Goal: Contribute content: Contribute content

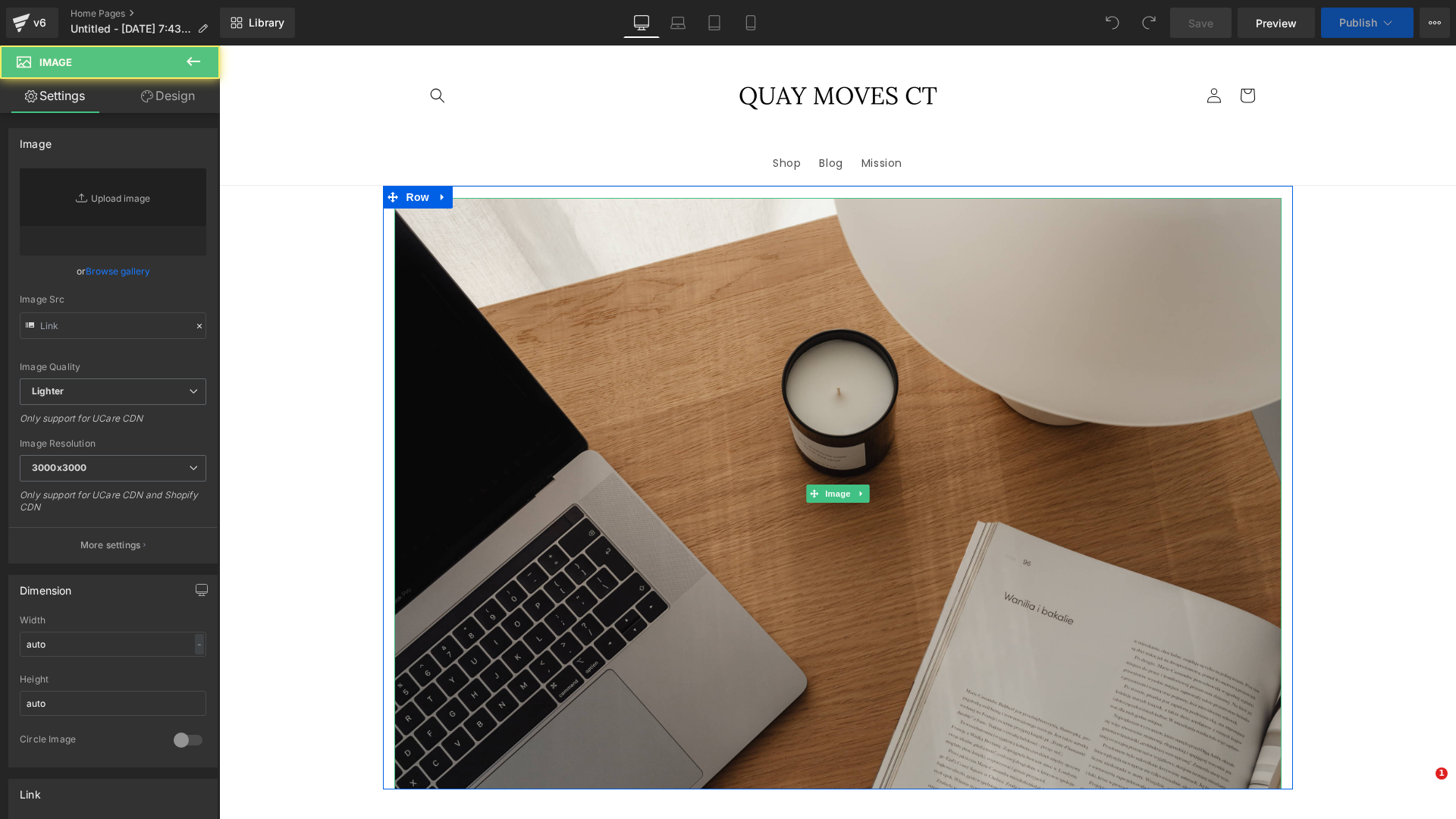
click at [714, 449] on img at bounding box center [837, 493] width 887 height 592
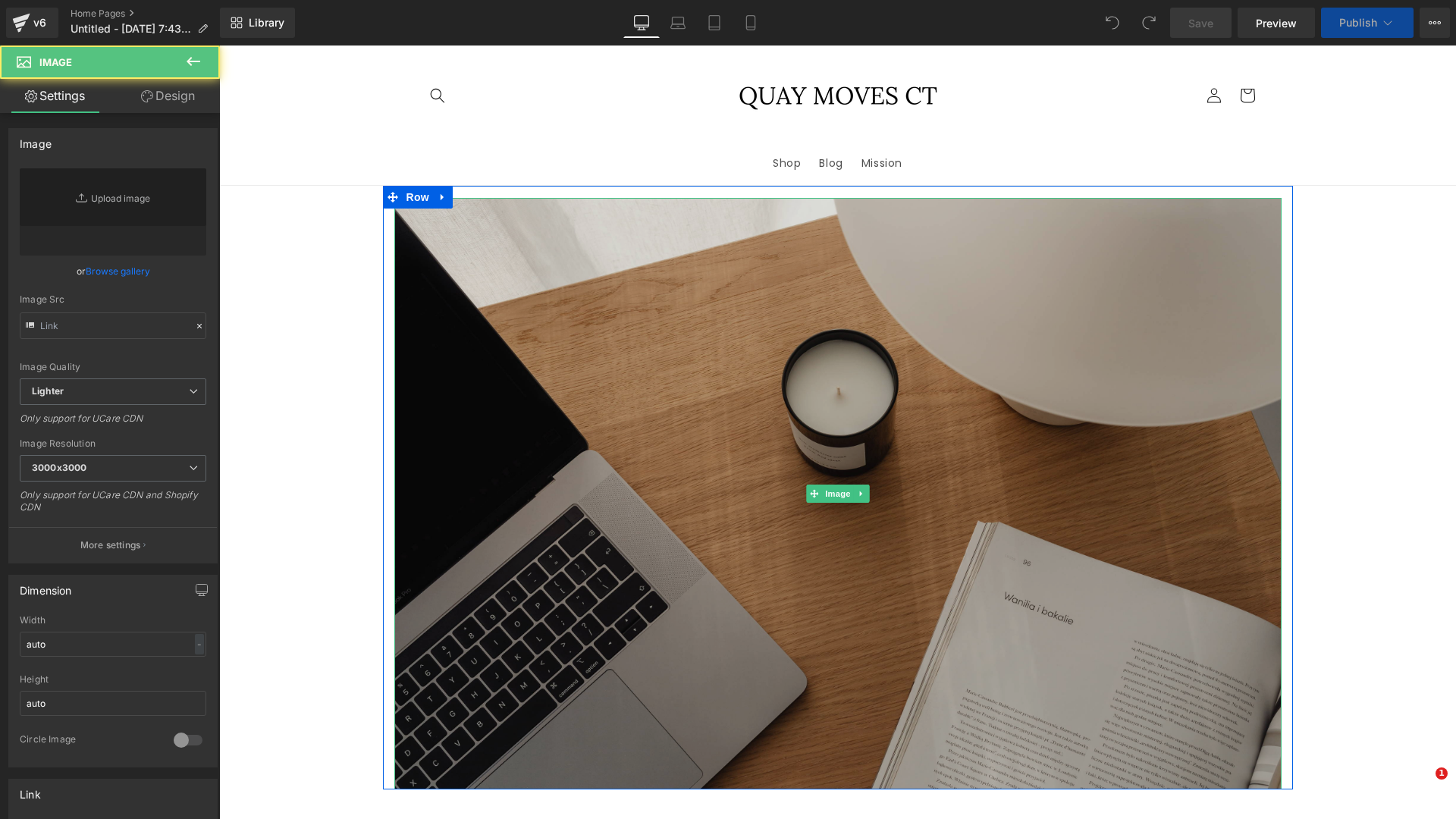
click at [731, 418] on img at bounding box center [837, 493] width 887 height 592
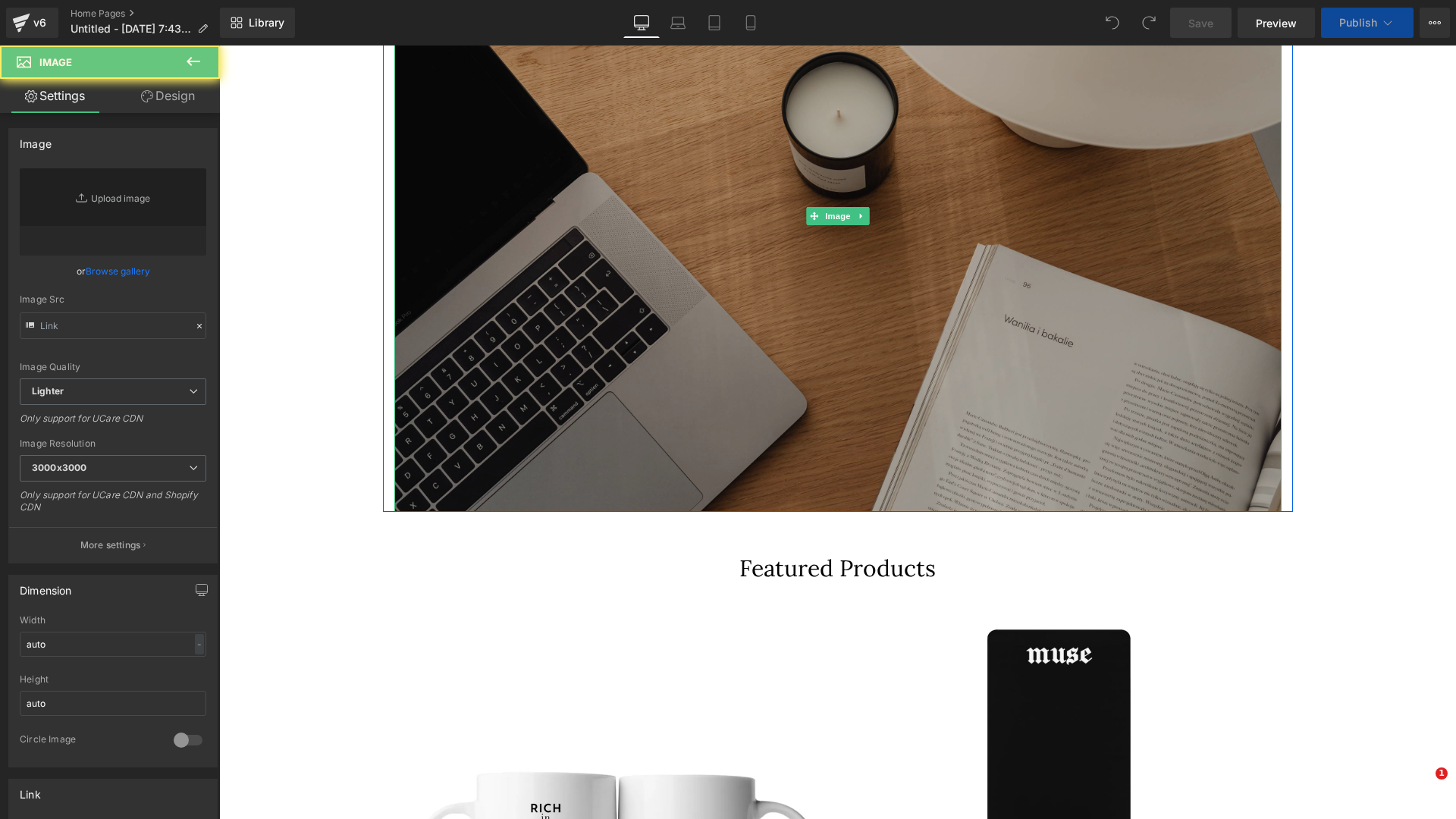
type input "[URL][DOMAIN_NAME]"
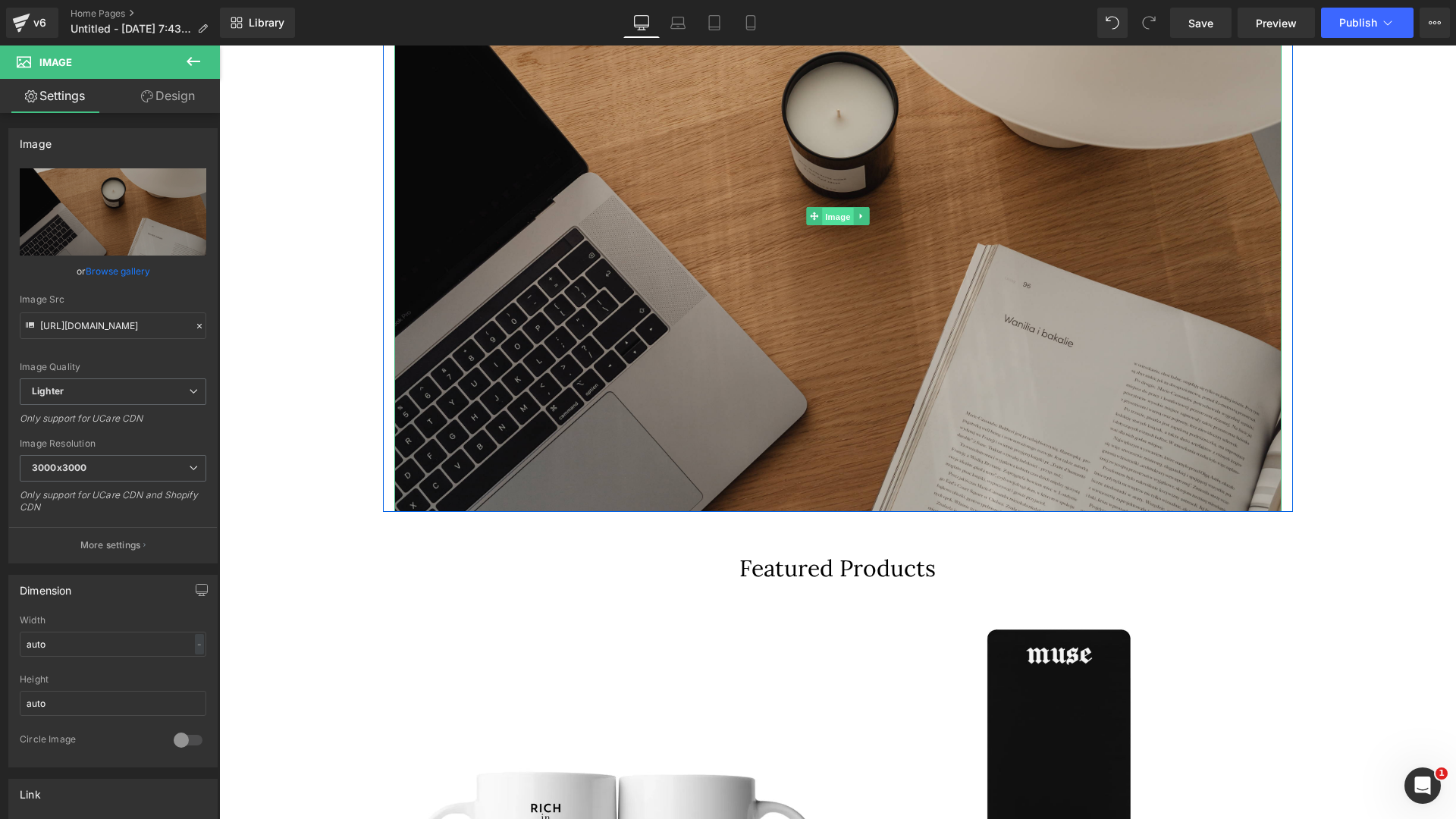
click at [825, 226] on span "Image" at bounding box center [837, 216] width 32 height 18
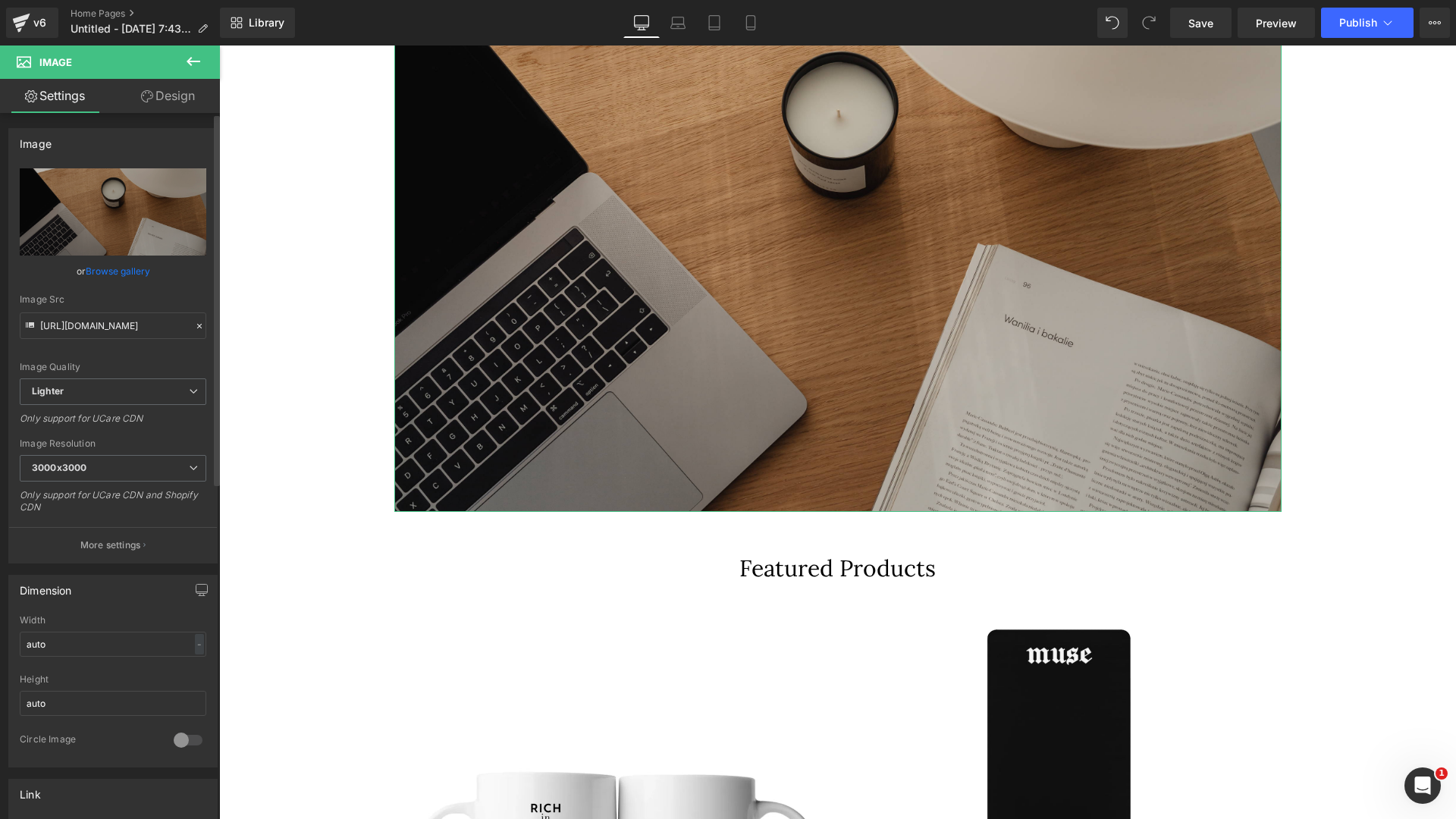
click at [122, 269] on link "Browse gallery" at bounding box center [117, 271] width 64 height 27
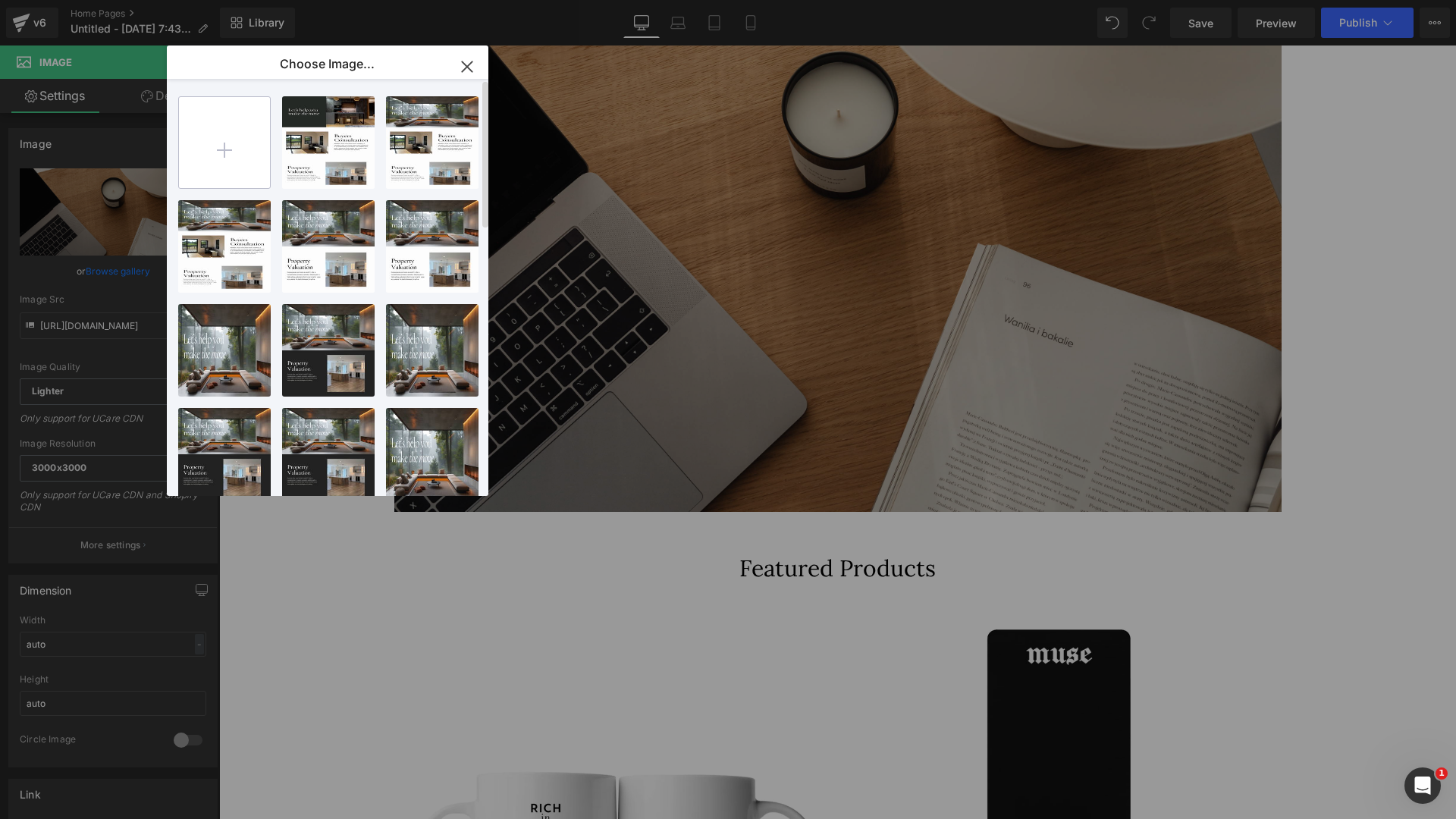
click at [230, 149] on input "file" at bounding box center [225, 142] width 91 height 91
type input "C:\fakepath\Real Estate Website in Red Black Sleek Corporate Style-8.png"
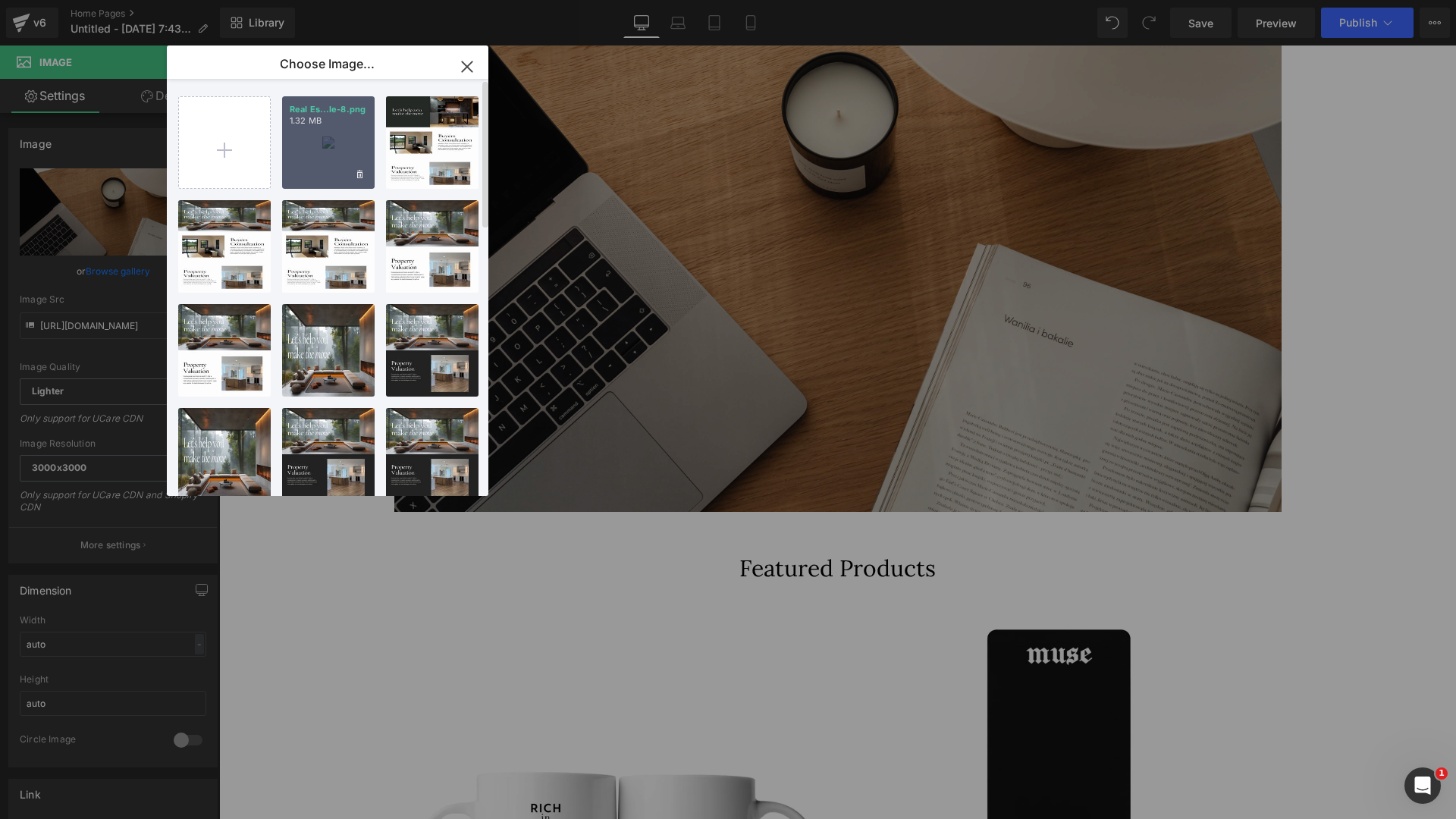
click at [311, 150] on div "Real Es...le-8.png 1.32 MB" at bounding box center [329, 142] width 93 height 93
type input "[URL][DOMAIN_NAME]"
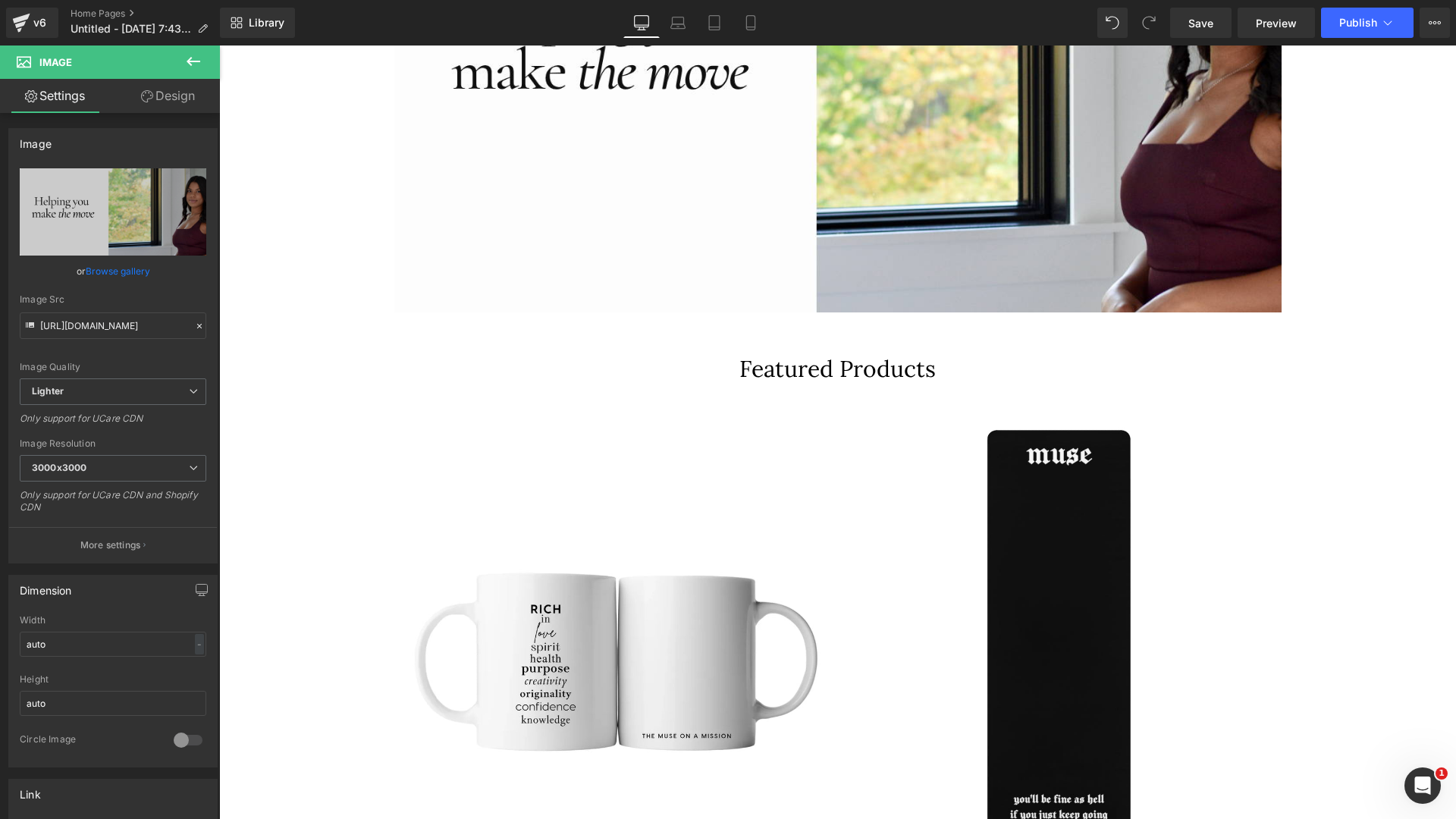
scroll to position [519, 0]
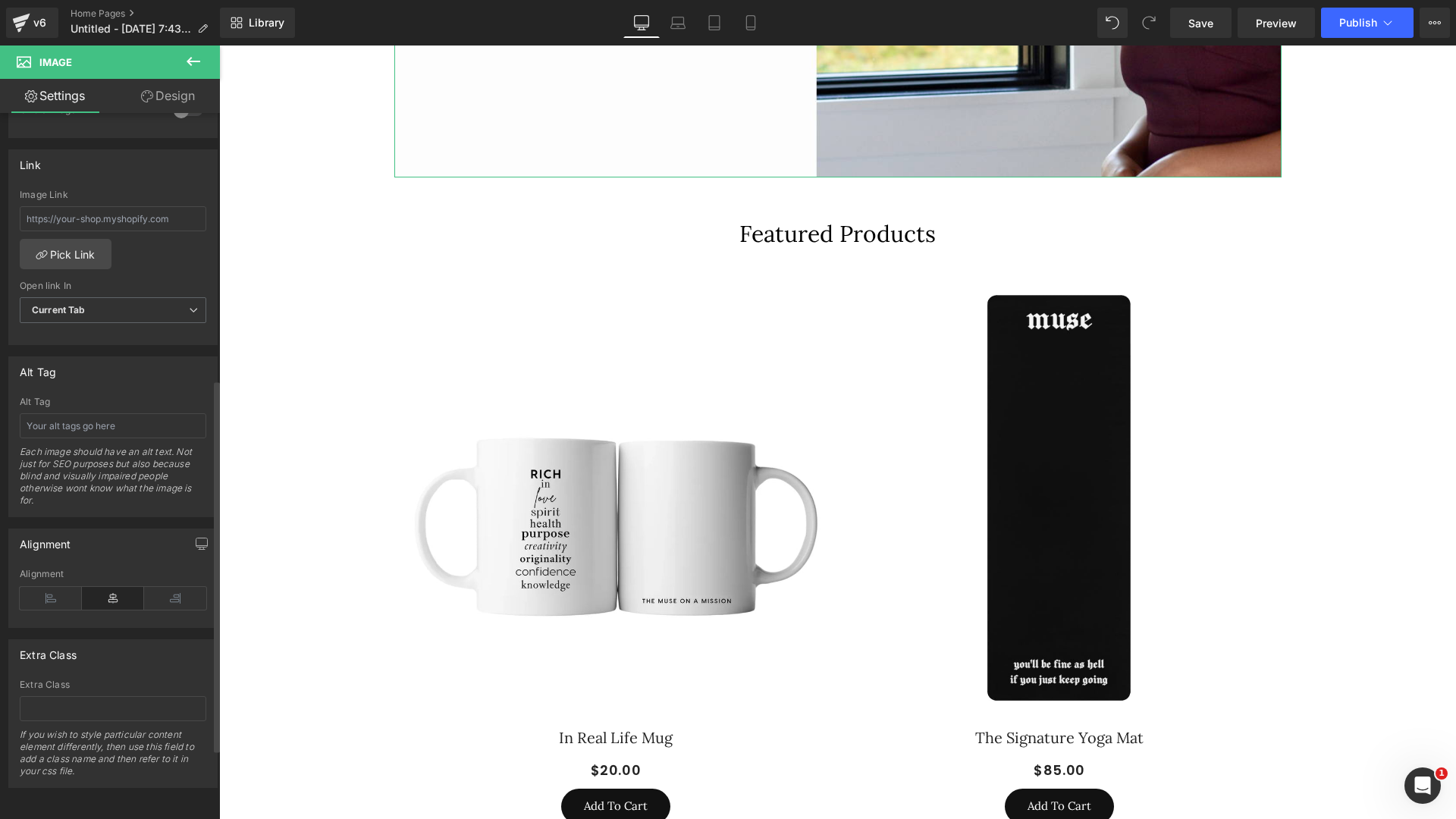
scroll to position [0, 0]
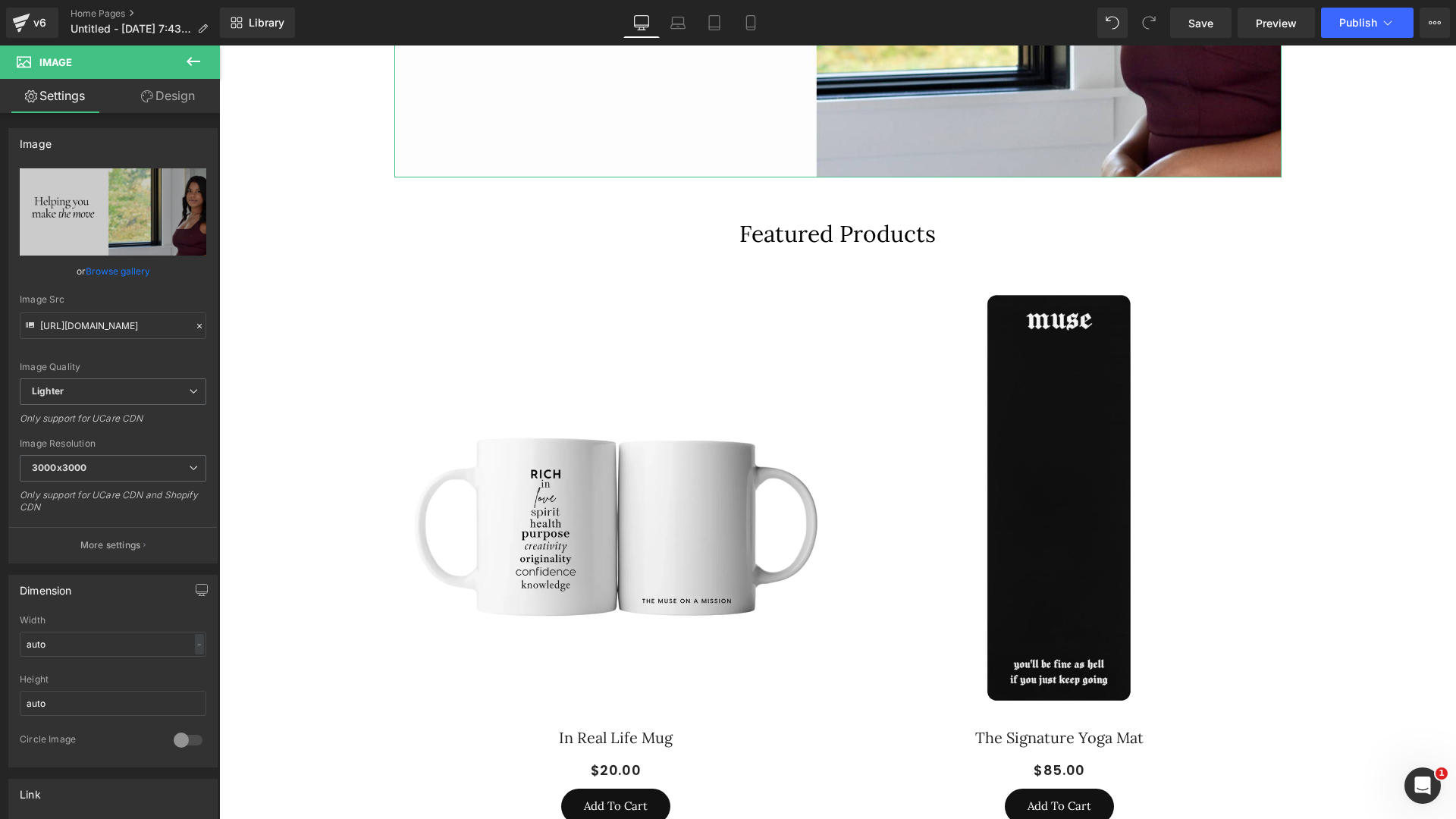
click at [164, 103] on link "Design" at bounding box center [168, 96] width 110 height 34
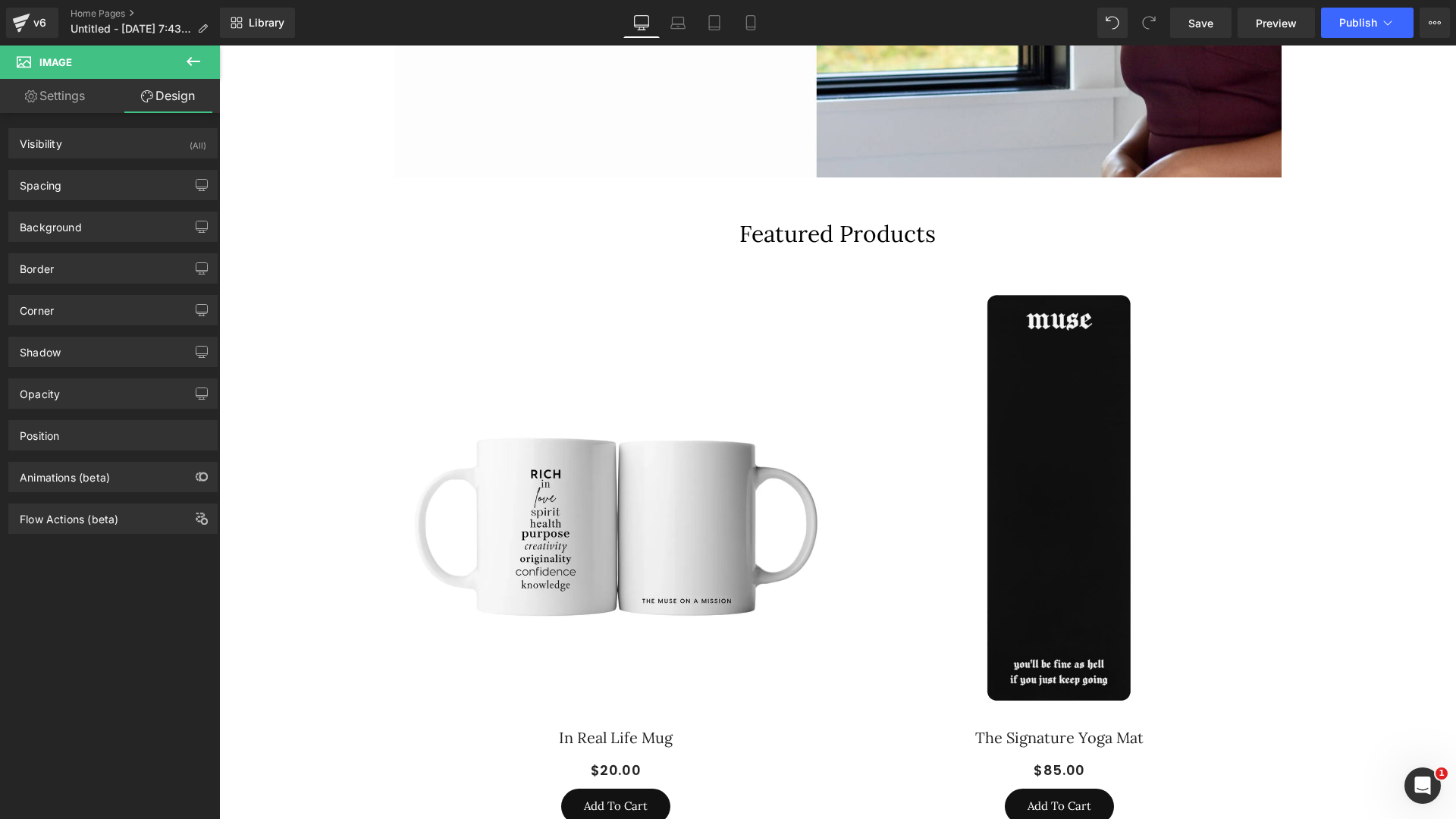
click at [183, 59] on button at bounding box center [193, 62] width 53 height 33
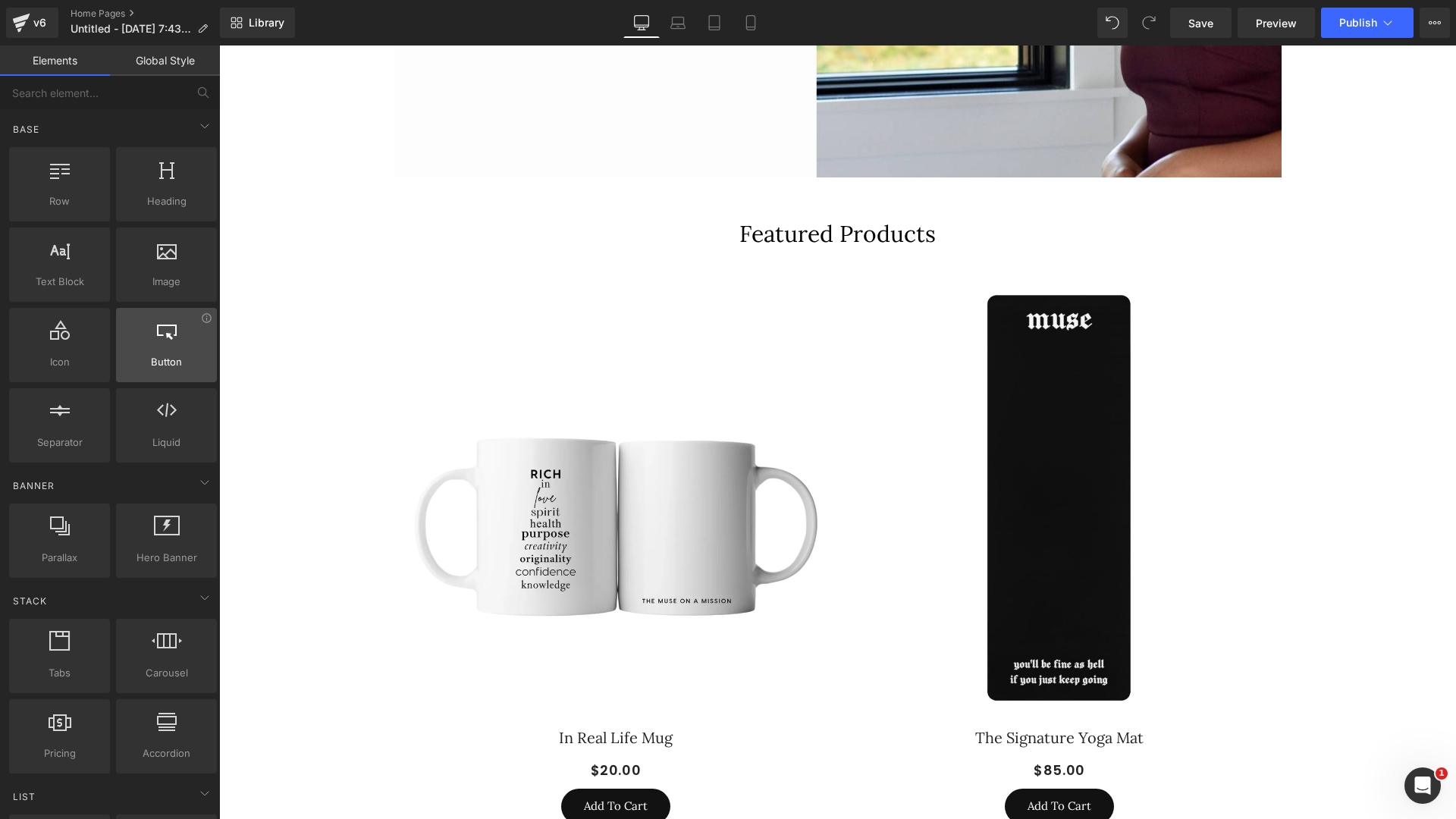
click at [164, 348] on div at bounding box center [166, 337] width 92 height 34
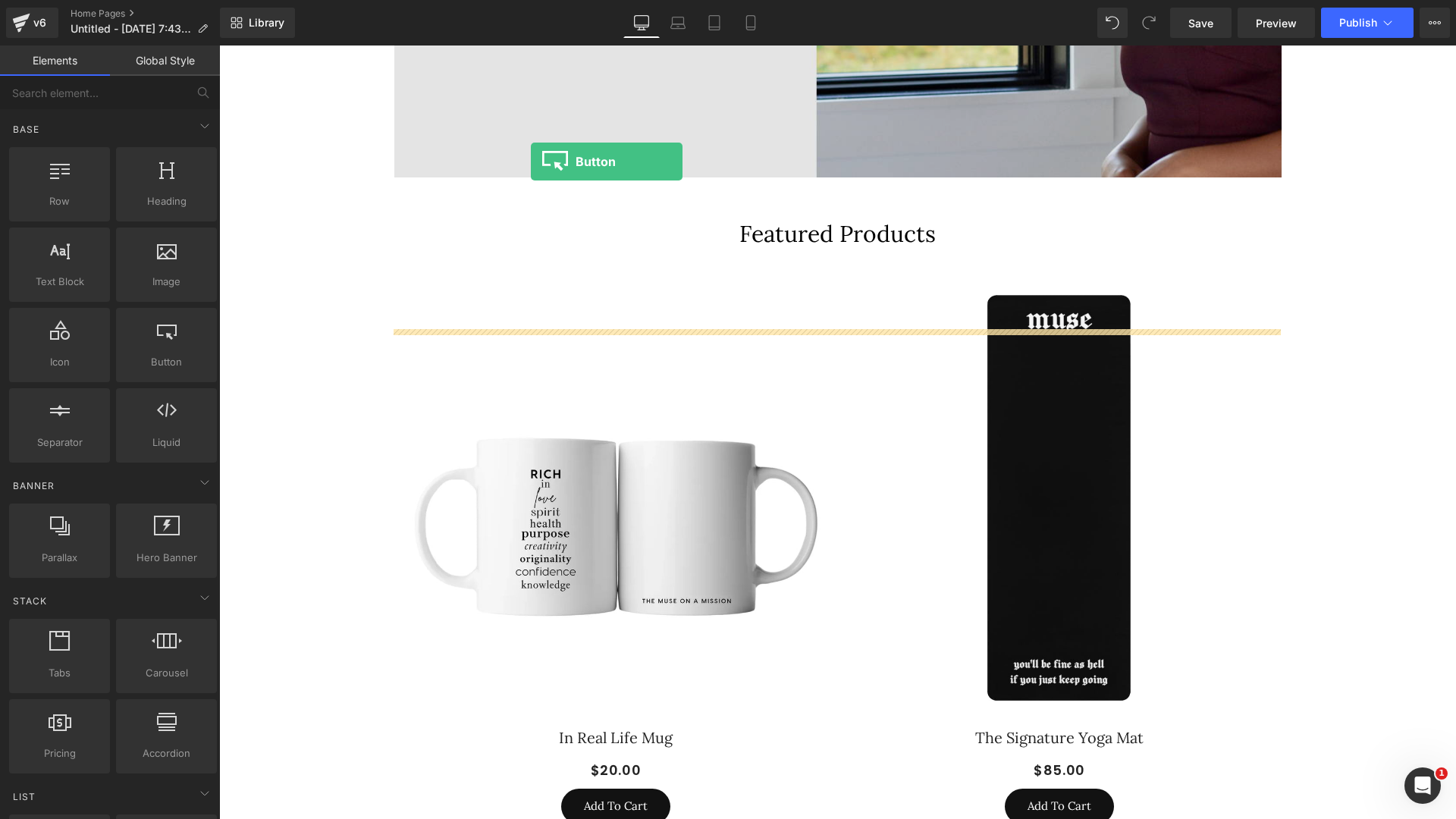
drag, startPoint x: 220, startPoint y: 305, endPoint x: 531, endPoint y: 161, distance: 342.7
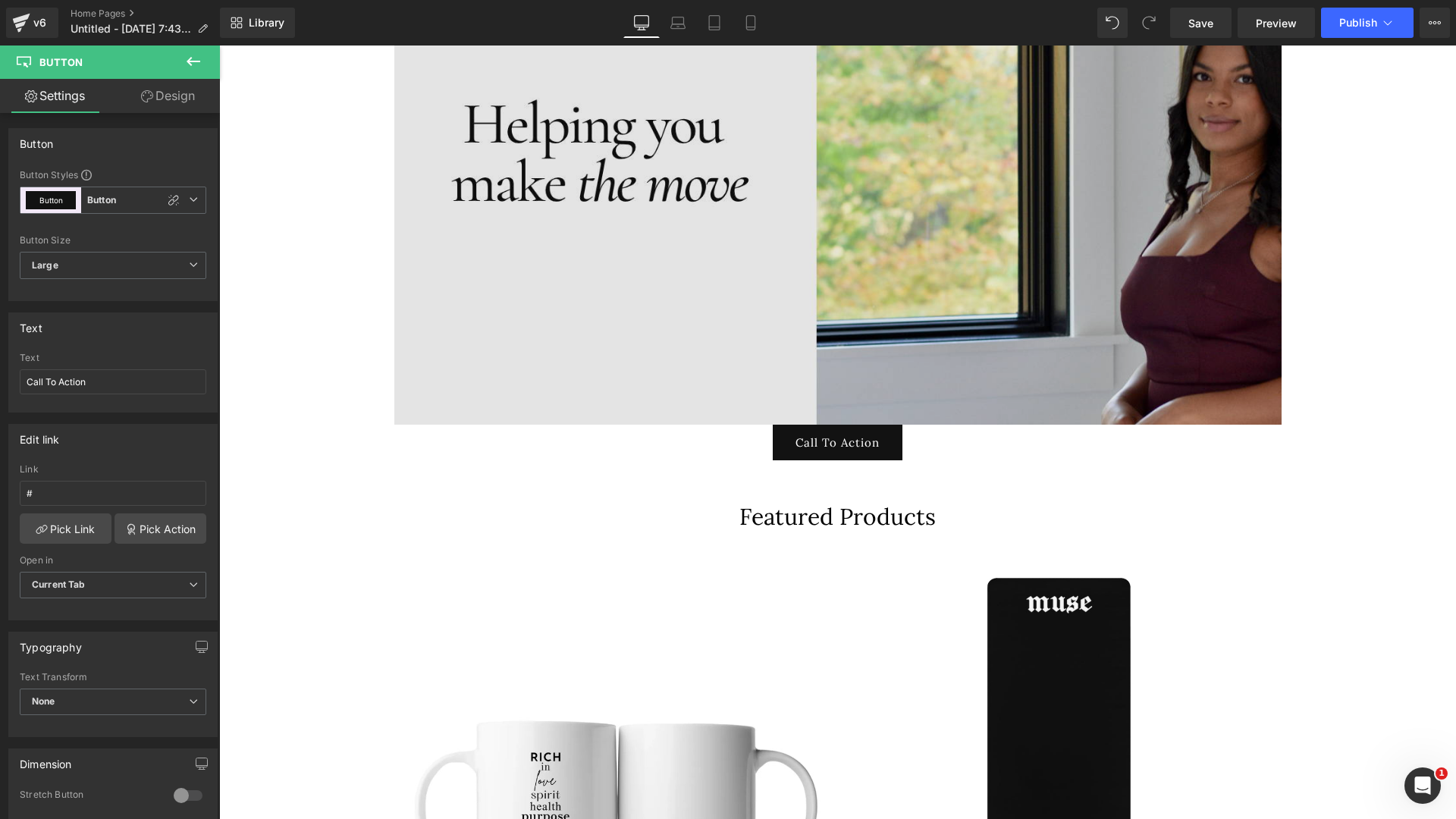
scroll to position [119, 0]
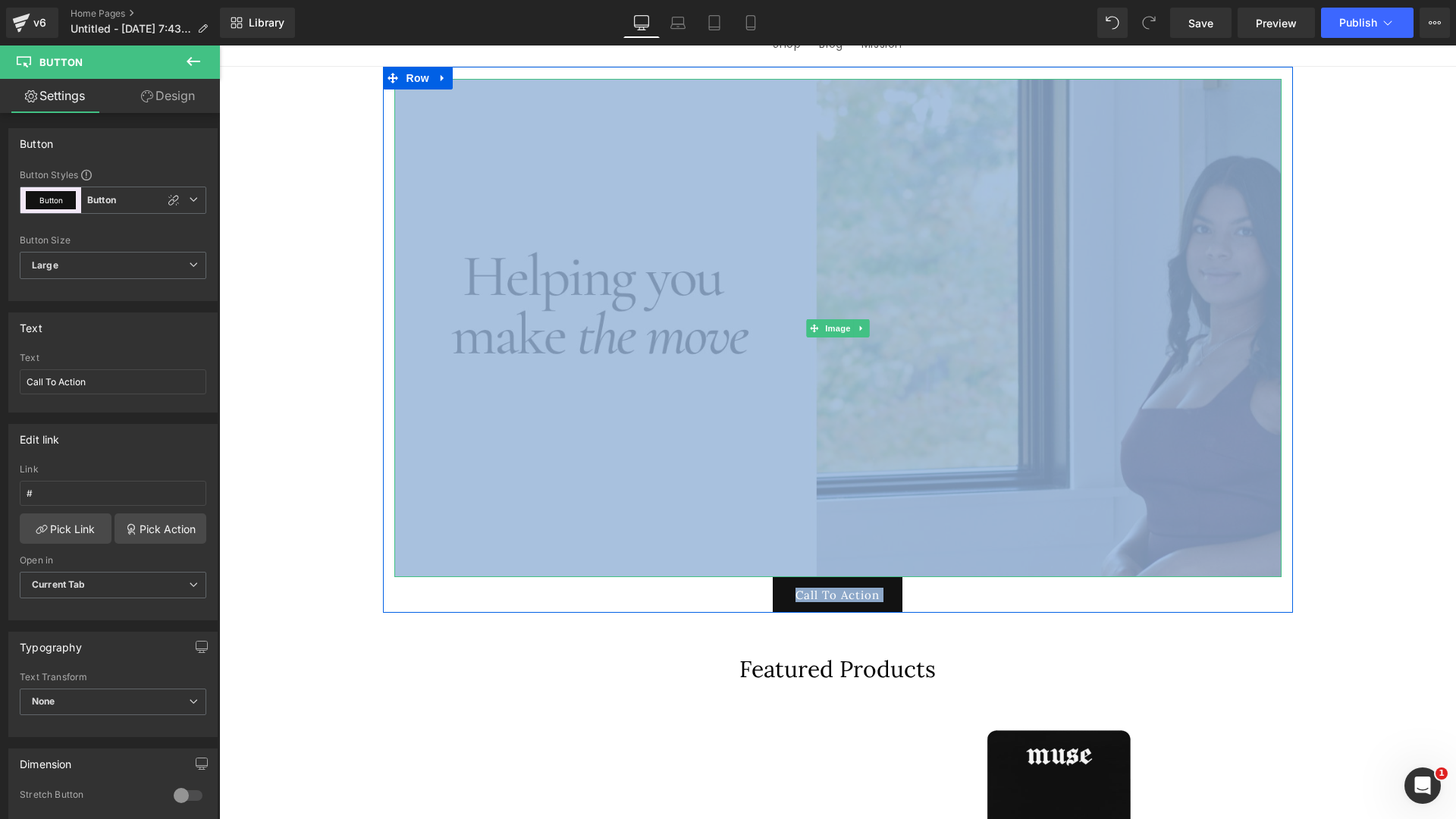
drag, startPoint x: 853, startPoint y: 747, endPoint x: 626, endPoint y: 583, distance: 280.0
click at [626, 583] on div "Image Call To Action Button" at bounding box center [838, 346] width 910 height 535
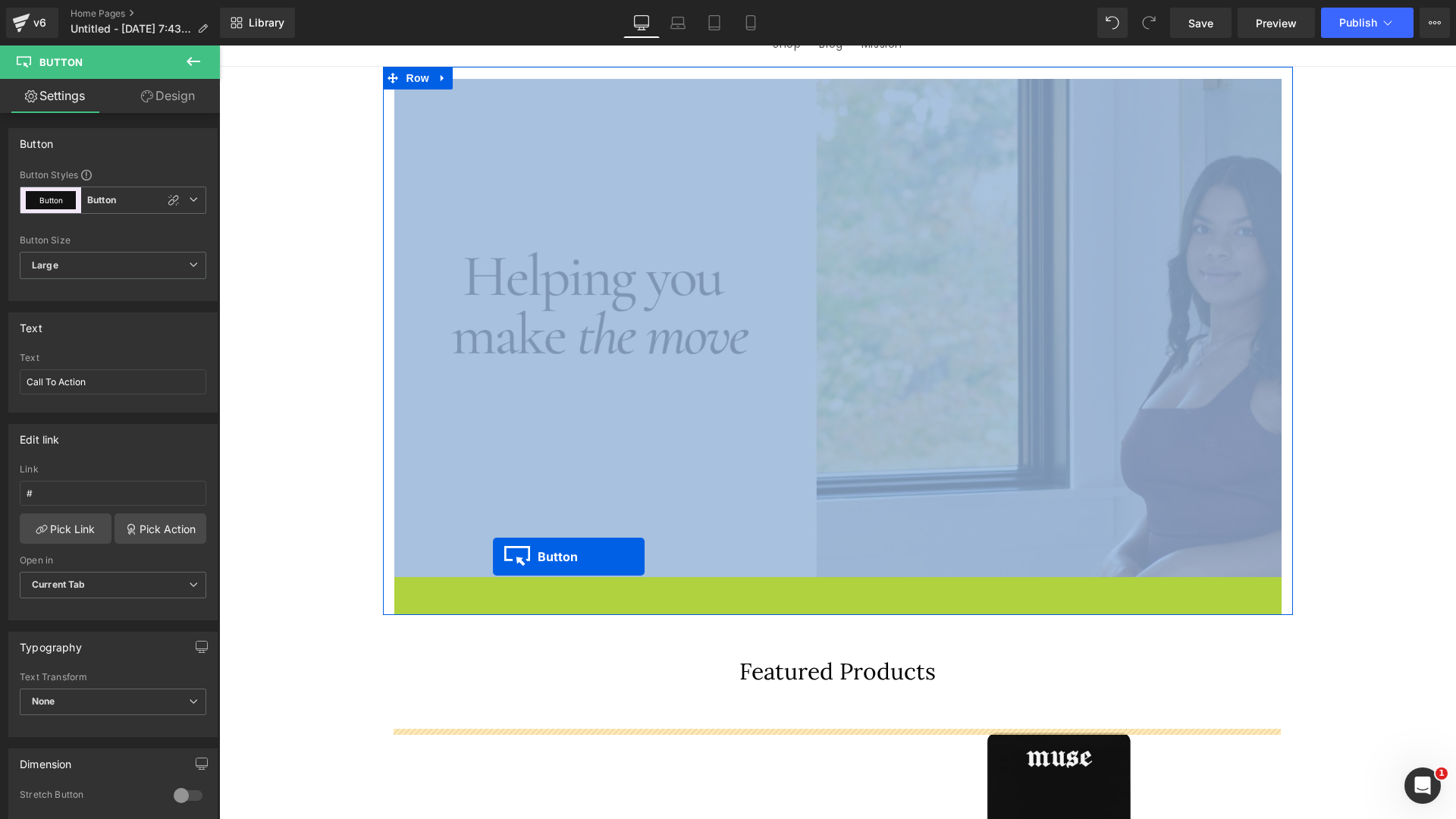
drag, startPoint x: 821, startPoint y: 719, endPoint x: 493, endPoint y: 557, distance: 365.8
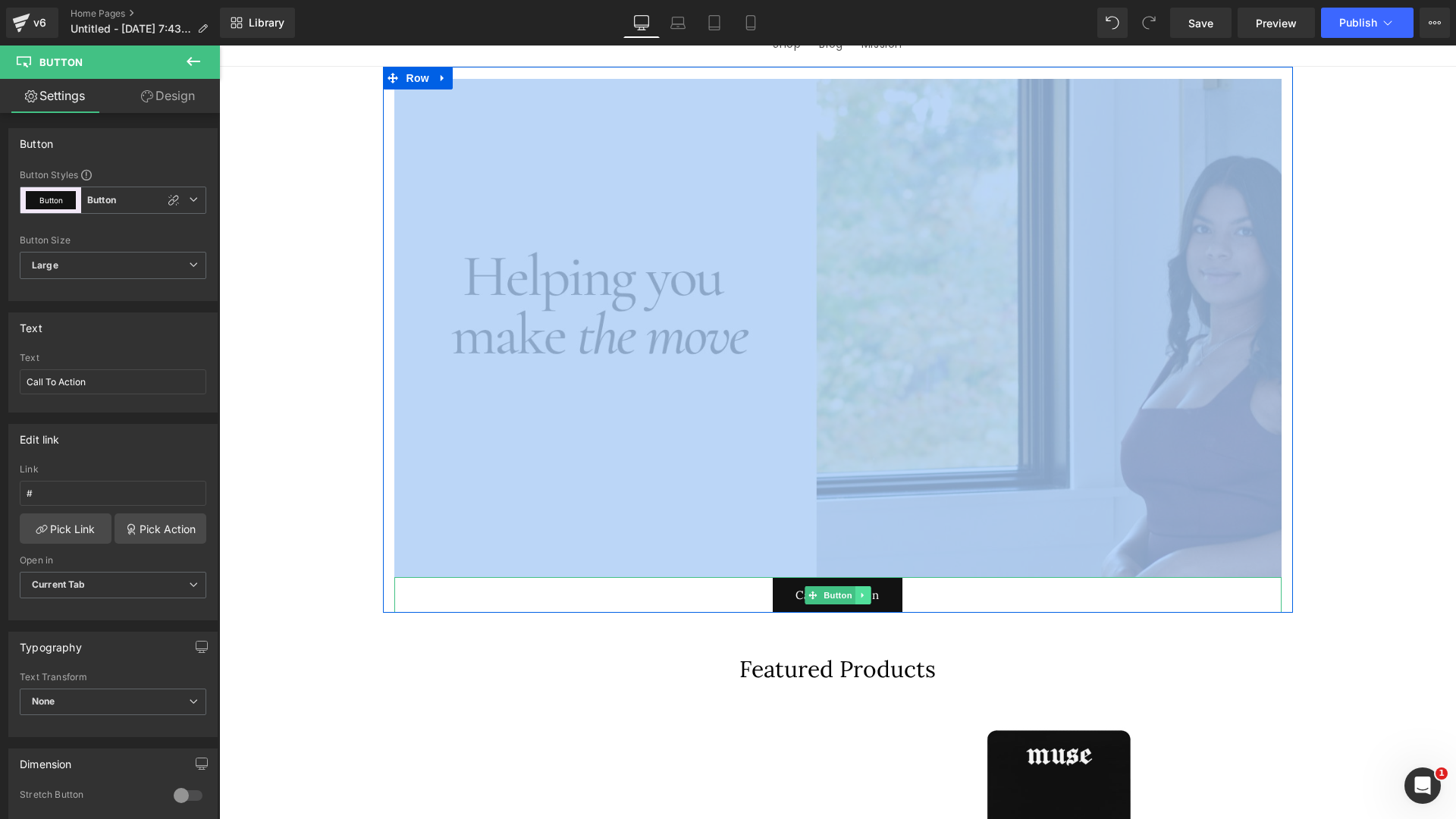
click at [865, 605] on link at bounding box center [863, 595] width 16 height 18
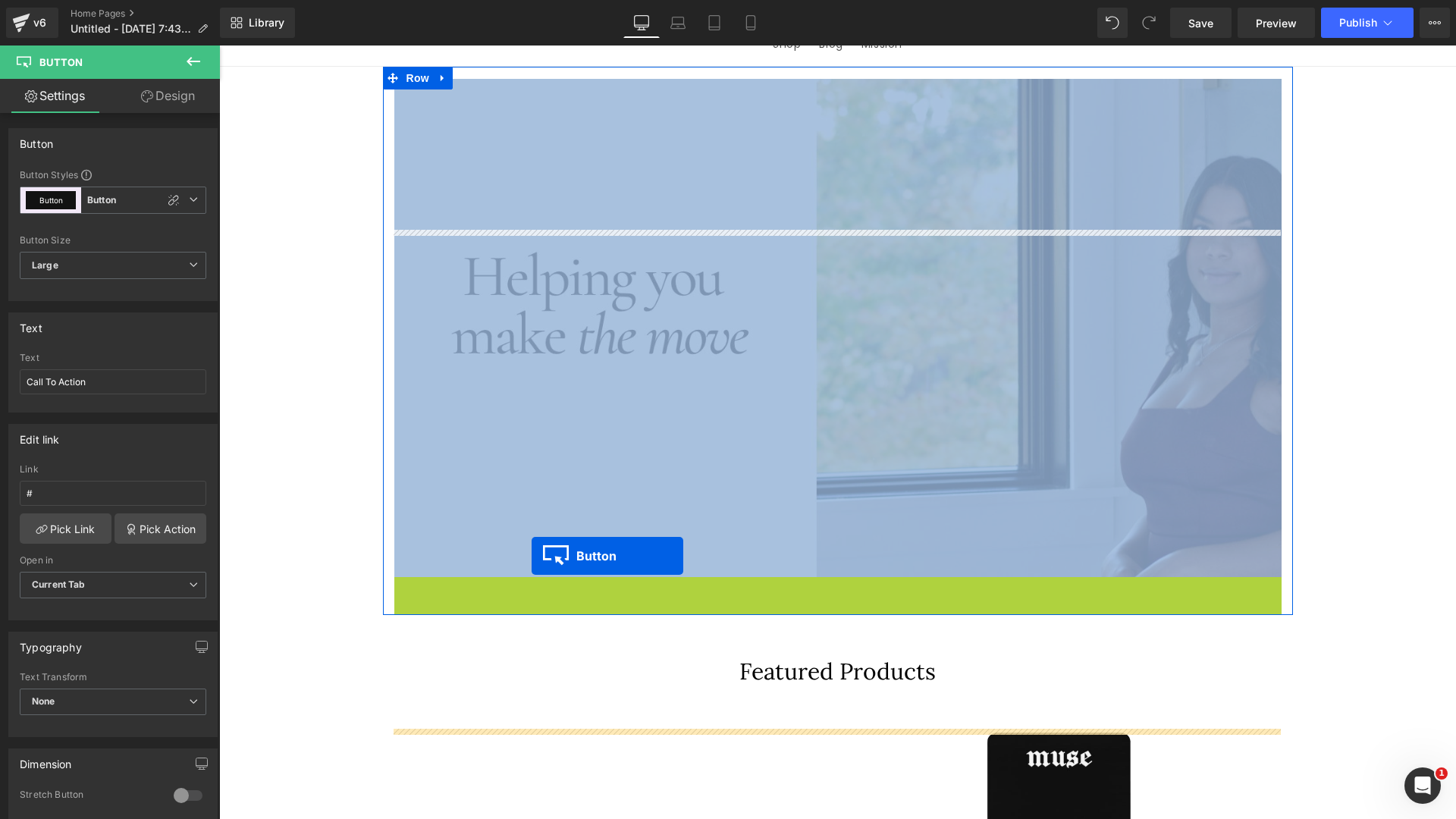
drag, startPoint x: 808, startPoint y: 748, endPoint x: 531, endPoint y: 556, distance: 337.0
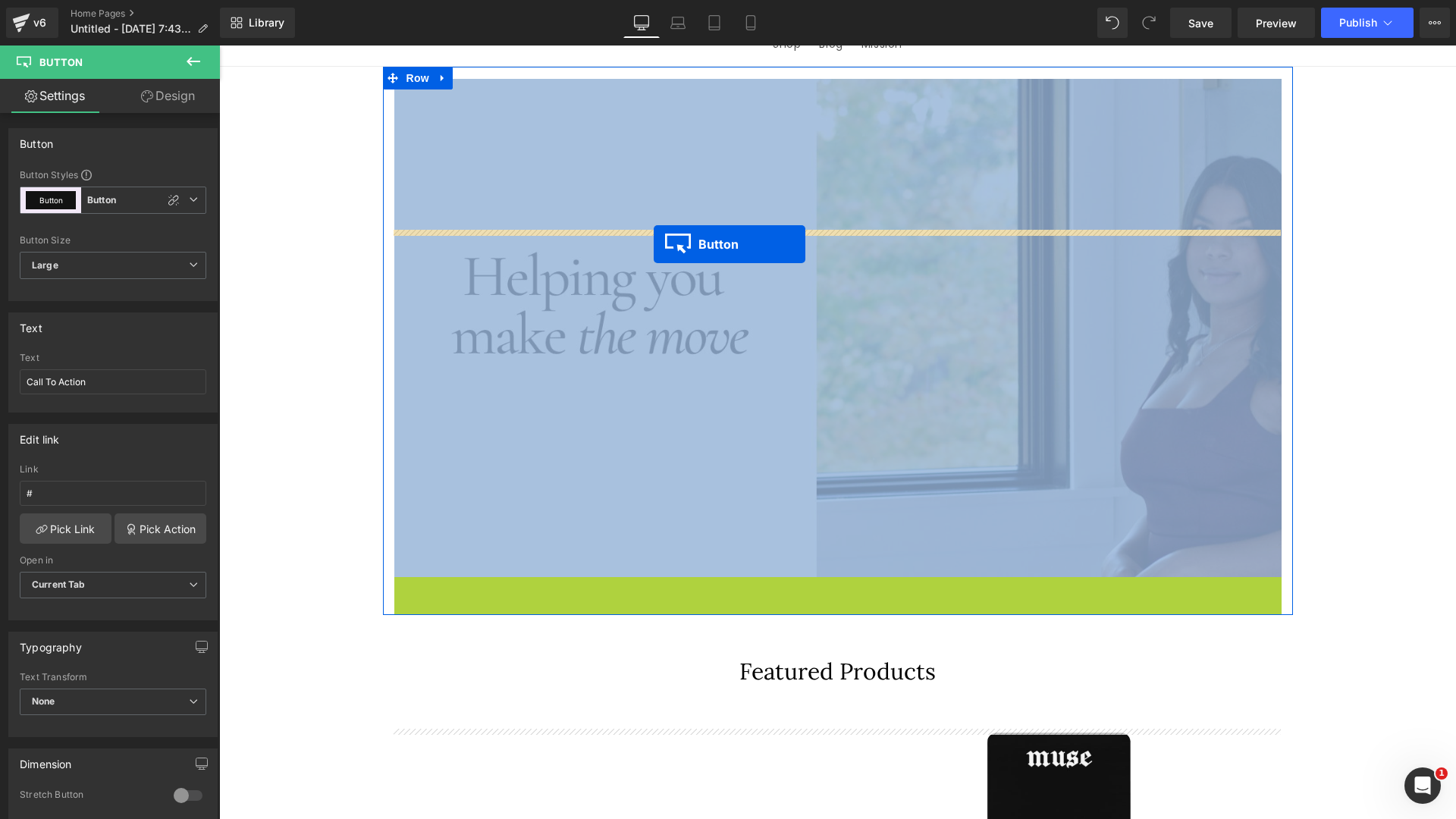
drag, startPoint x: 844, startPoint y: 755, endPoint x: 654, endPoint y: 244, distance: 545.2
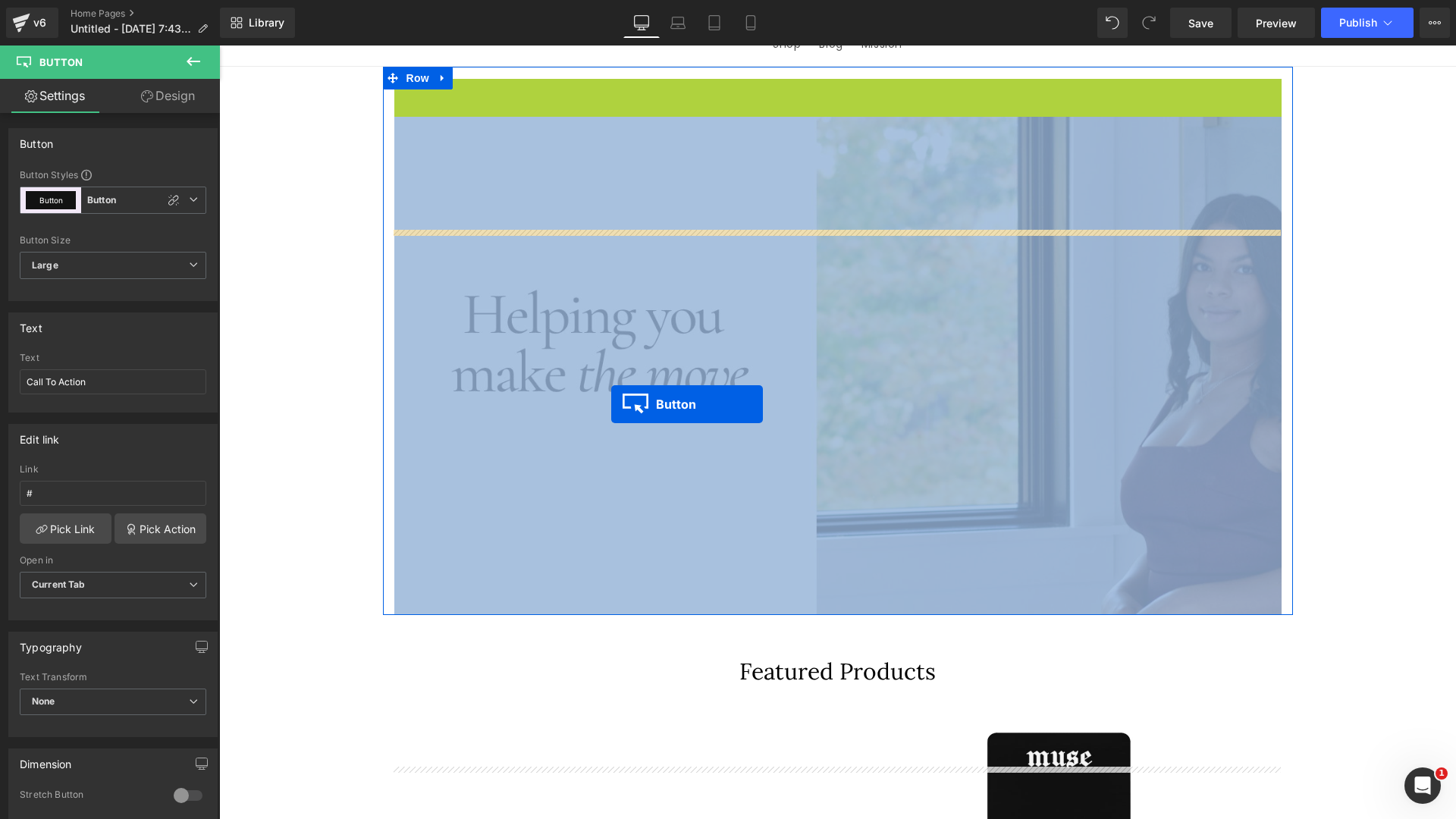
drag, startPoint x: 825, startPoint y: 251, endPoint x: 590, endPoint y: 406, distance: 281.5
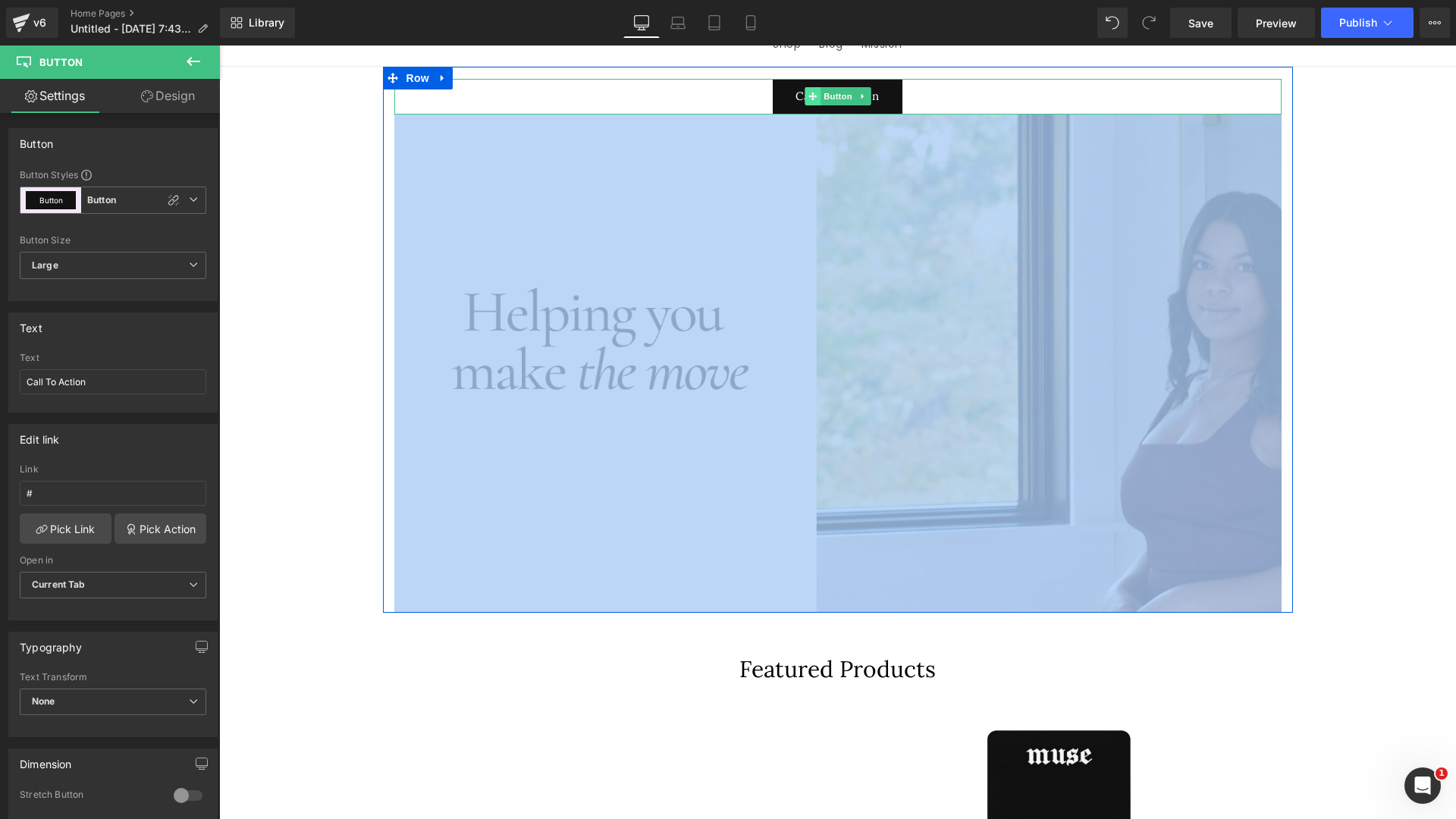
click at [810, 101] on icon at bounding box center [812, 97] width 8 height 8
click at [861, 101] on icon at bounding box center [863, 96] width 8 height 9
click at [866, 101] on icon at bounding box center [870, 97] width 8 height 8
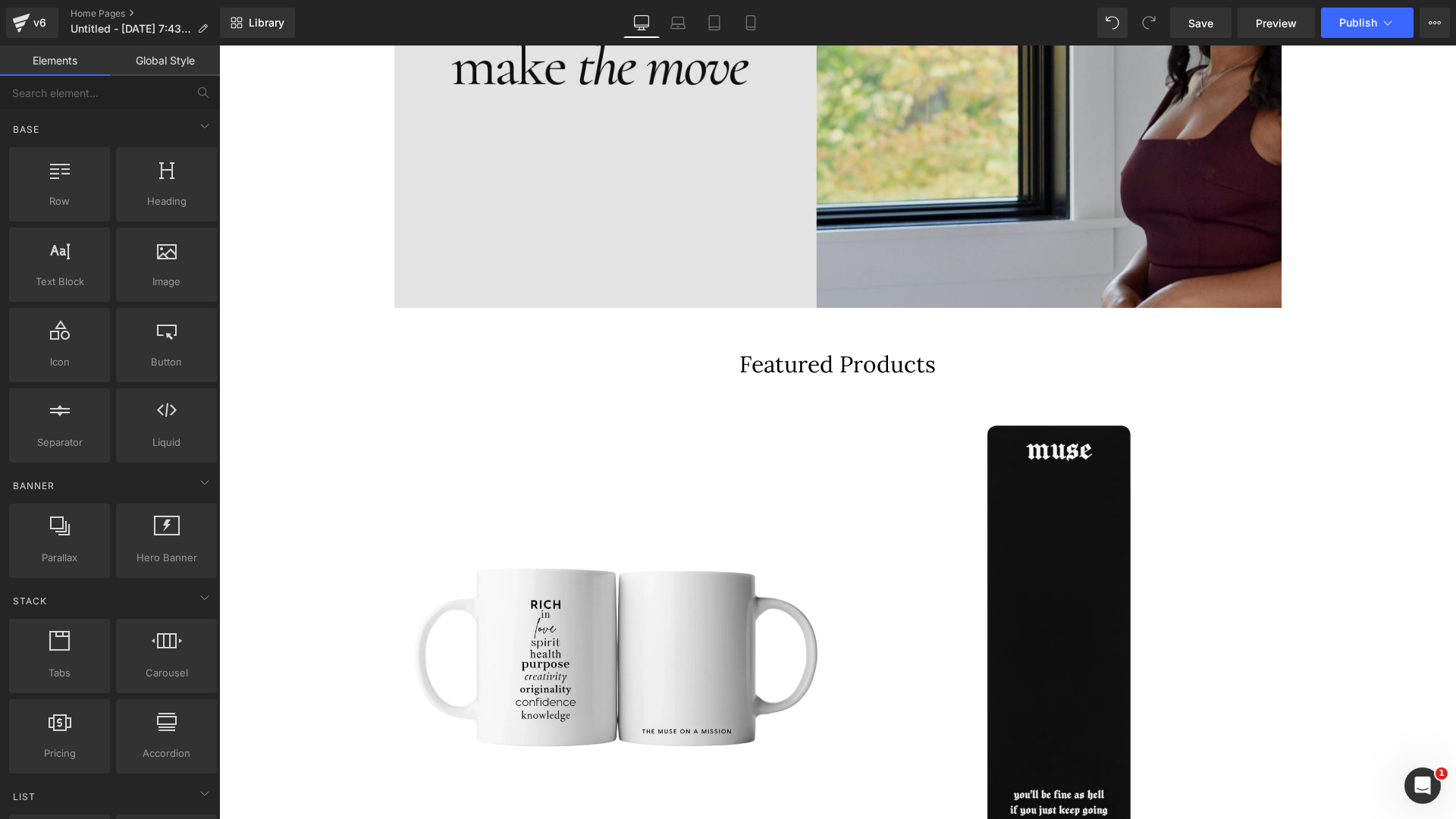
scroll to position [514, 0]
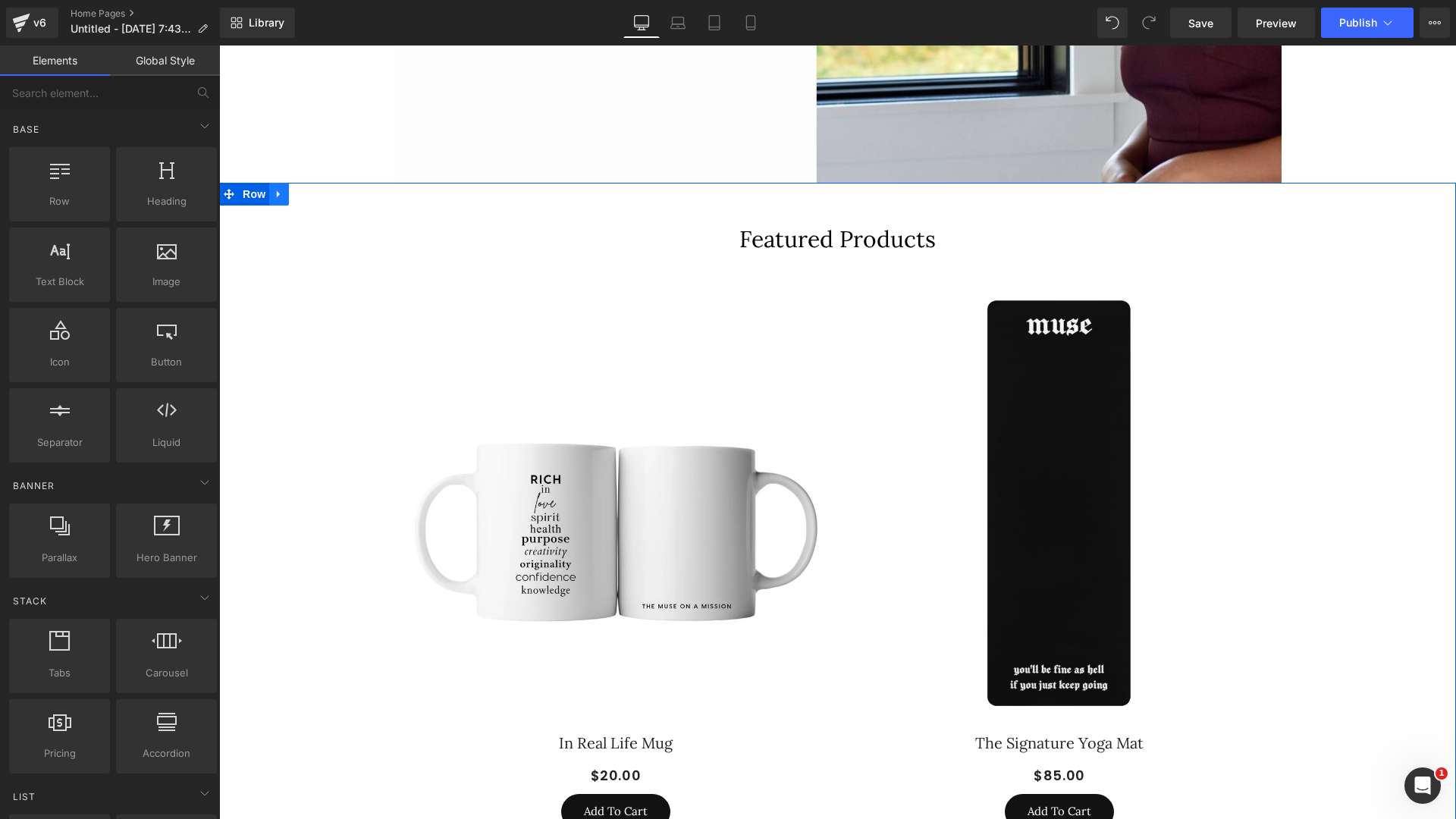
click at [277, 198] on icon at bounding box center [278, 195] width 3 height 7
click at [319, 199] on icon at bounding box center [318, 194] width 11 height 11
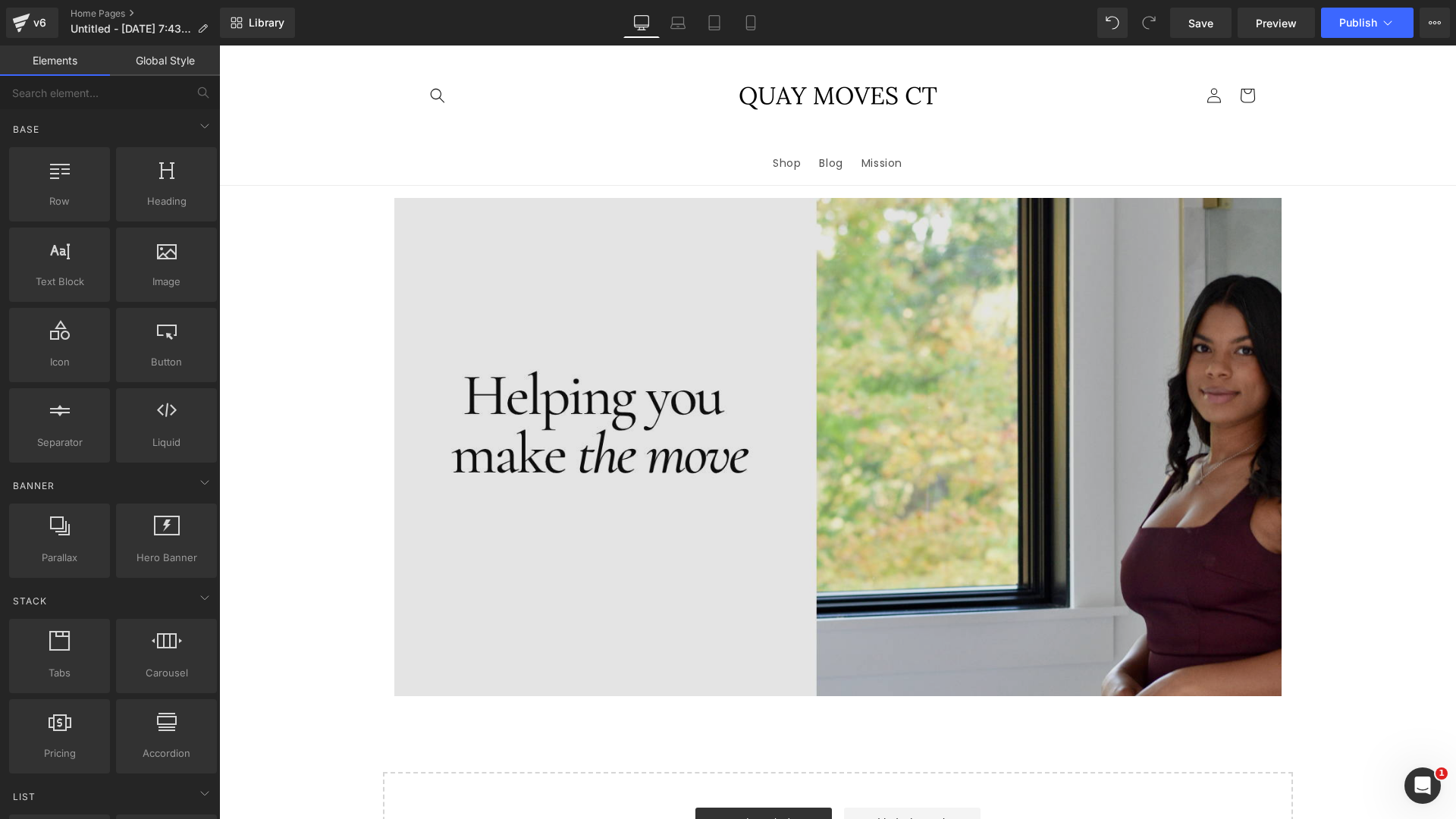
scroll to position [252, 0]
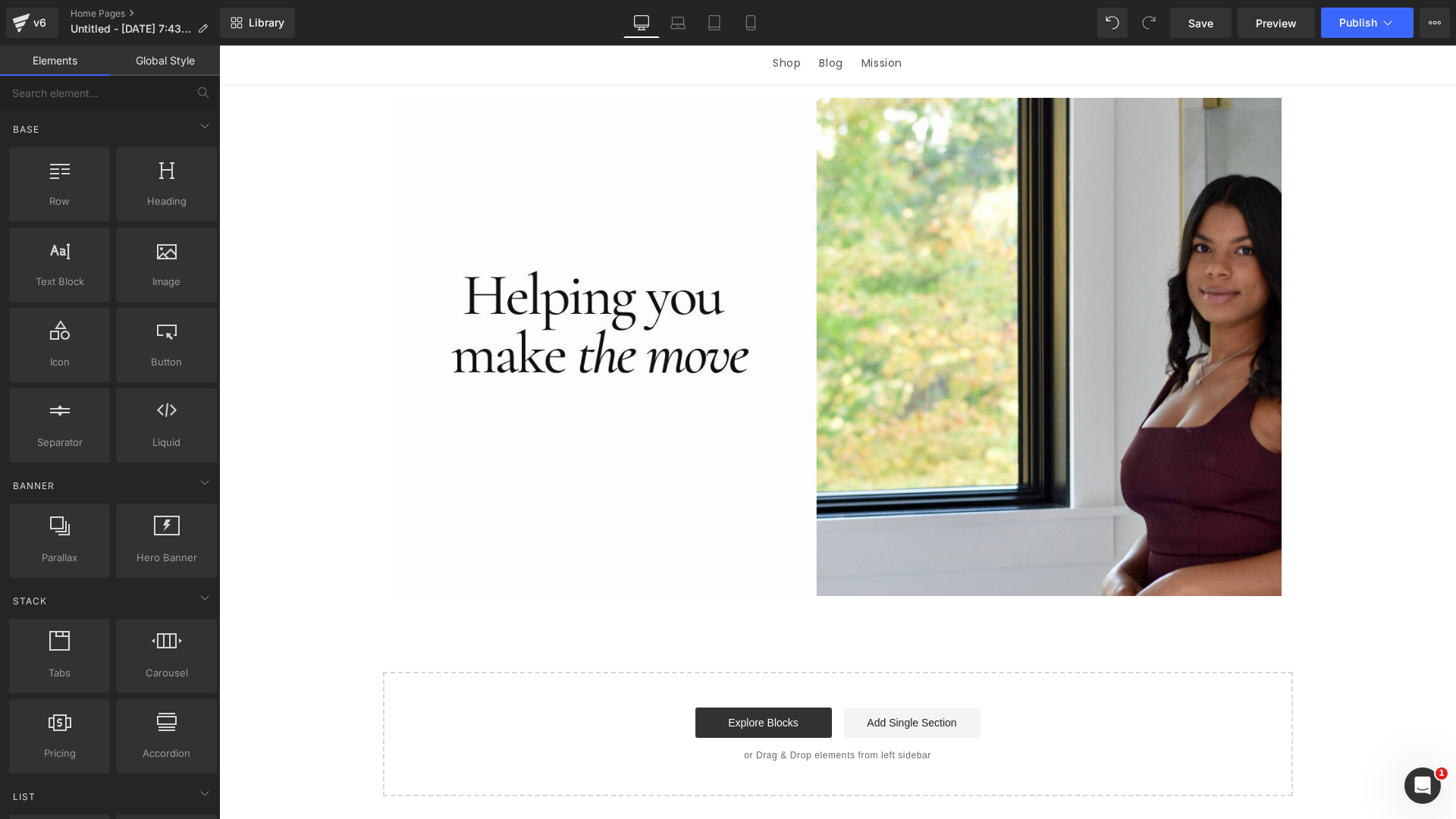
click at [1419, 405] on div "Image Row Select your layout" at bounding box center [837, 441] width 1237 height 712
click at [1376, 344] on div "Image Row Select your layout" at bounding box center [837, 441] width 1237 height 712
click at [1113, 0] on div "Library Desktop Desktop Laptop Tablet Mobile Save Preview Publish Scheduled Upg…" at bounding box center [837, 23] width 1236 height 46
click at [162, 274] on span "Image" at bounding box center [166, 282] width 92 height 16
click at [172, 274] on span "Image" at bounding box center [166, 282] width 92 height 16
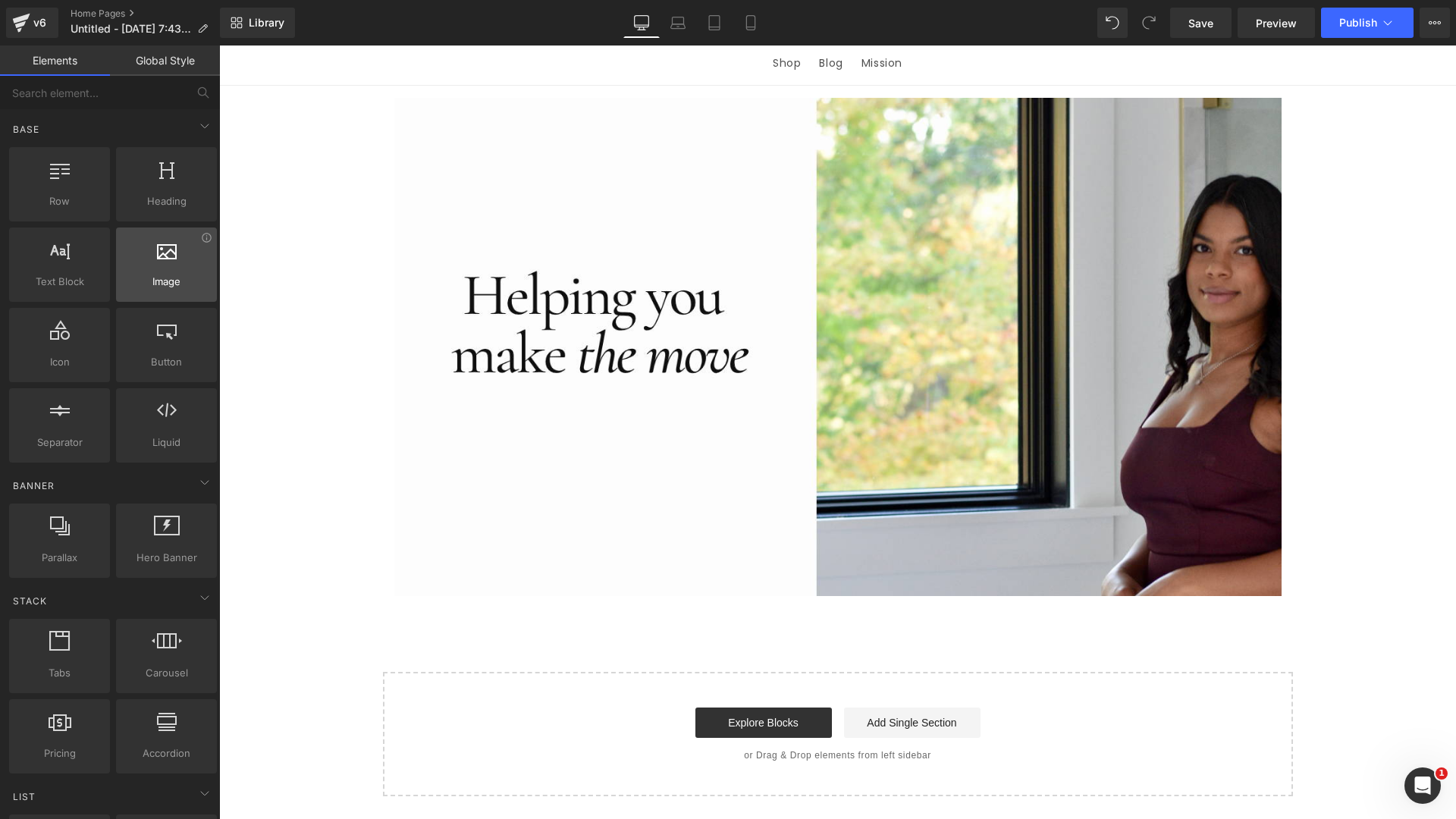
click at [159, 271] on div at bounding box center [166, 256] width 92 height 34
drag, startPoint x: 637, startPoint y: 629, endPoint x: 687, endPoint y: 640, distance: 51.2
click at [637, 629] on div "Image Row Select your layout" at bounding box center [837, 441] width 1237 height 712
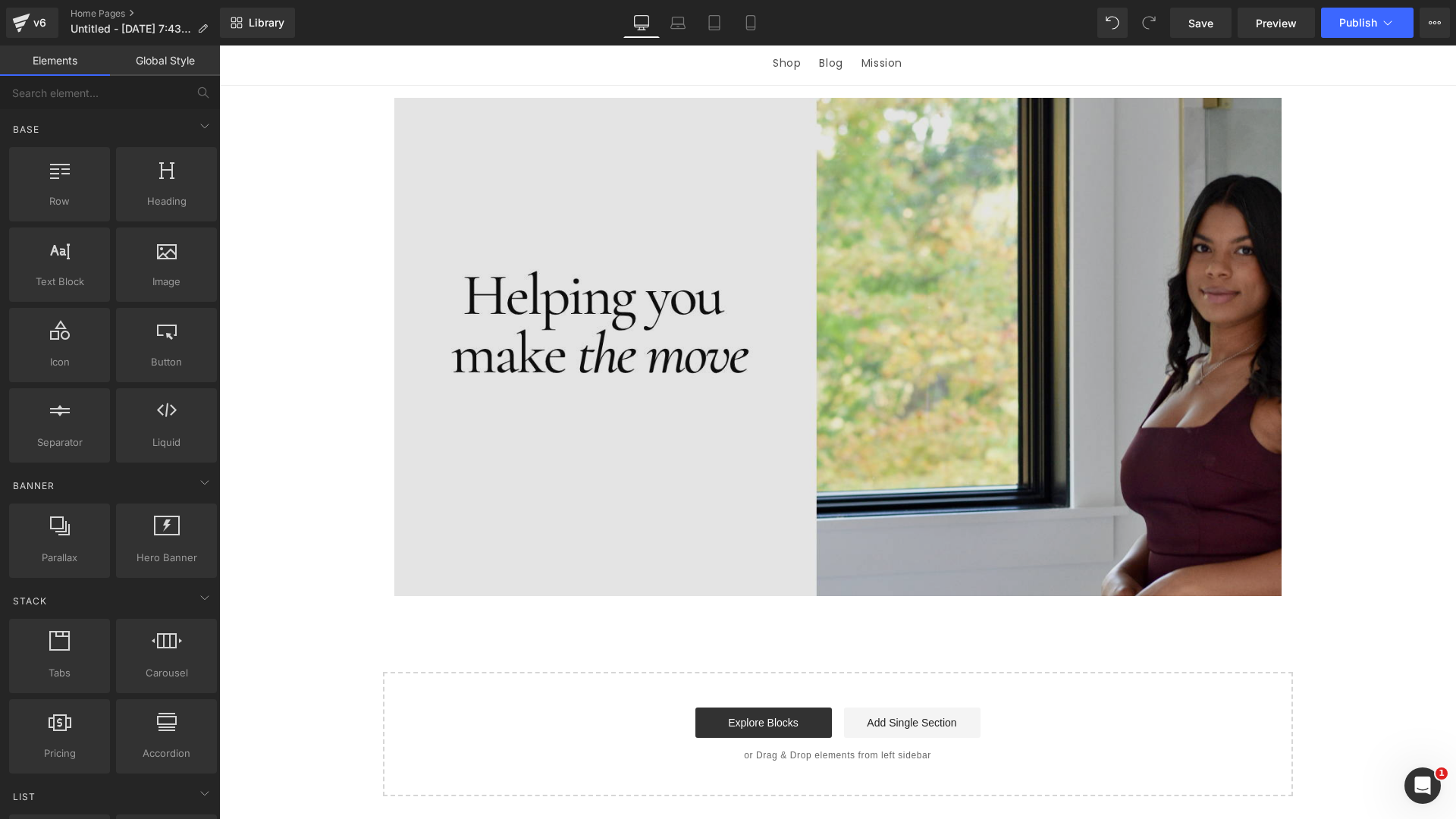
scroll to position [241, 0]
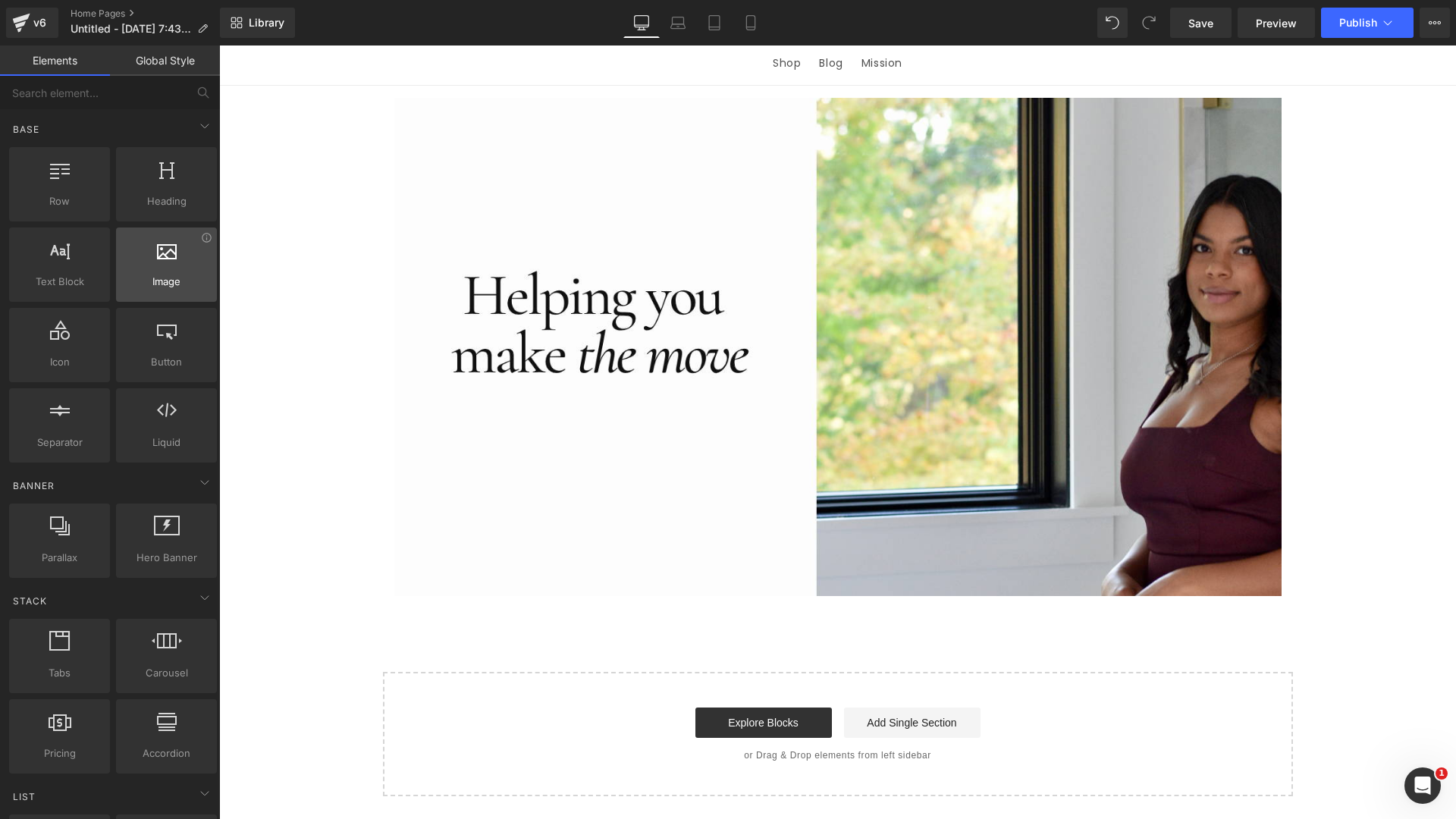
click at [177, 272] on div at bounding box center [166, 256] width 92 height 34
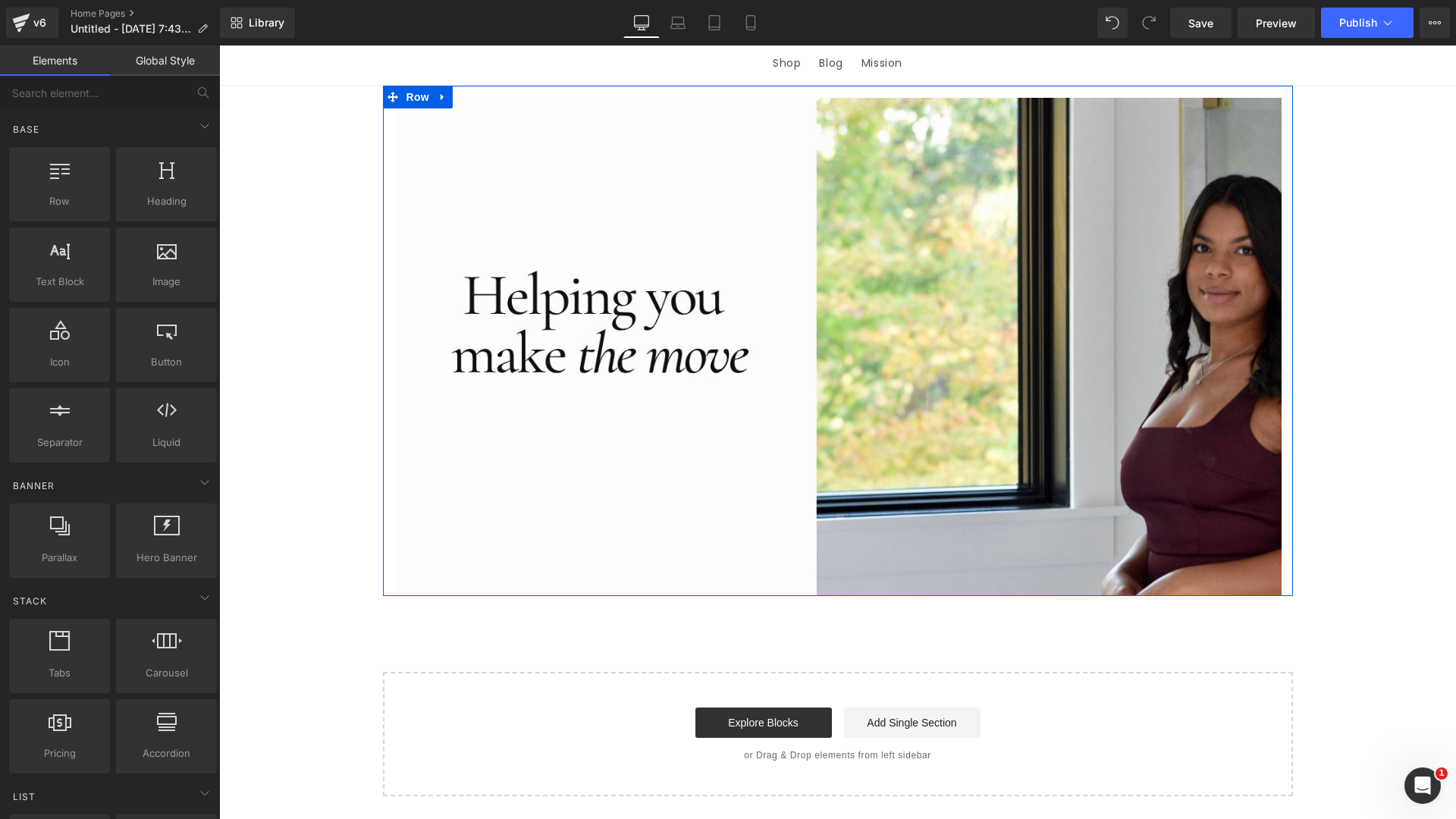
scroll to position [244, 0]
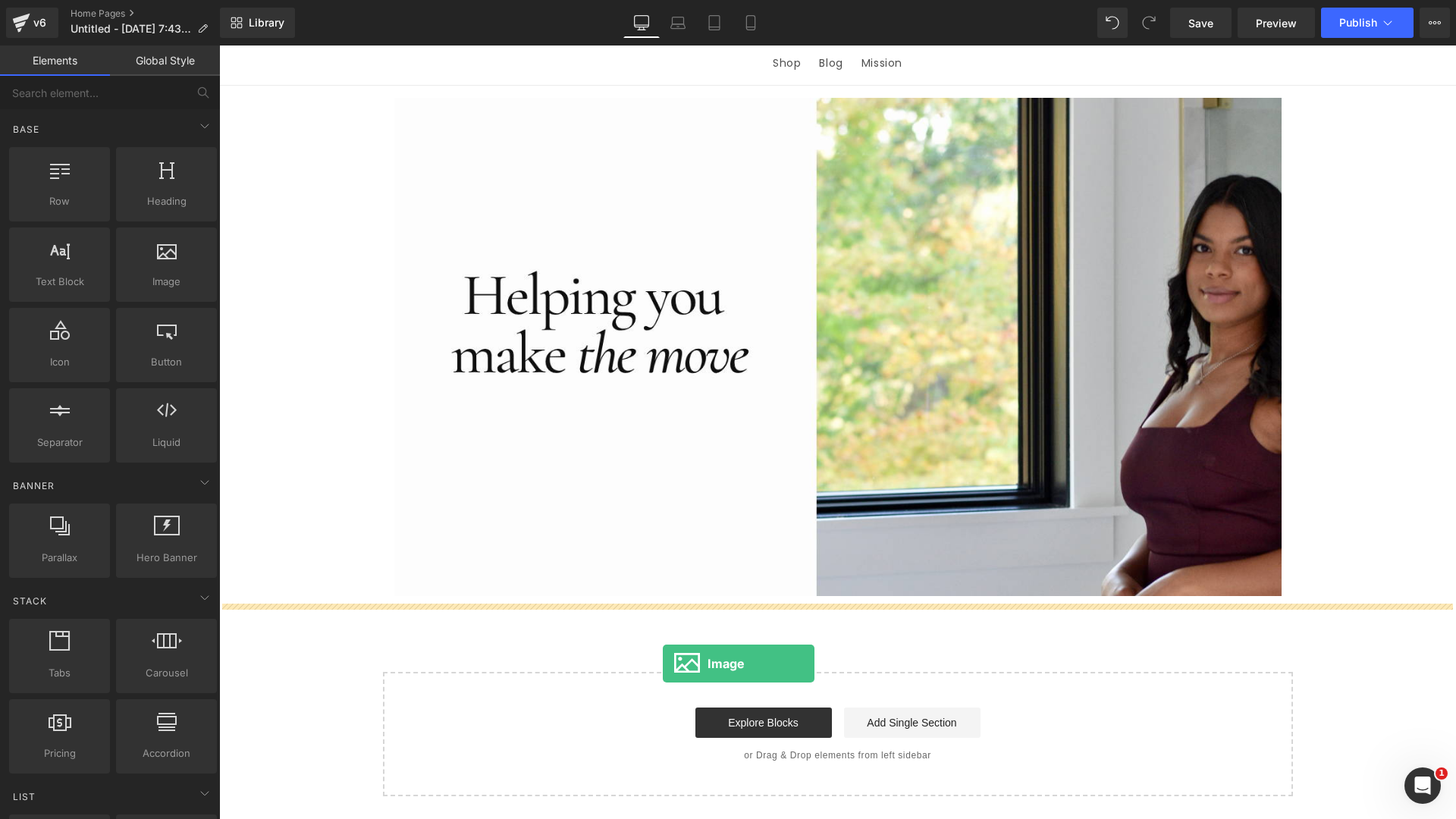
drag, startPoint x: 414, startPoint y: 332, endPoint x: 663, endPoint y: 664, distance: 415.0
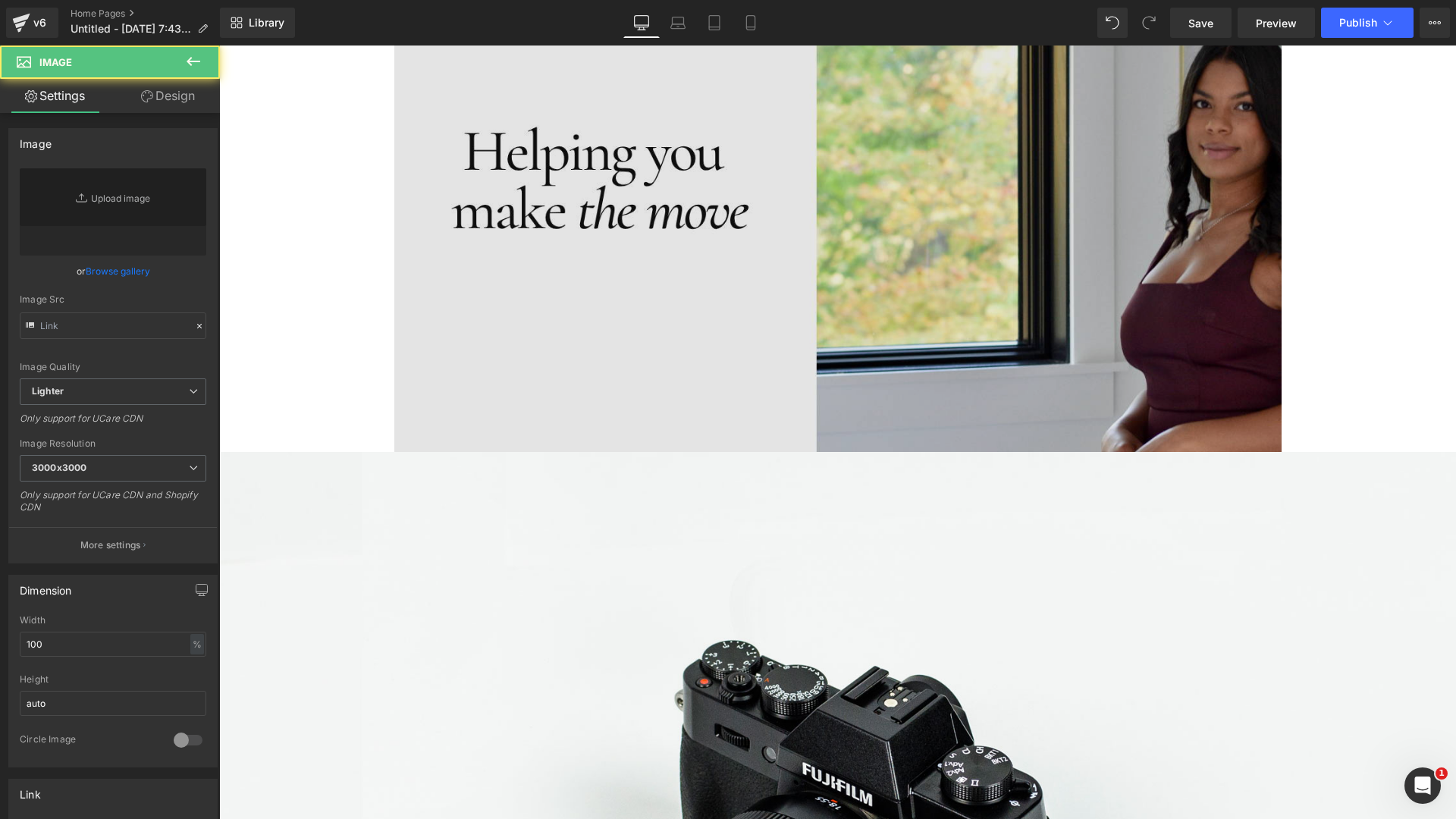
scroll to position [0, 0]
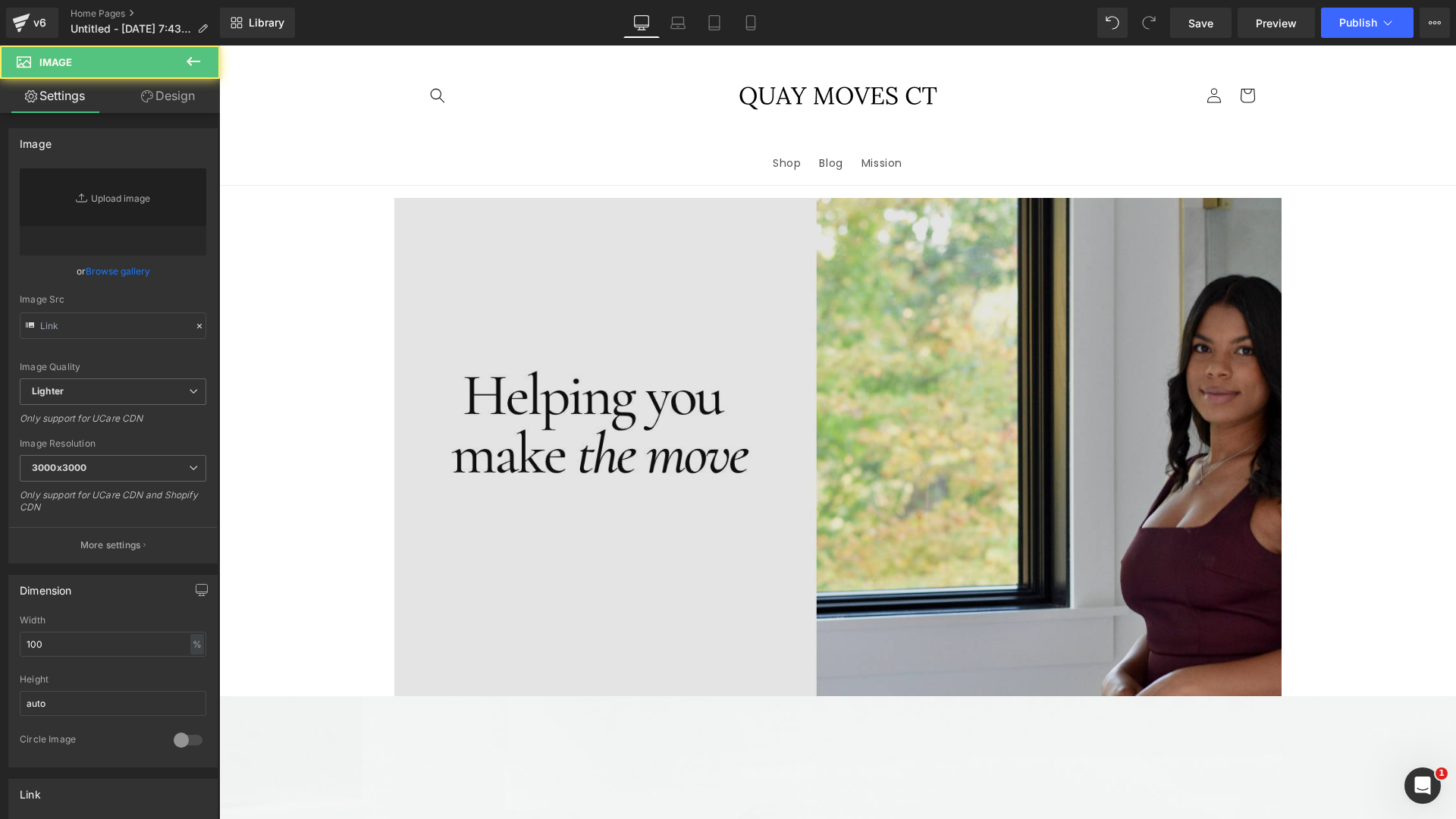
type input "//[DOMAIN_NAME][URL]"
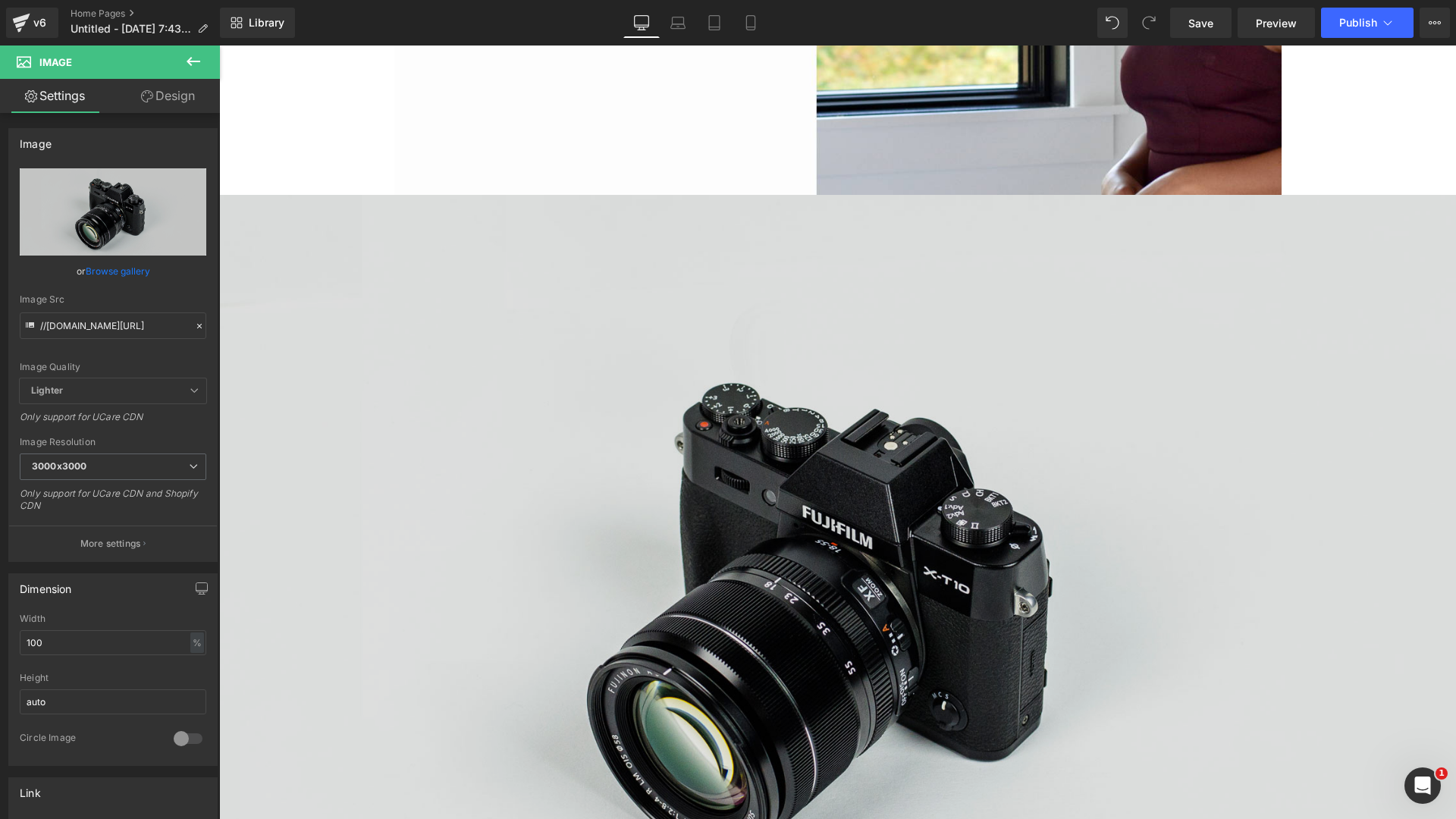
scroll to position [1018, 0]
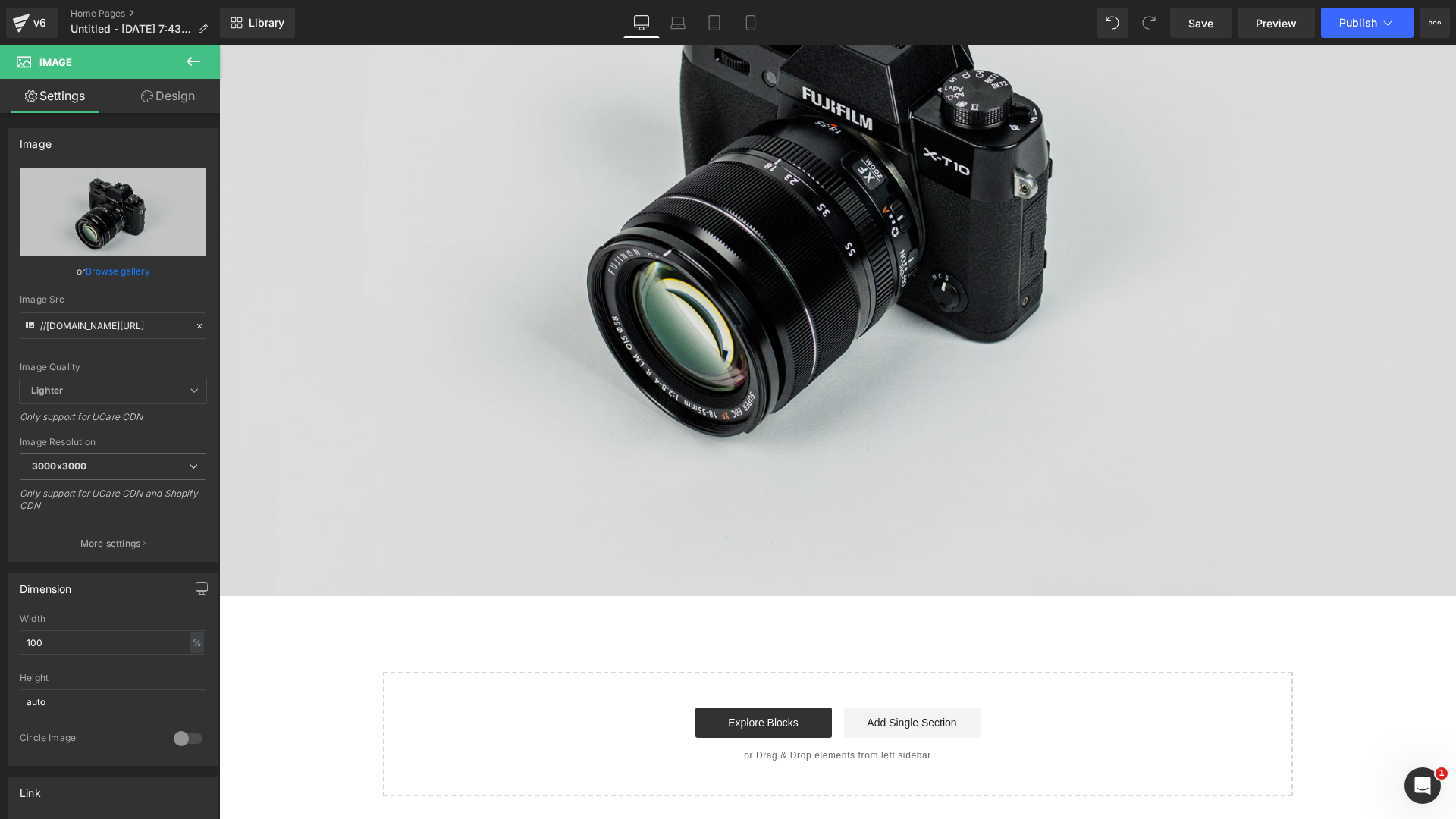
click at [663, 510] on img at bounding box center [837, 186] width 1237 height 820
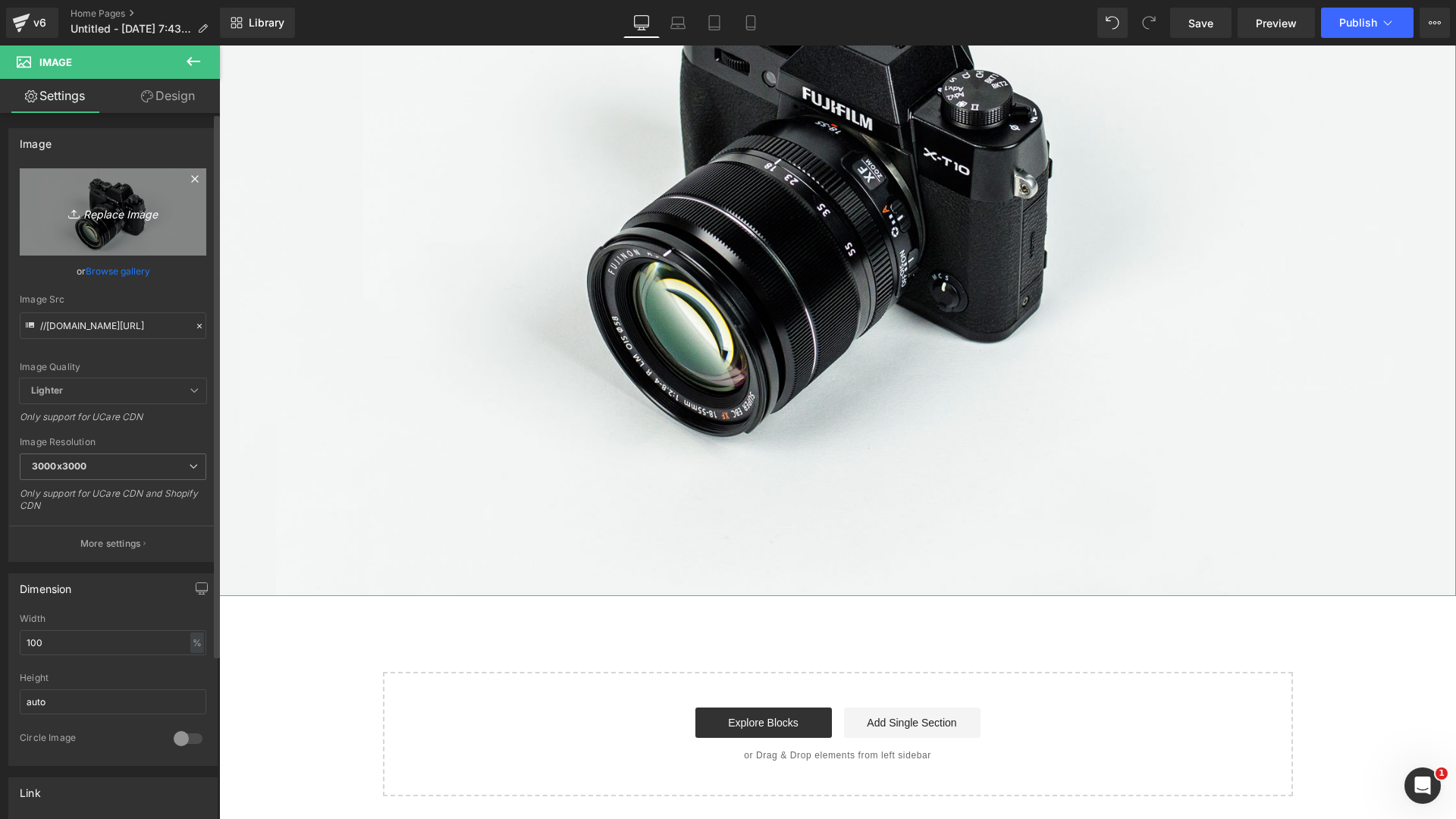
click at [111, 215] on icon "Replace Image" at bounding box center [112, 212] width 121 height 19
type input "C:\fakepath\Real Estate Website in Red Black Sleek Corporate Style-9.png"
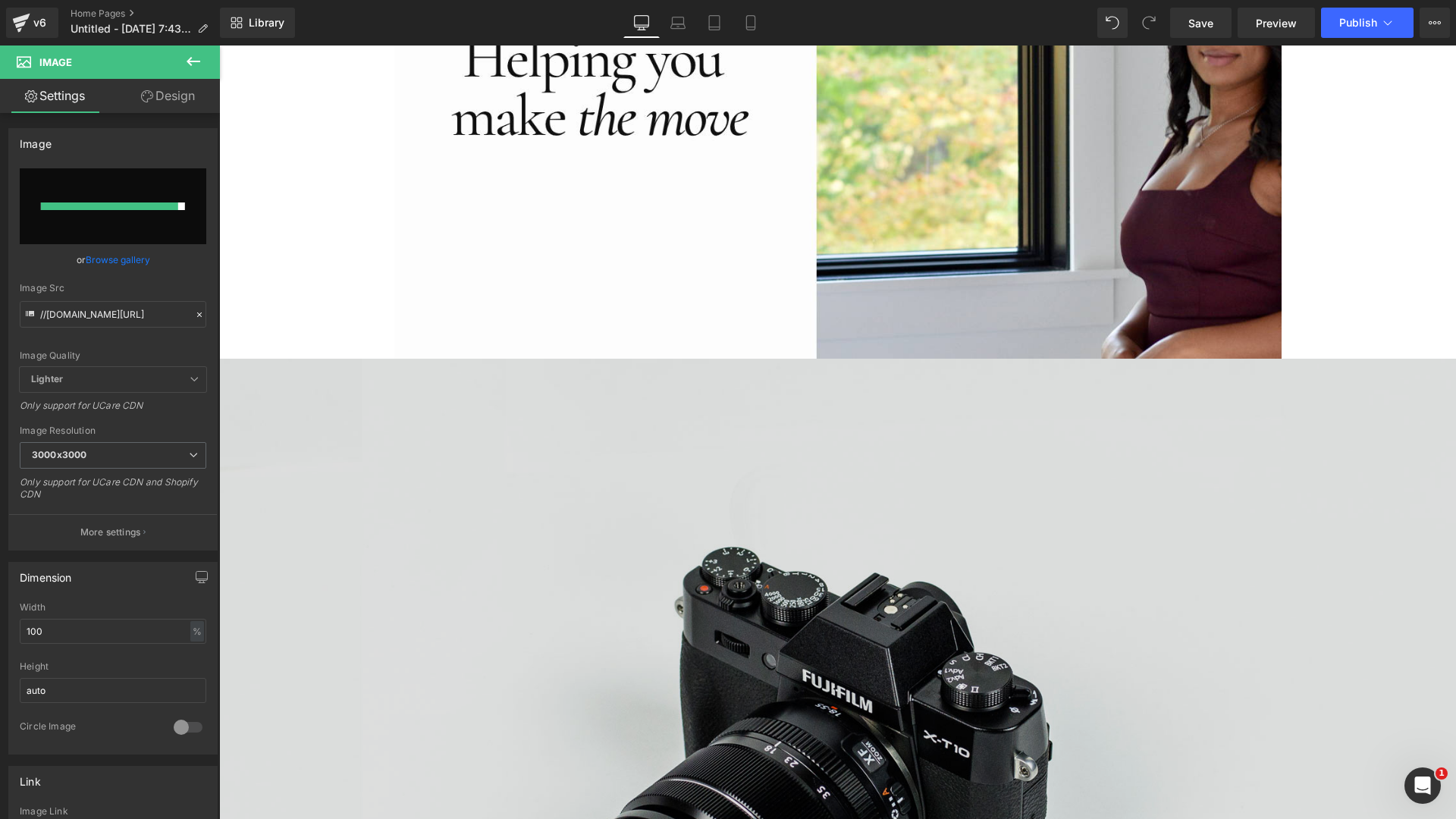
scroll to position [512, 0]
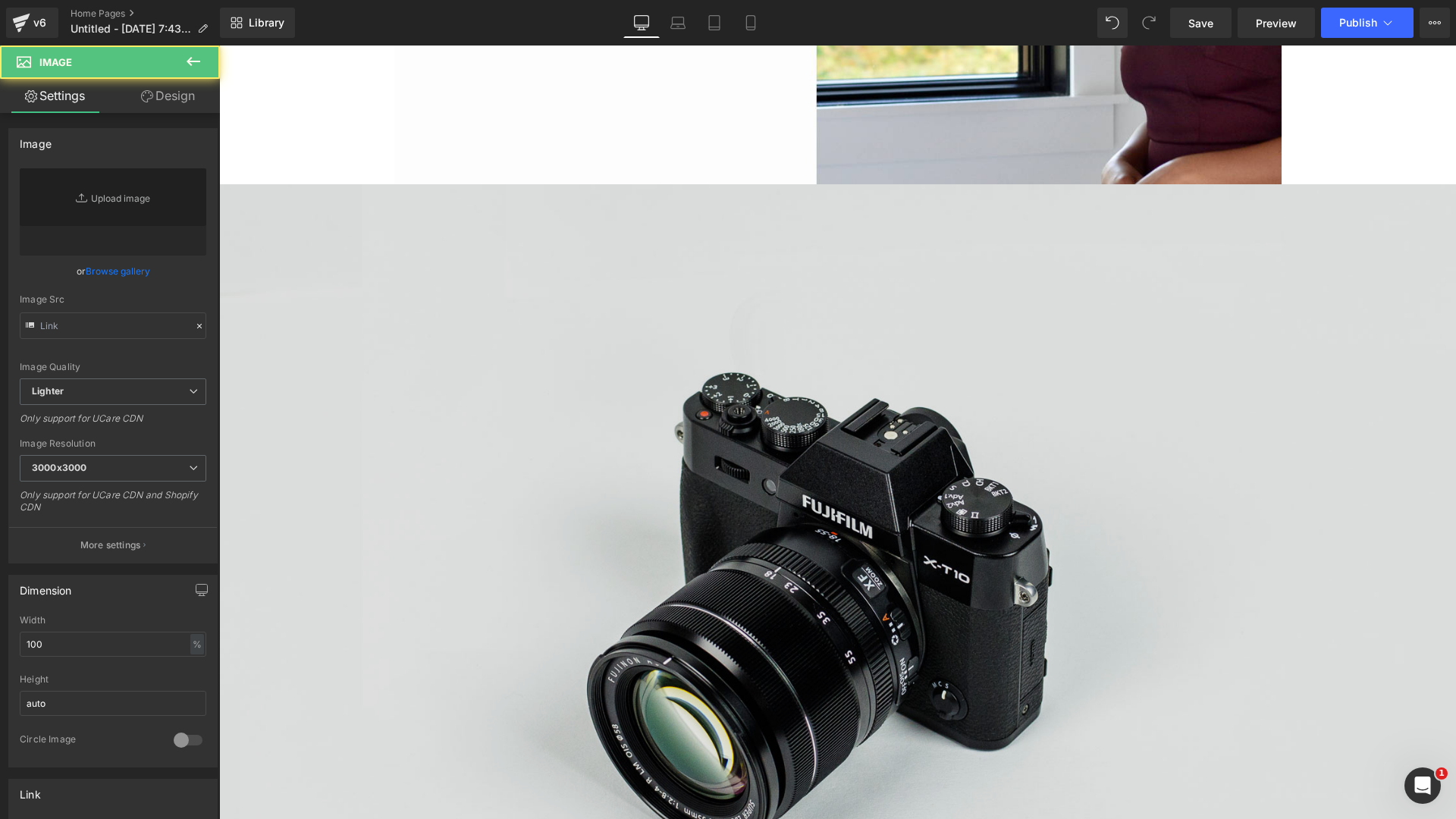
click at [650, 422] on img at bounding box center [837, 593] width 1237 height 820
type input "//[DOMAIN_NAME][URL]"
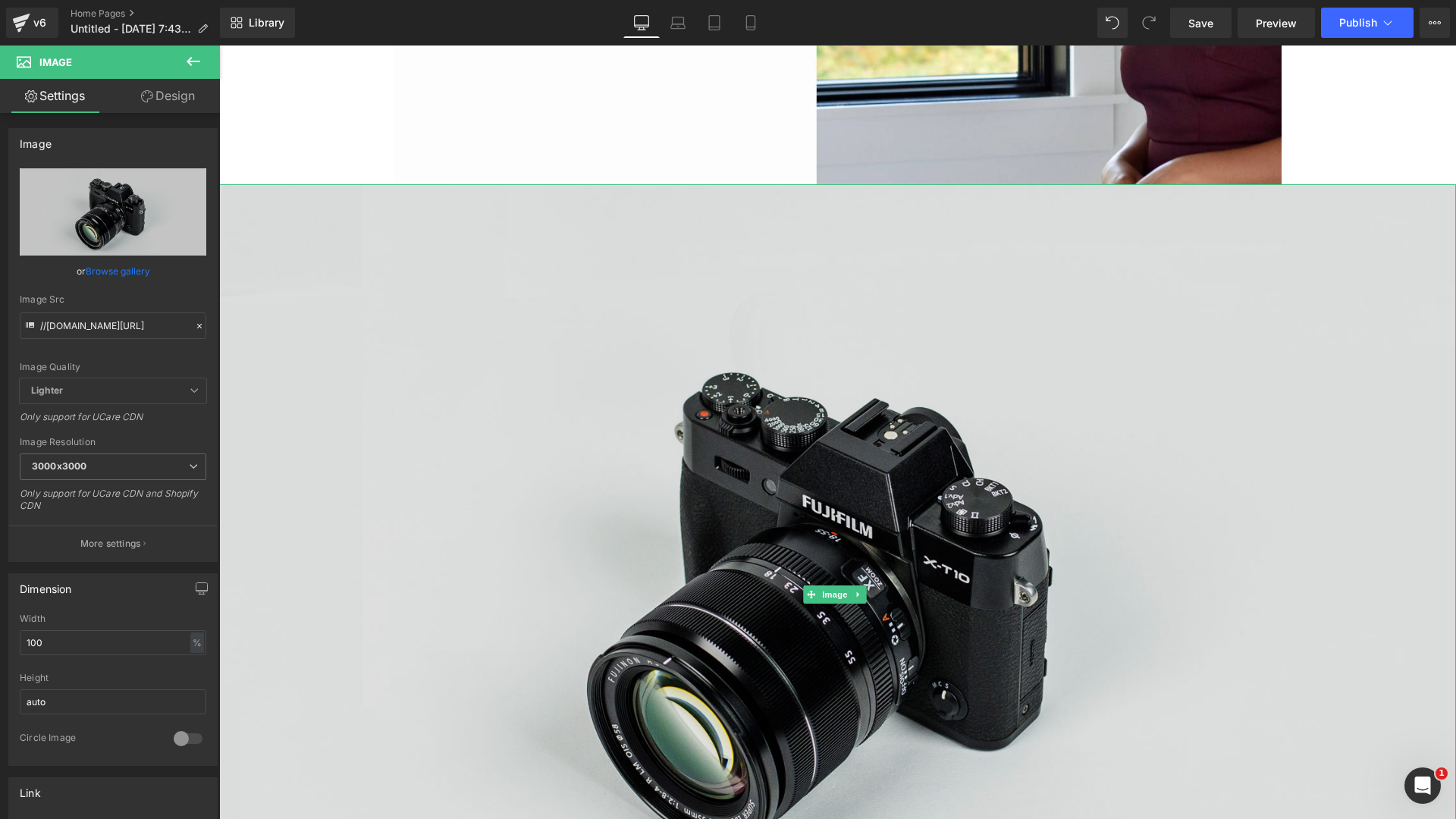
scroll to position [509, 0]
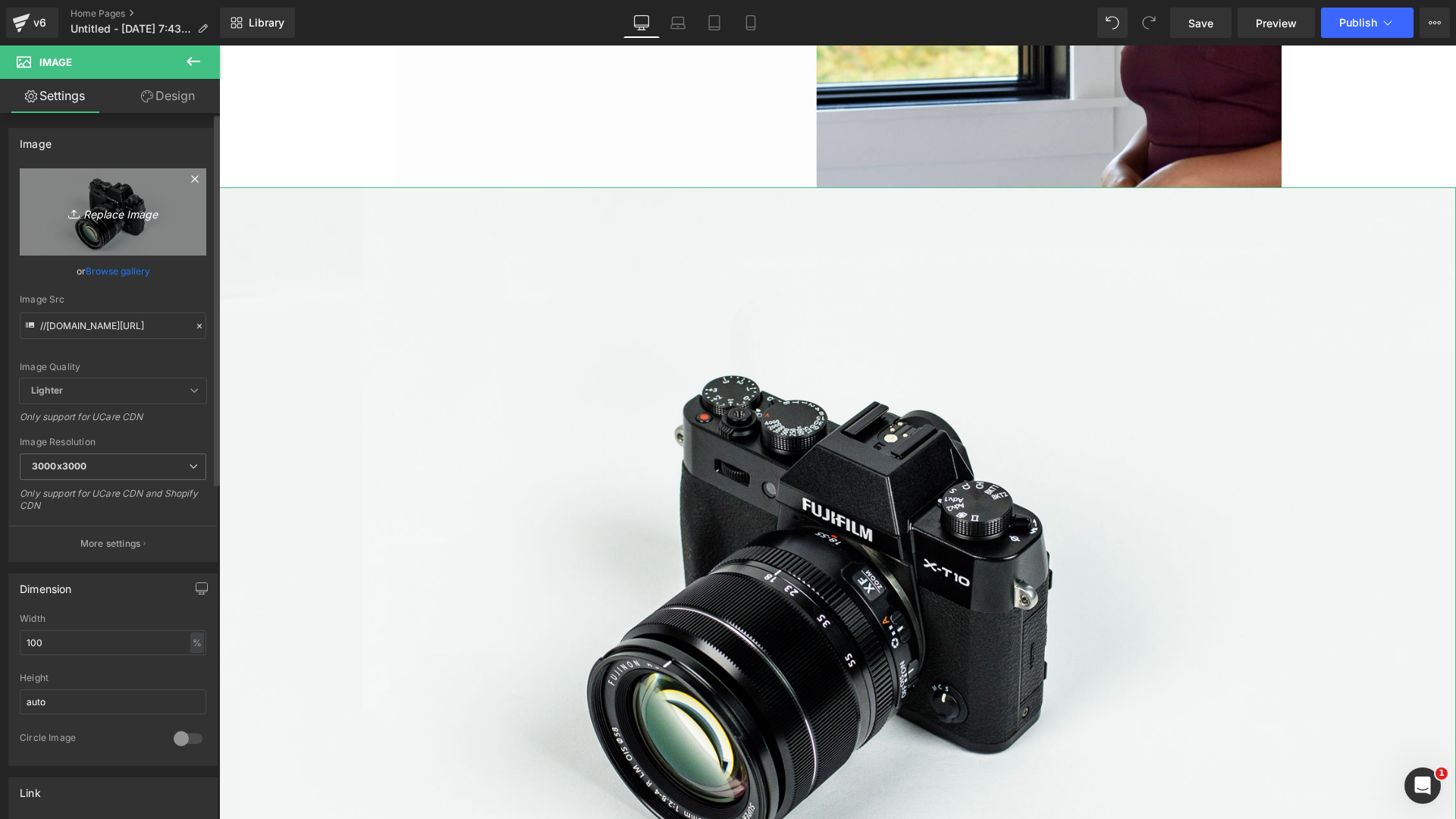
click at [103, 210] on icon "Replace Image" at bounding box center [112, 212] width 121 height 19
type input "C:\fakepath\Real Estate Website in Red Black Sleek Corporate Style-9.png"
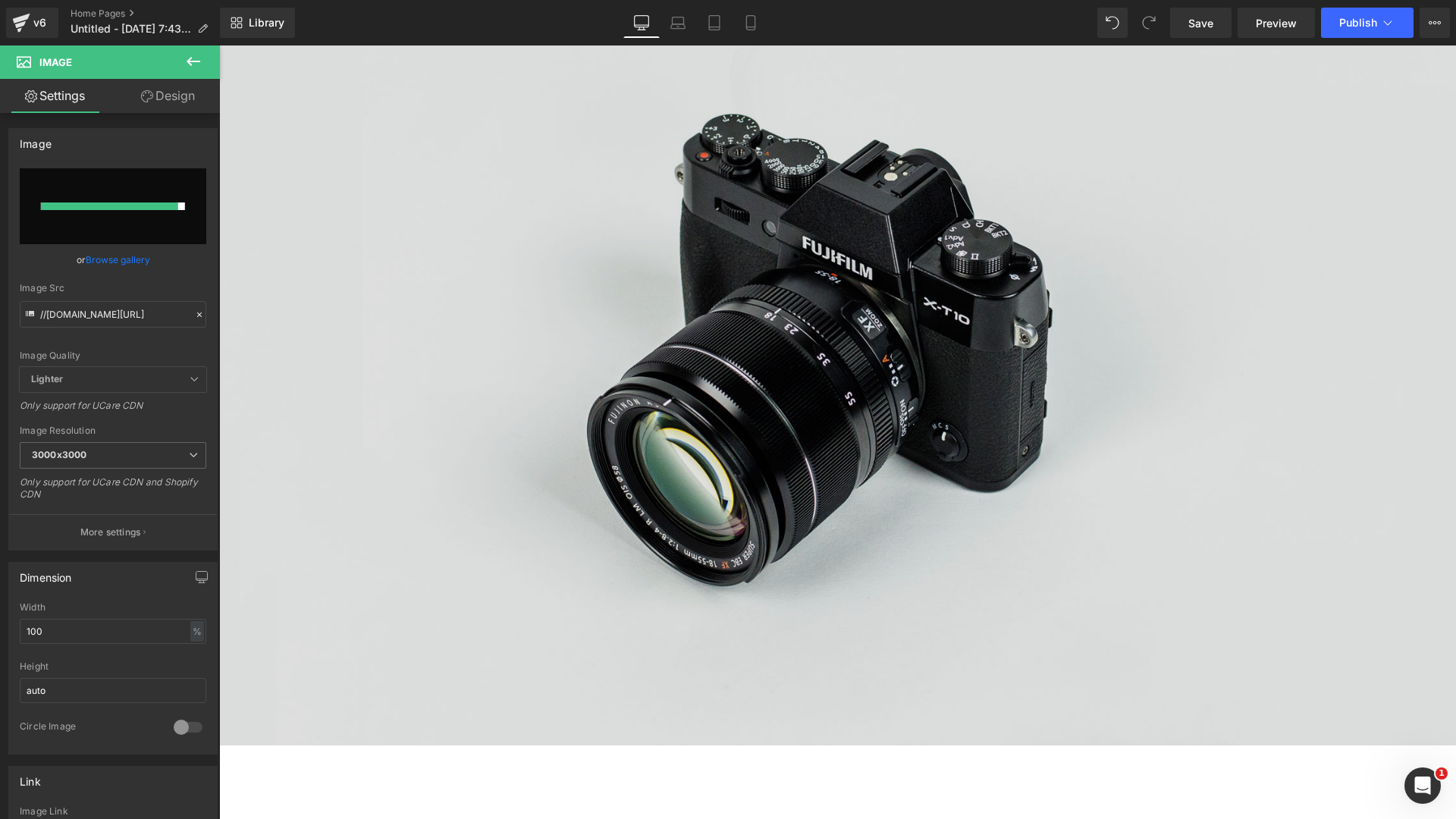
scroll to position [978, 0]
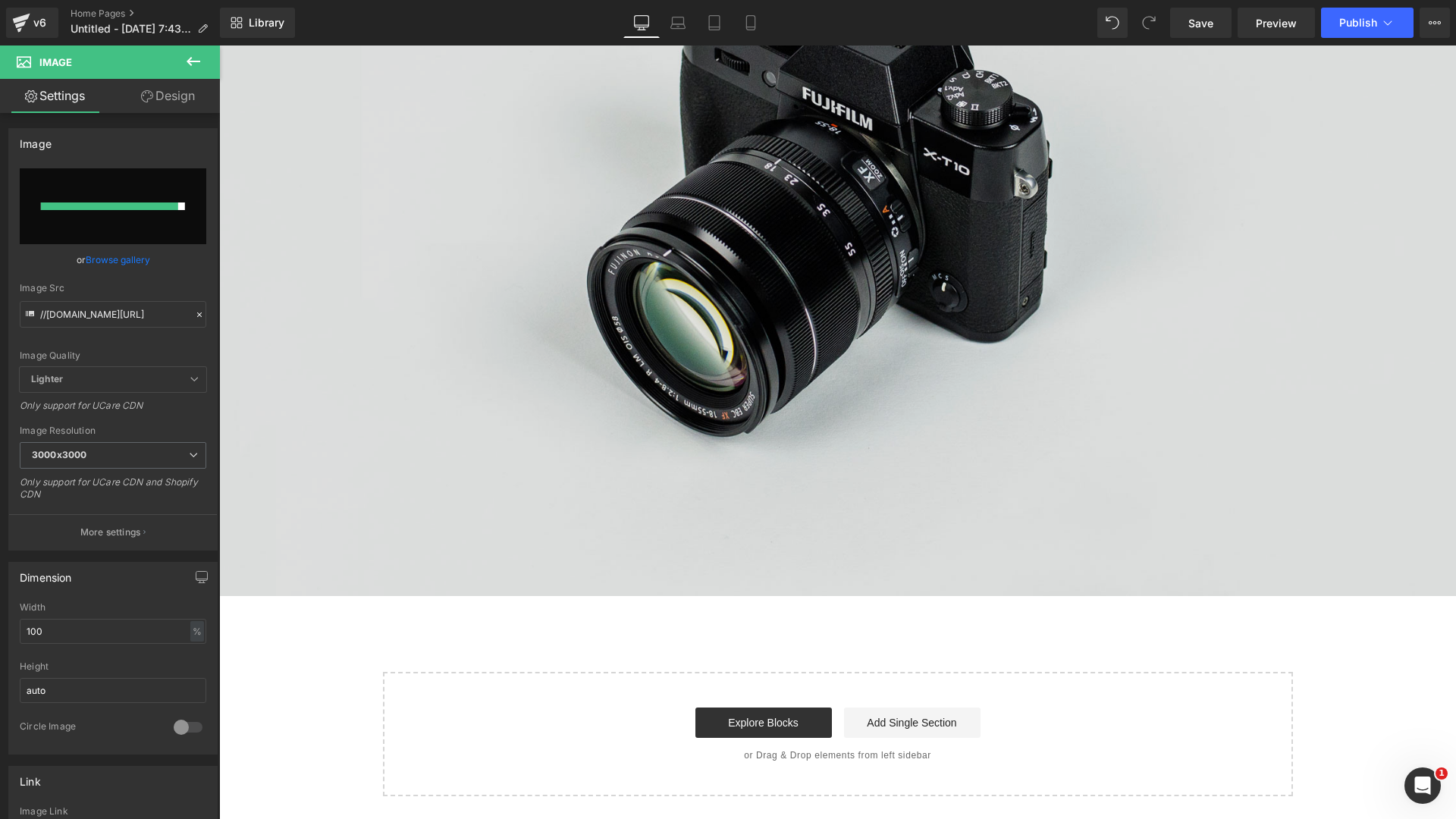
click at [706, 374] on img at bounding box center [837, 186] width 1237 height 820
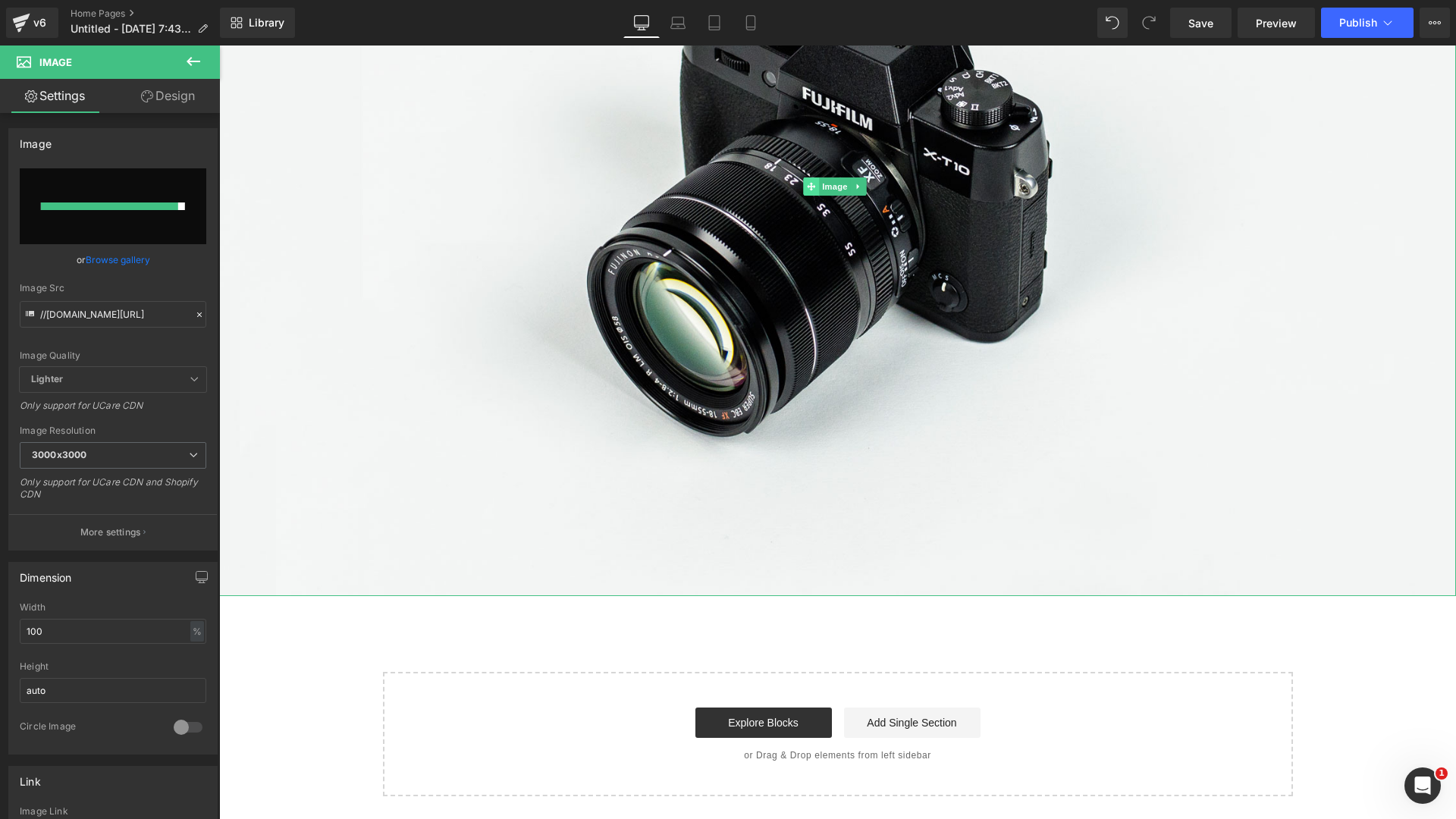
click at [808, 191] on icon at bounding box center [811, 186] width 8 height 8
click at [99, 258] on link "Browse gallery" at bounding box center [117, 260] width 64 height 27
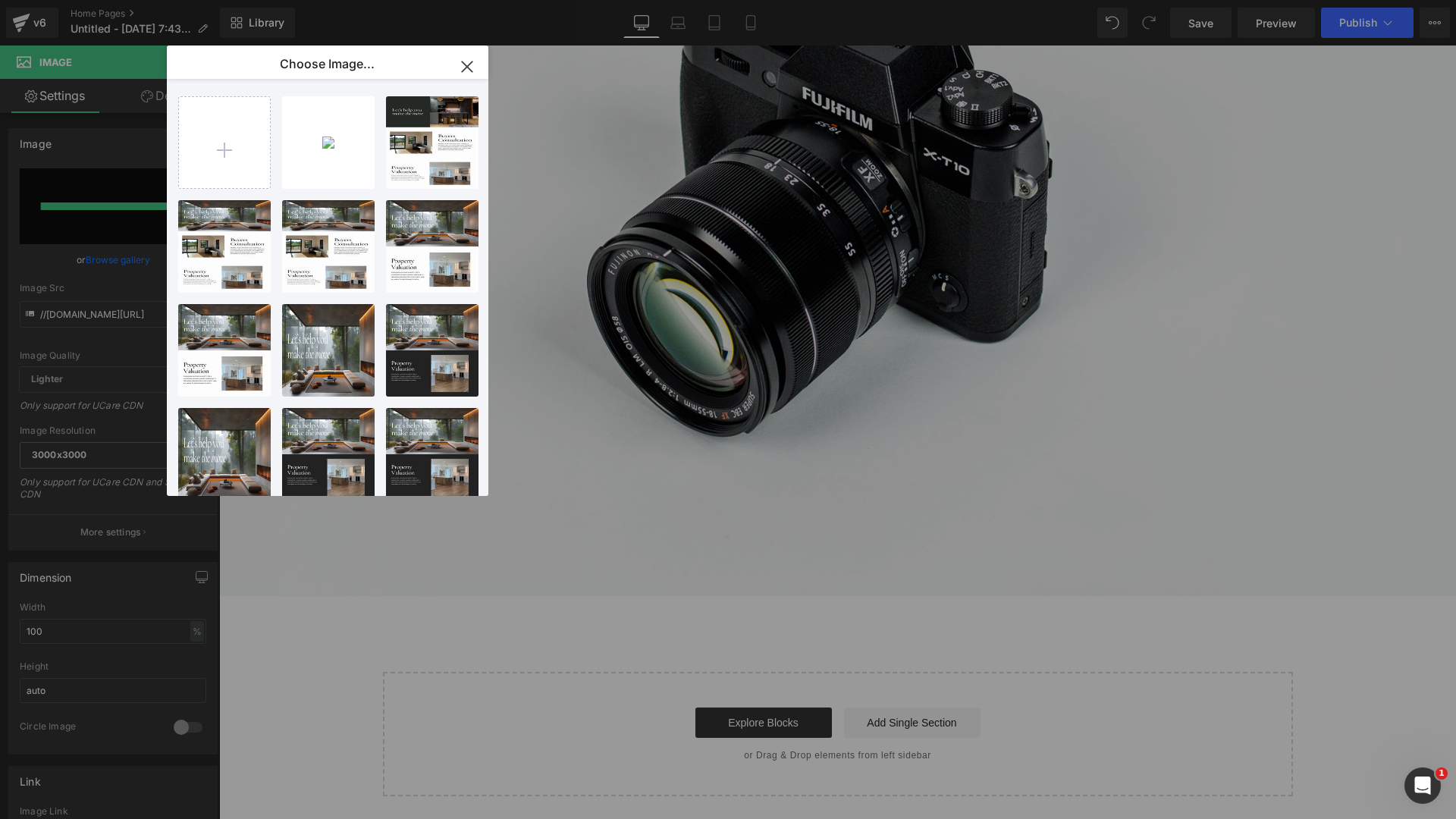
click at [460, 66] on icon "button" at bounding box center [467, 67] width 24 height 24
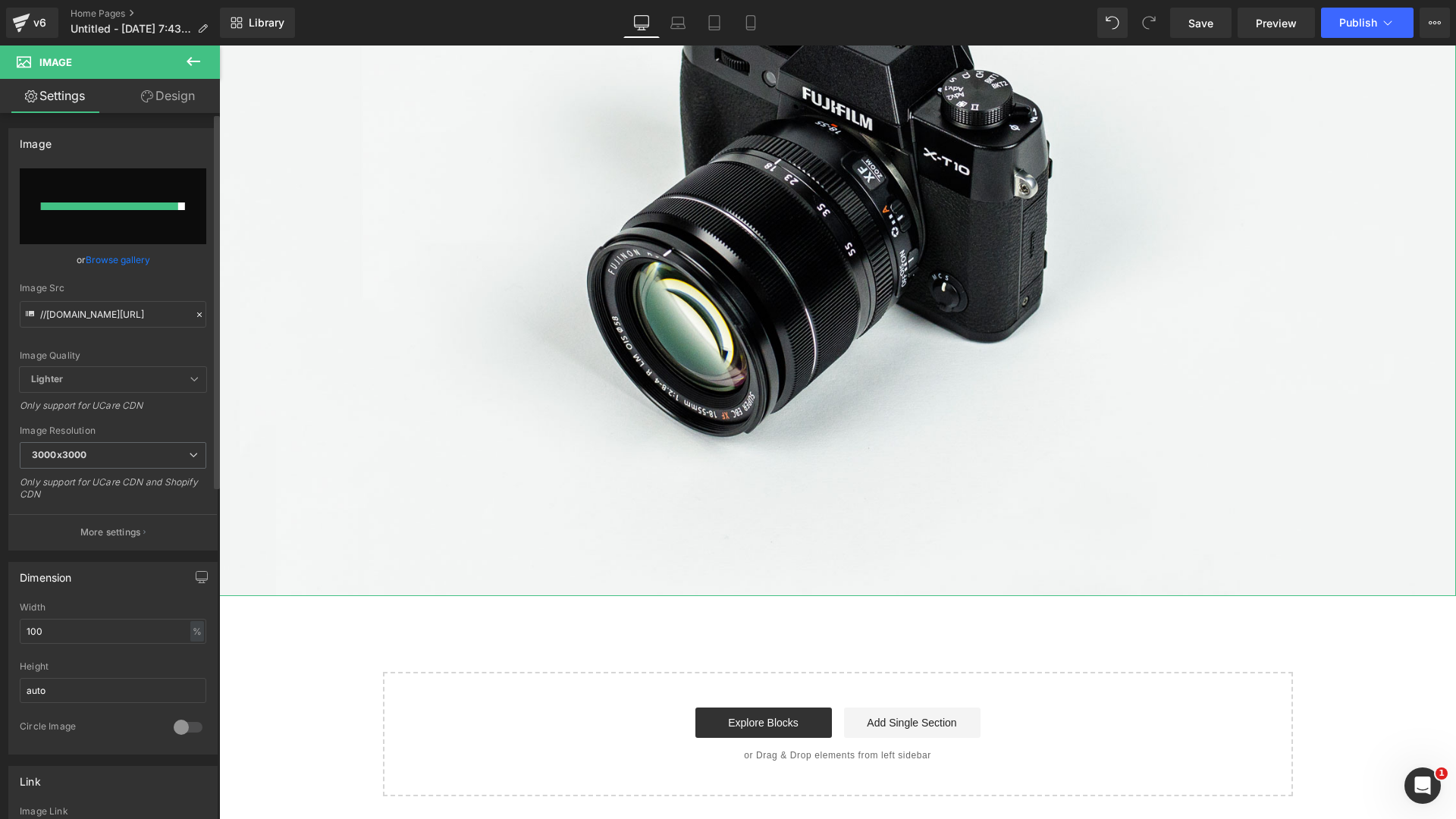
click at [118, 259] on link "Browse gallery" at bounding box center [117, 260] width 64 height 27
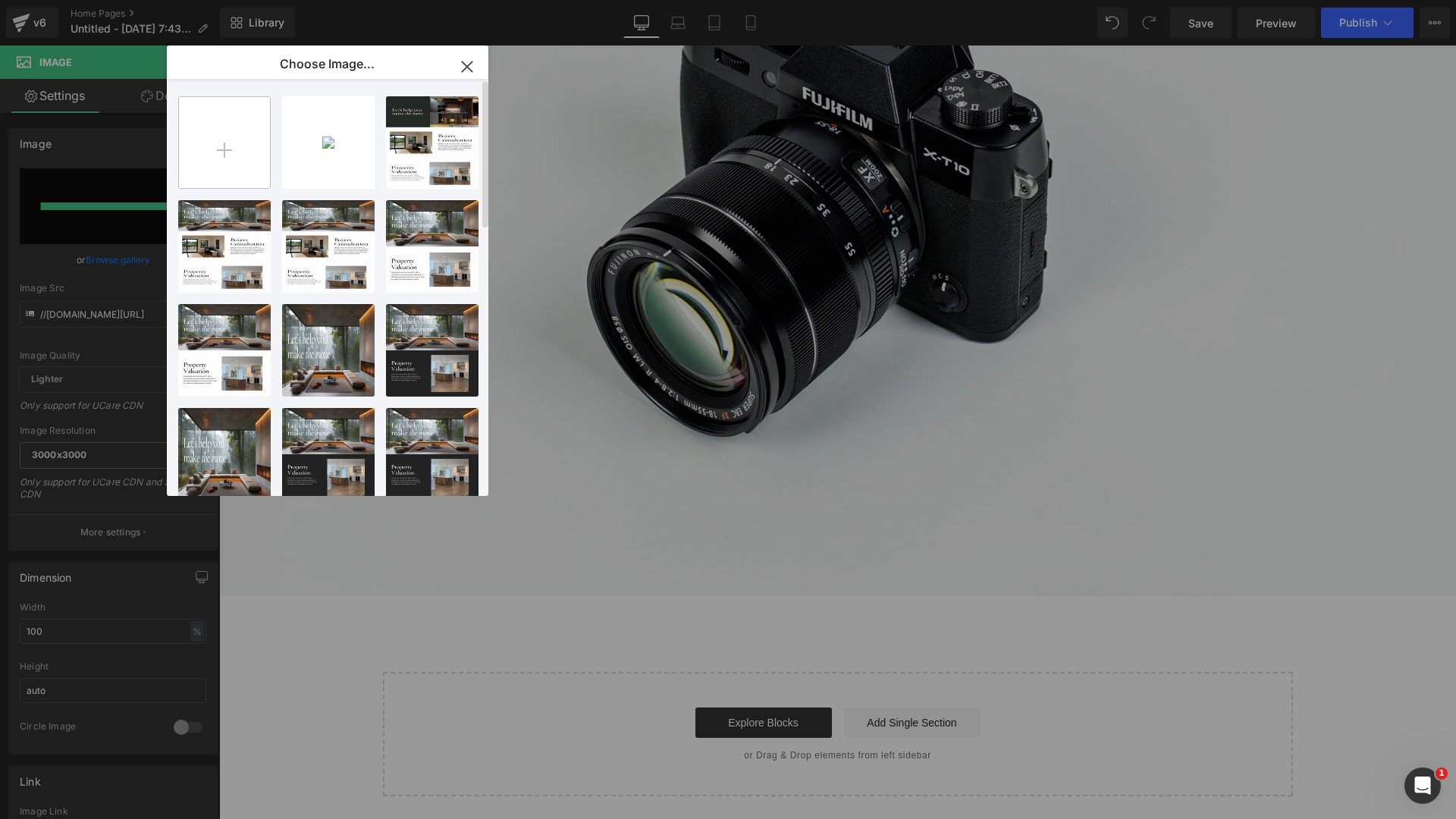
click at [220, 155] on input "file" at bounding box center [225, 142] width 91 height 91
type input "C:\fakepath\Real Estate Website in Red Black Sleek Corporate Style-9.png"
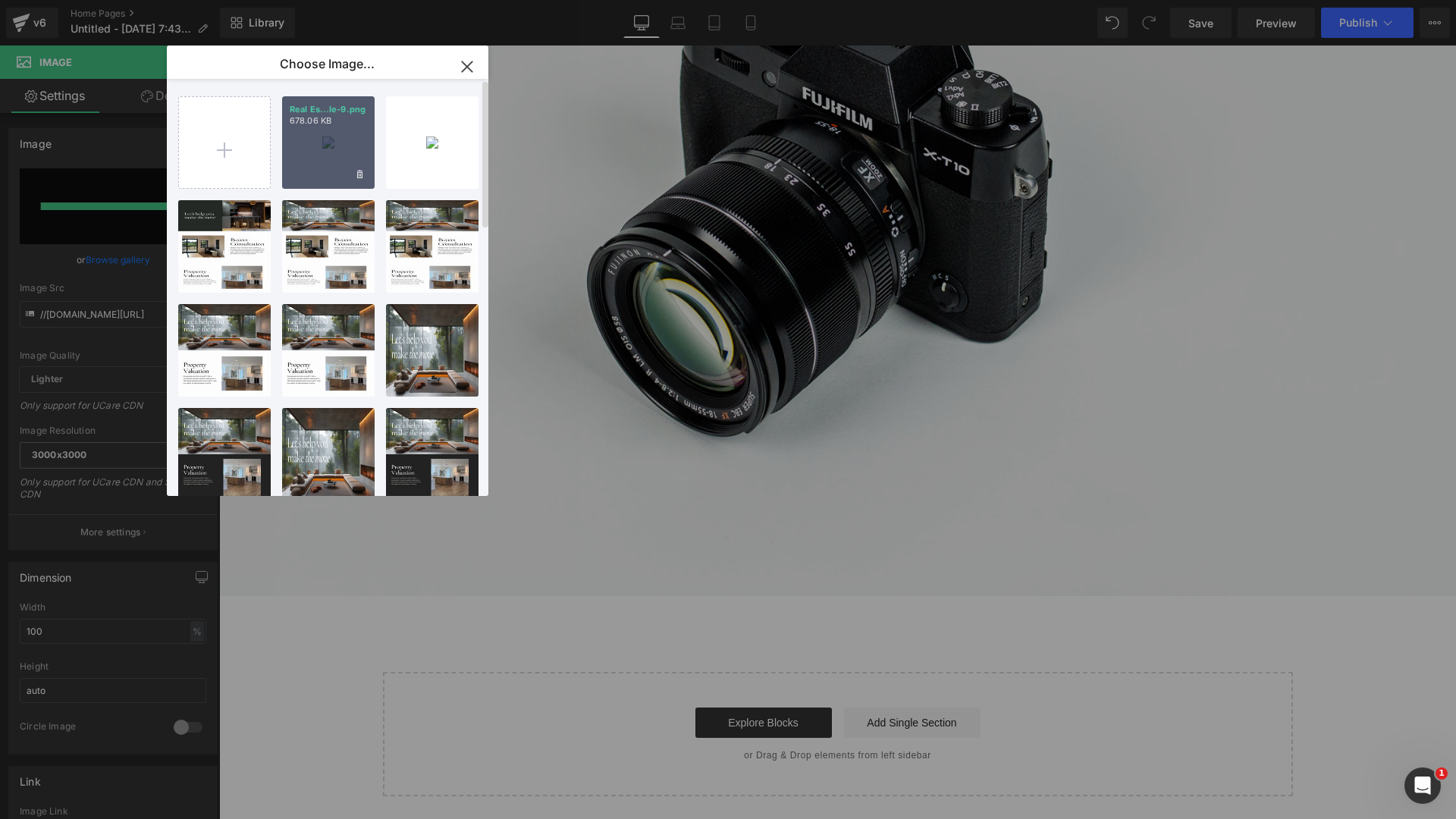
click at [311, 135] on div "Real Es...le-9.png 678.06 KB" at bounding box center [329, 142] width 93 height 93
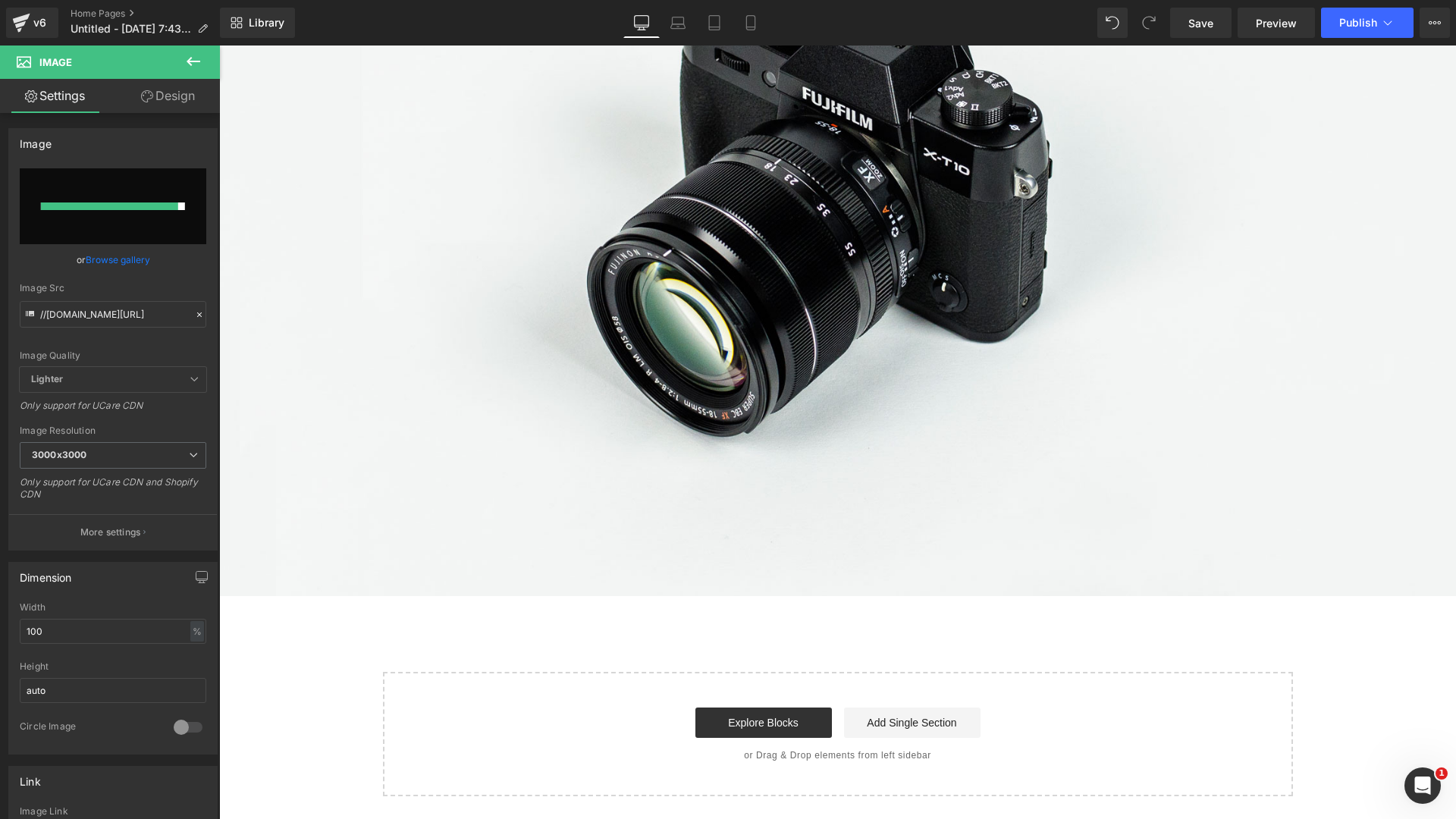
click at [680, 0] on div "Library Desktop Desktop Laptop Tablet Mobile Save Preview Publish Scheduled Upg…" at bounding box center [837, 23] width 1236 height 46
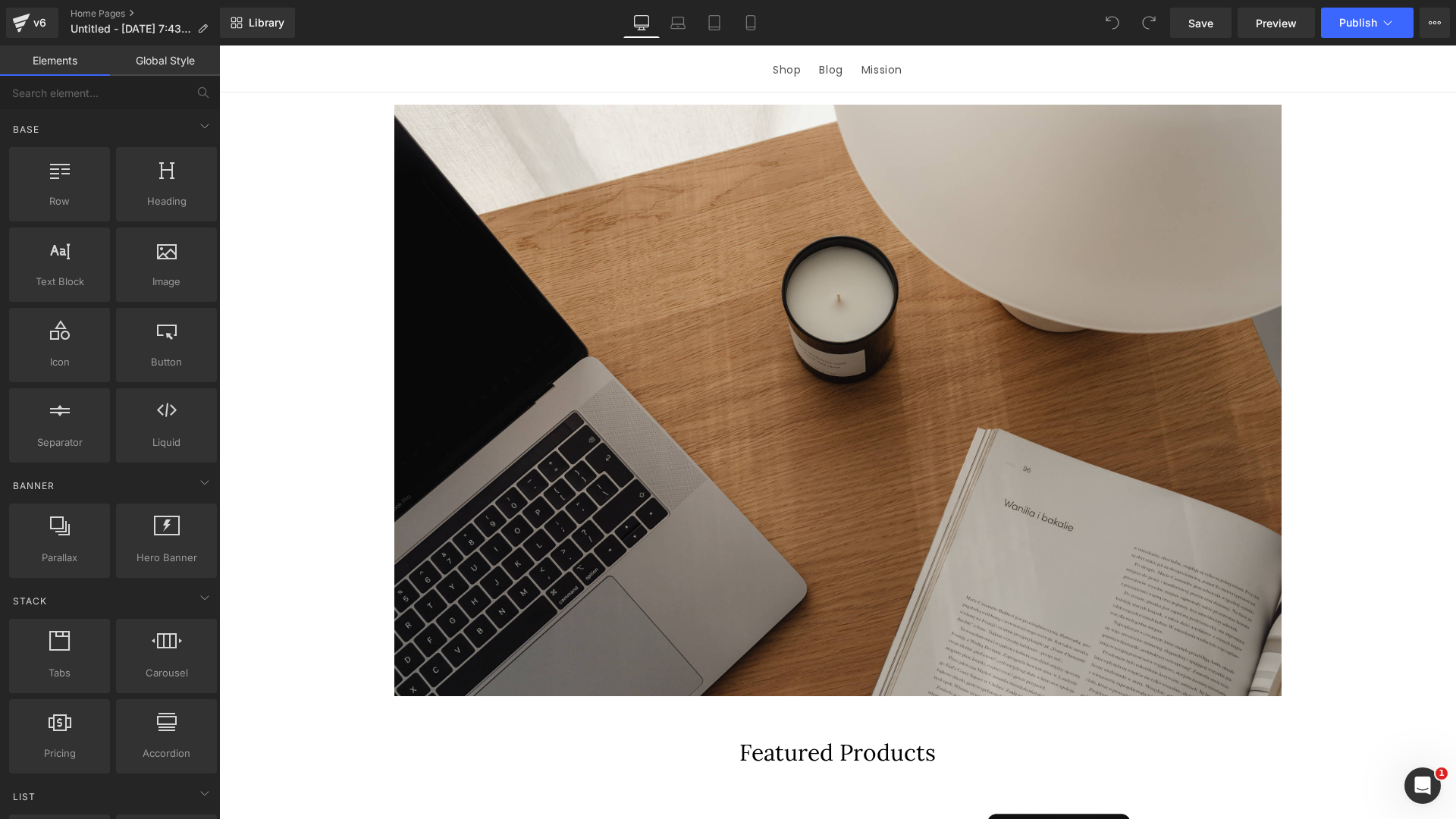
scroll to position [96, 0]
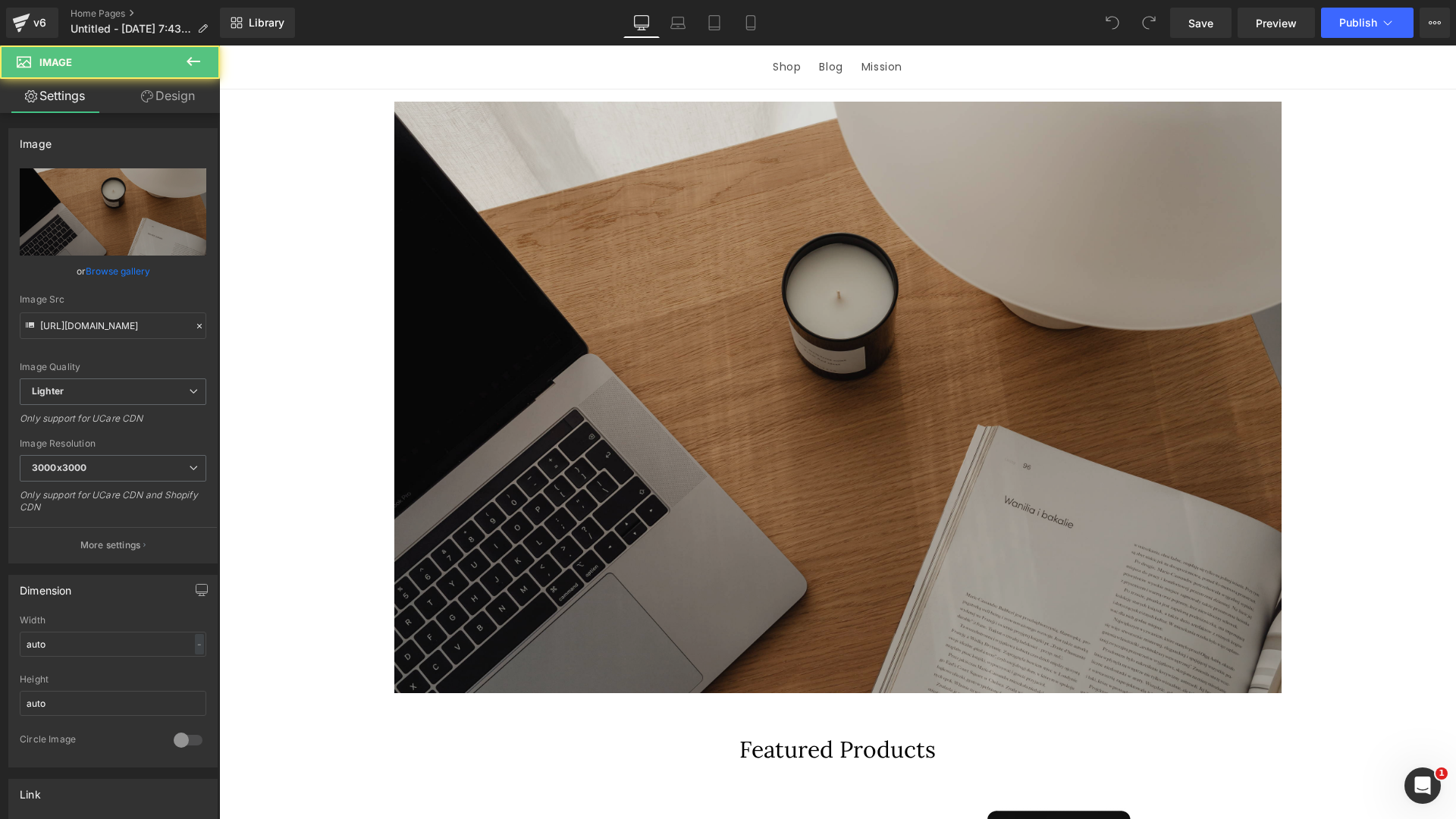
click at [513, 308] on img at bounding box center [837, 397] width 887 height 592
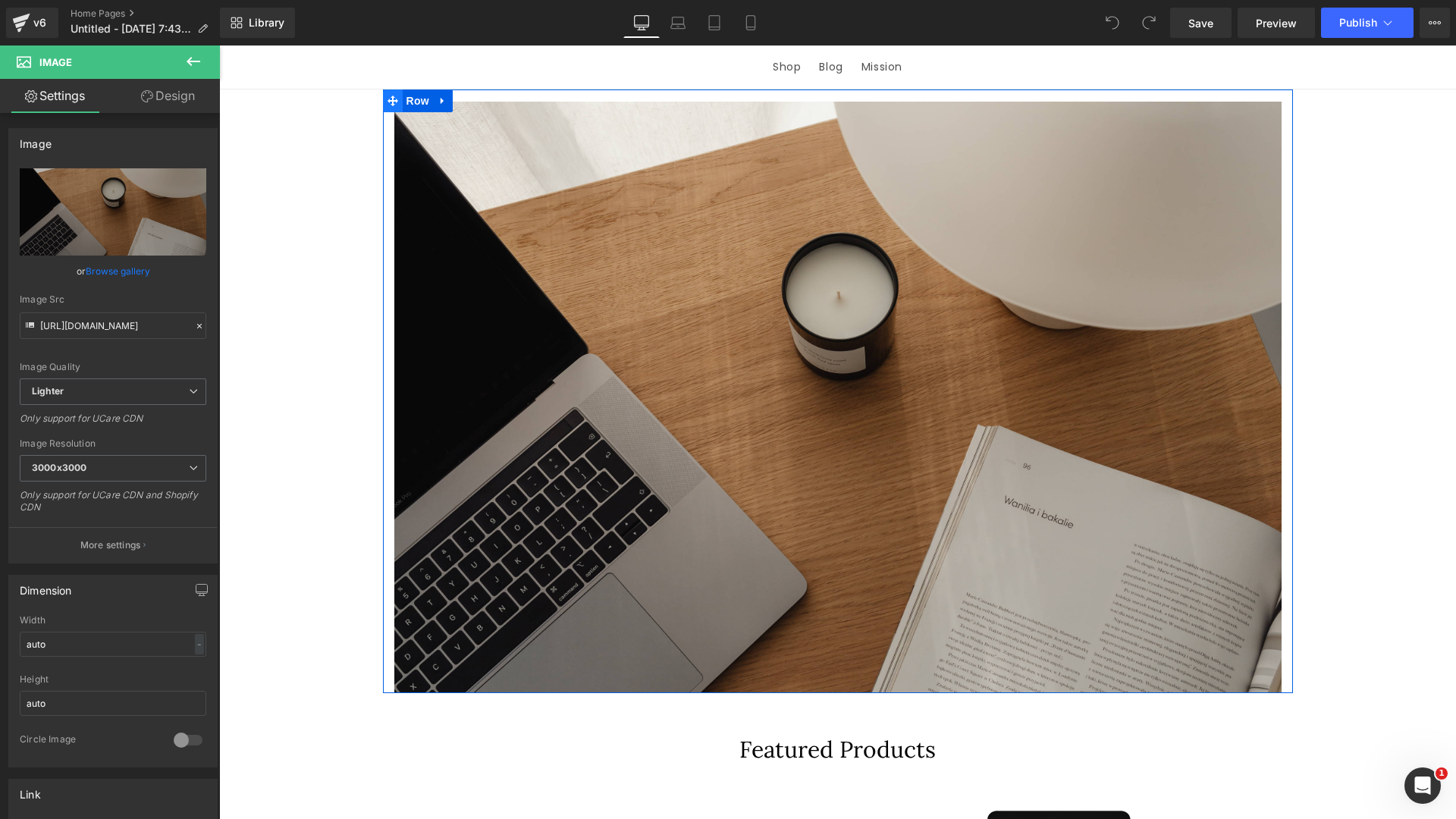
click at [391, 106] on icon at bounding box center [392, 100] width 11 height 11
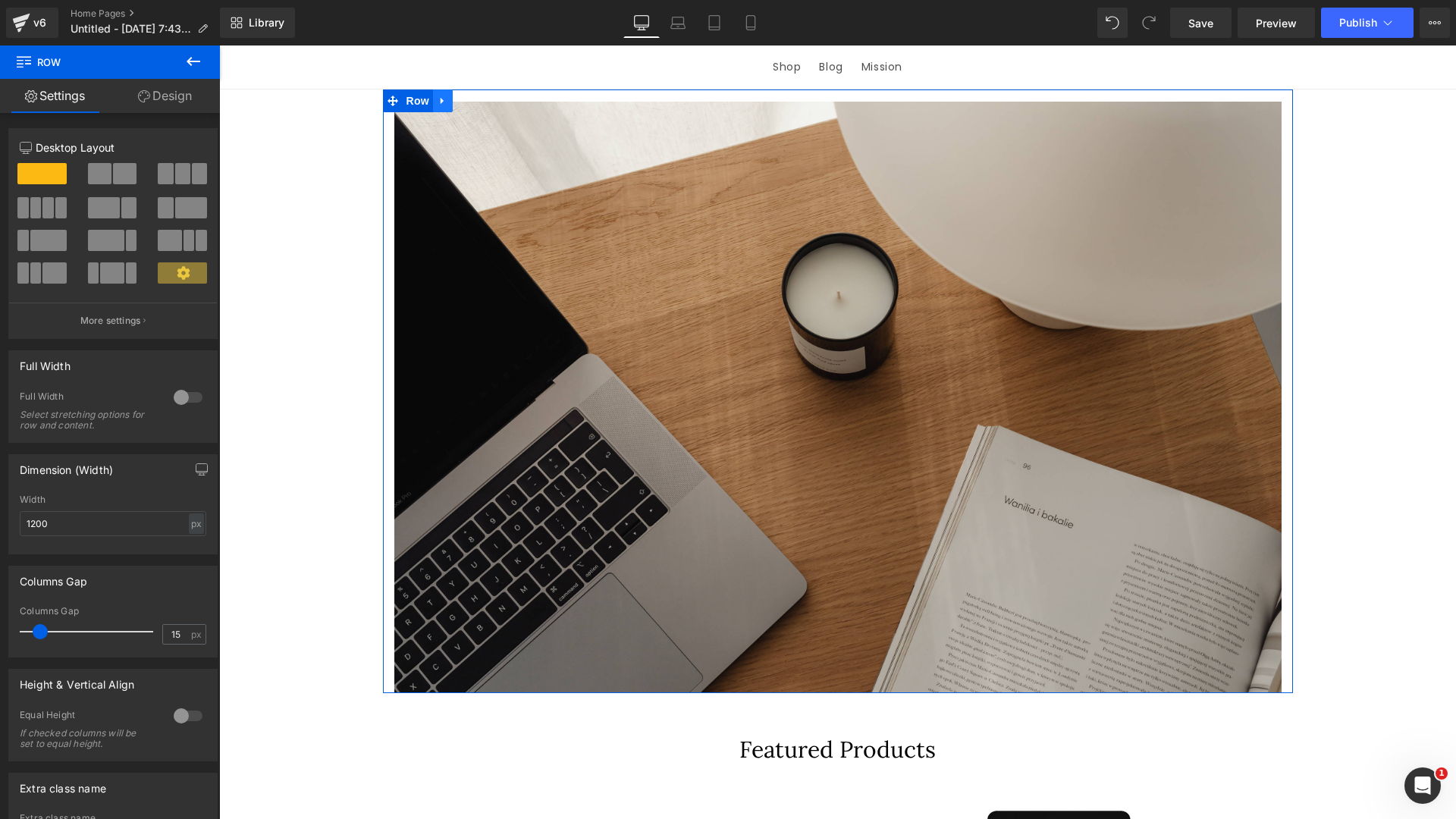
click at [441, 106] on icon at bounding box center [443, 100] width 11 height 11
click at [479, 106] on icon at bounding box center [482, 100] width 11 height 11
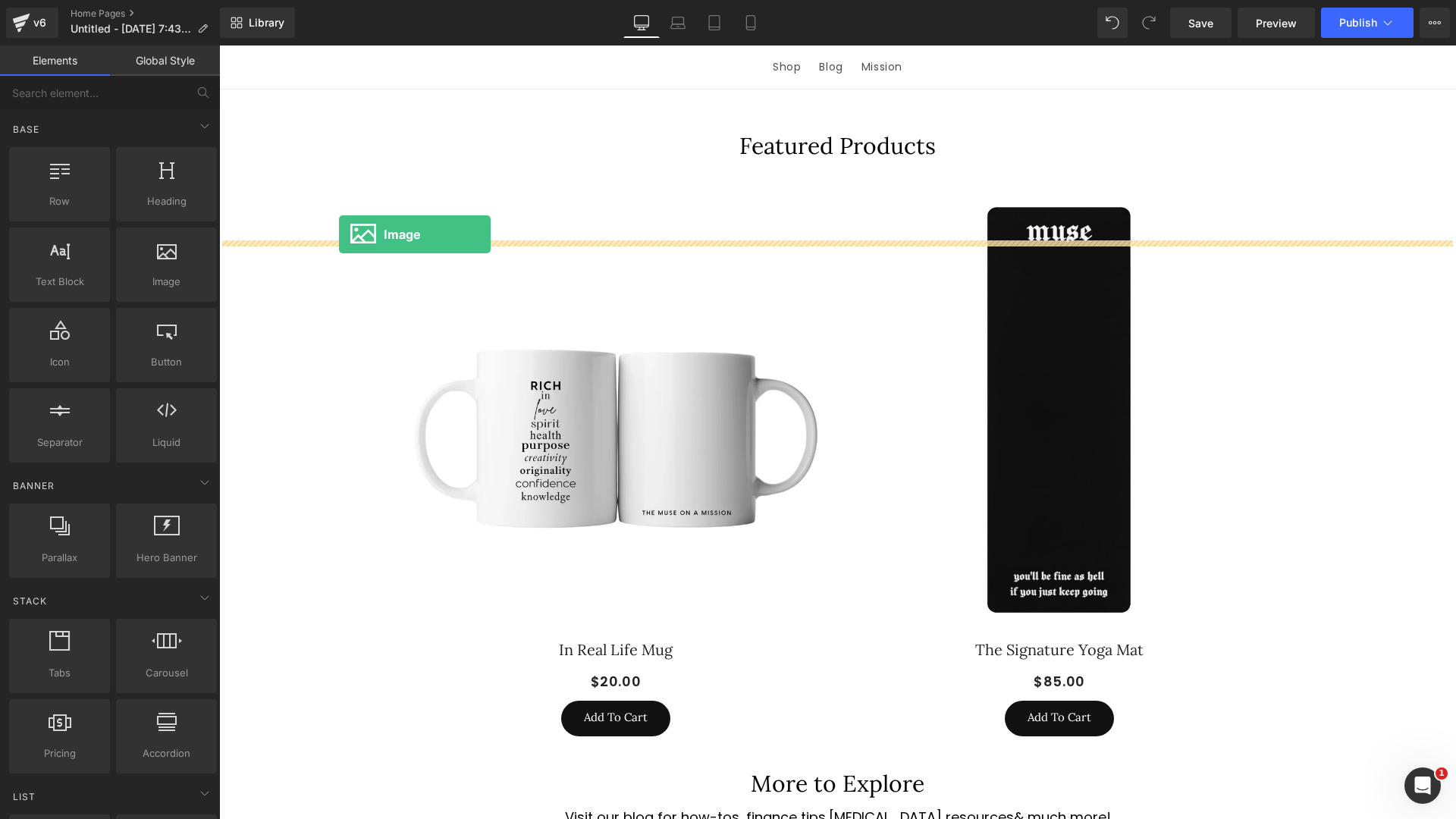
drag, startPoint x: 383, startPoint y: 294, endPoint x: 339, endPoint y: 234, distance: 74.4
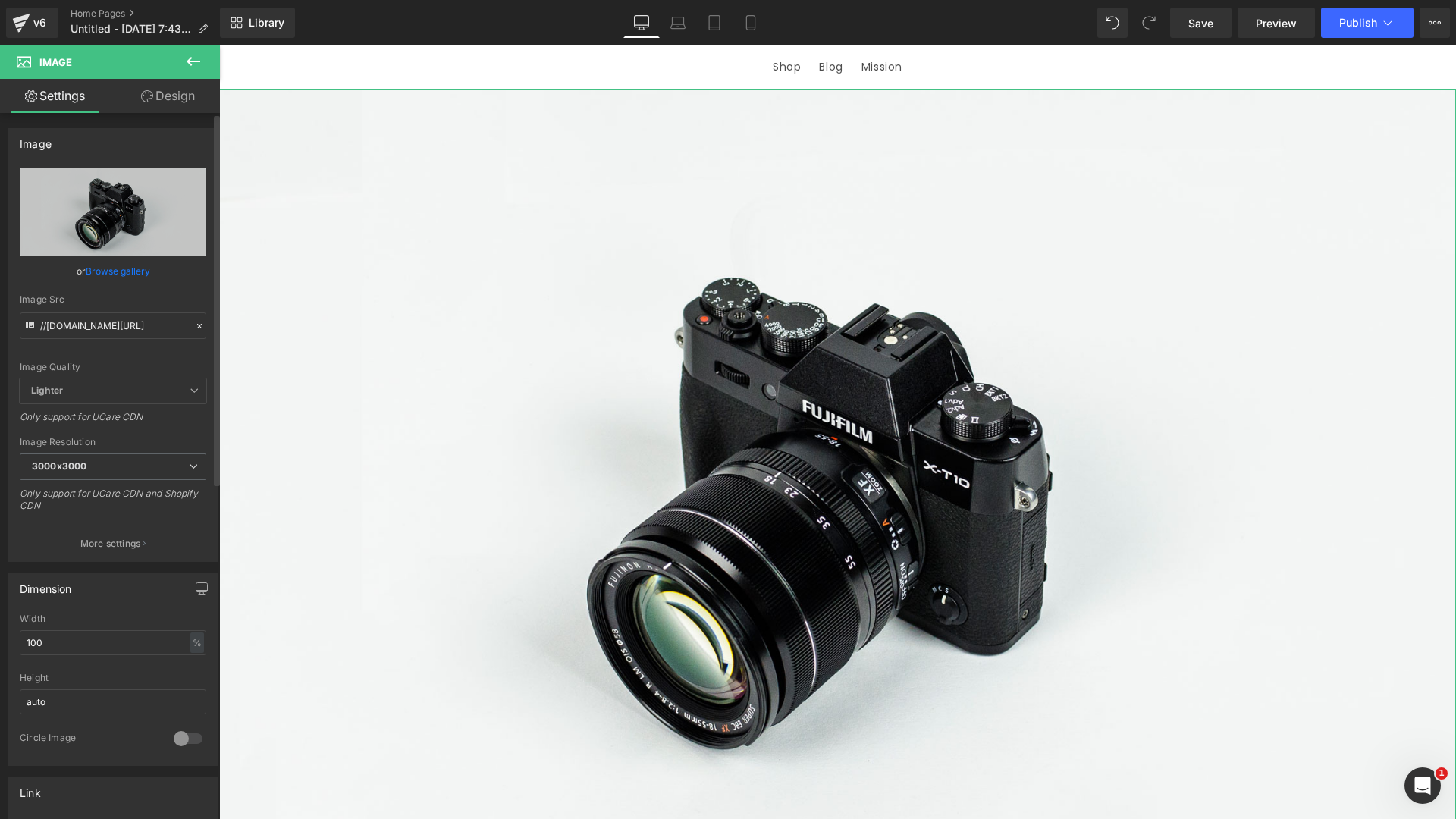
click at [118, 274] on link "Browse gallery" at bounding box center [117, 271] width 64 height 27
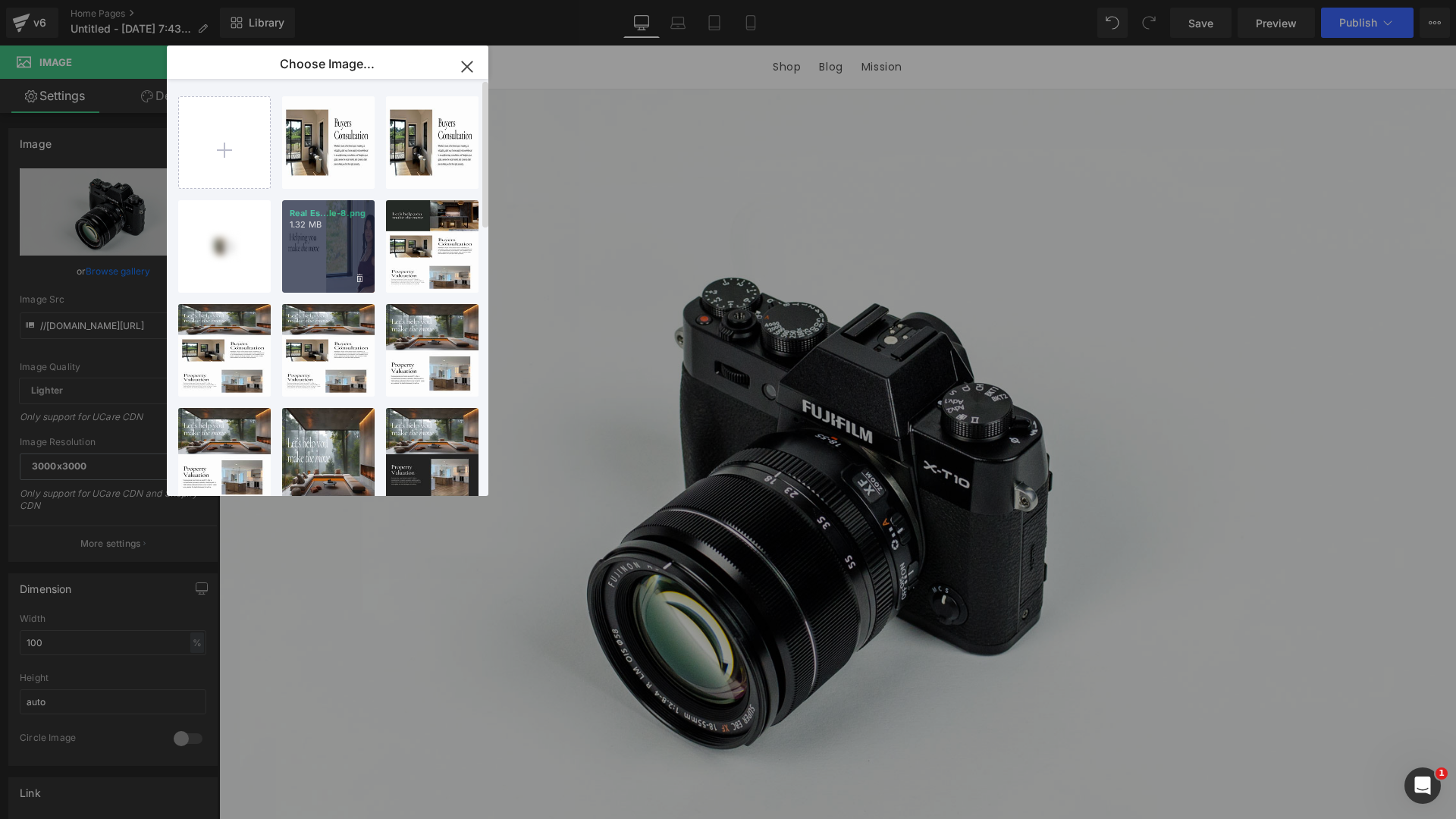
click at [336, 231] on div "Real Es...le-8.png 1.32 MB" at bounding box center [329, 247] width 93 height 93
type input "[URL][DOMAIN_NAME]"
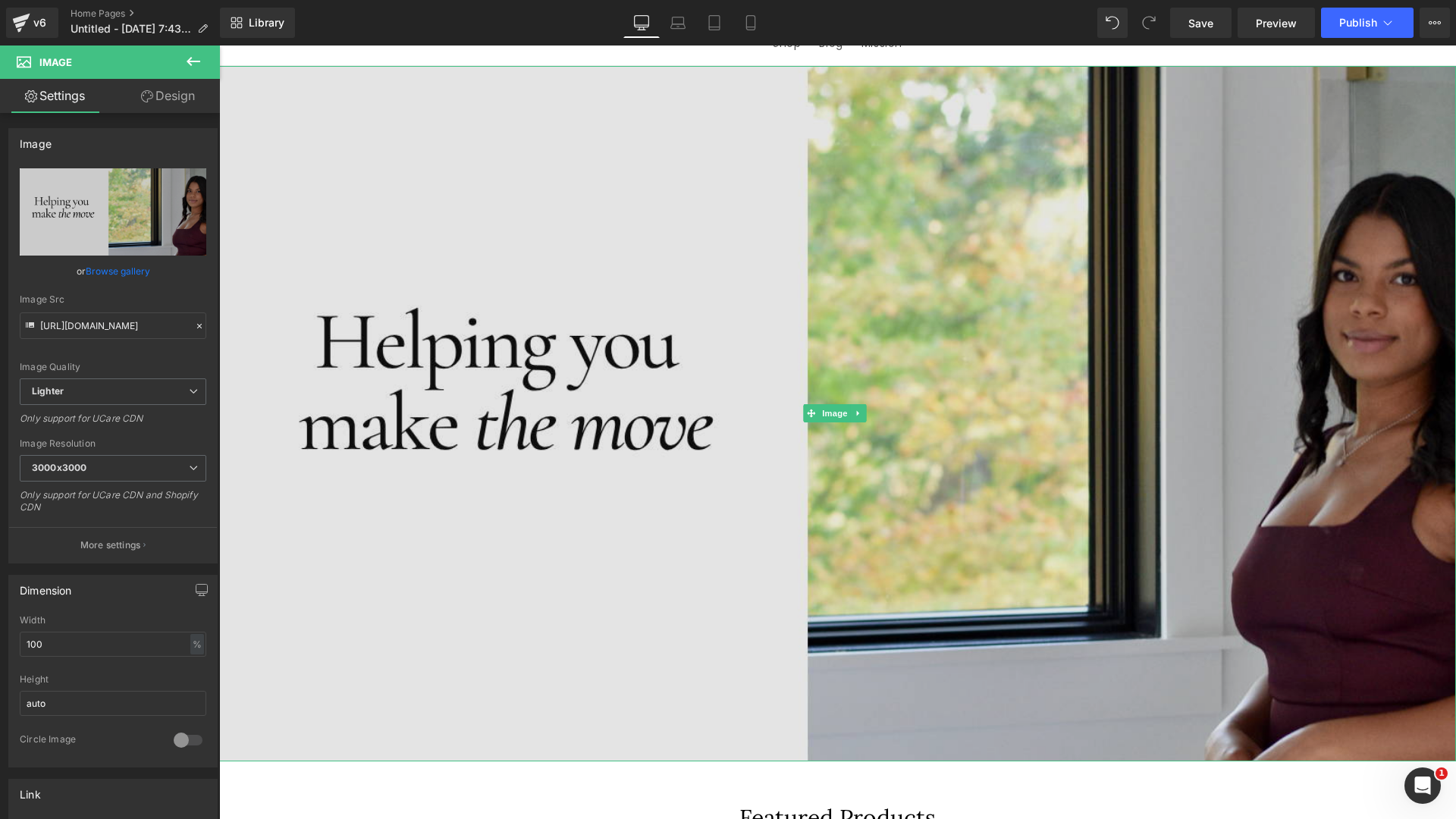
scroll to position [530, 0]
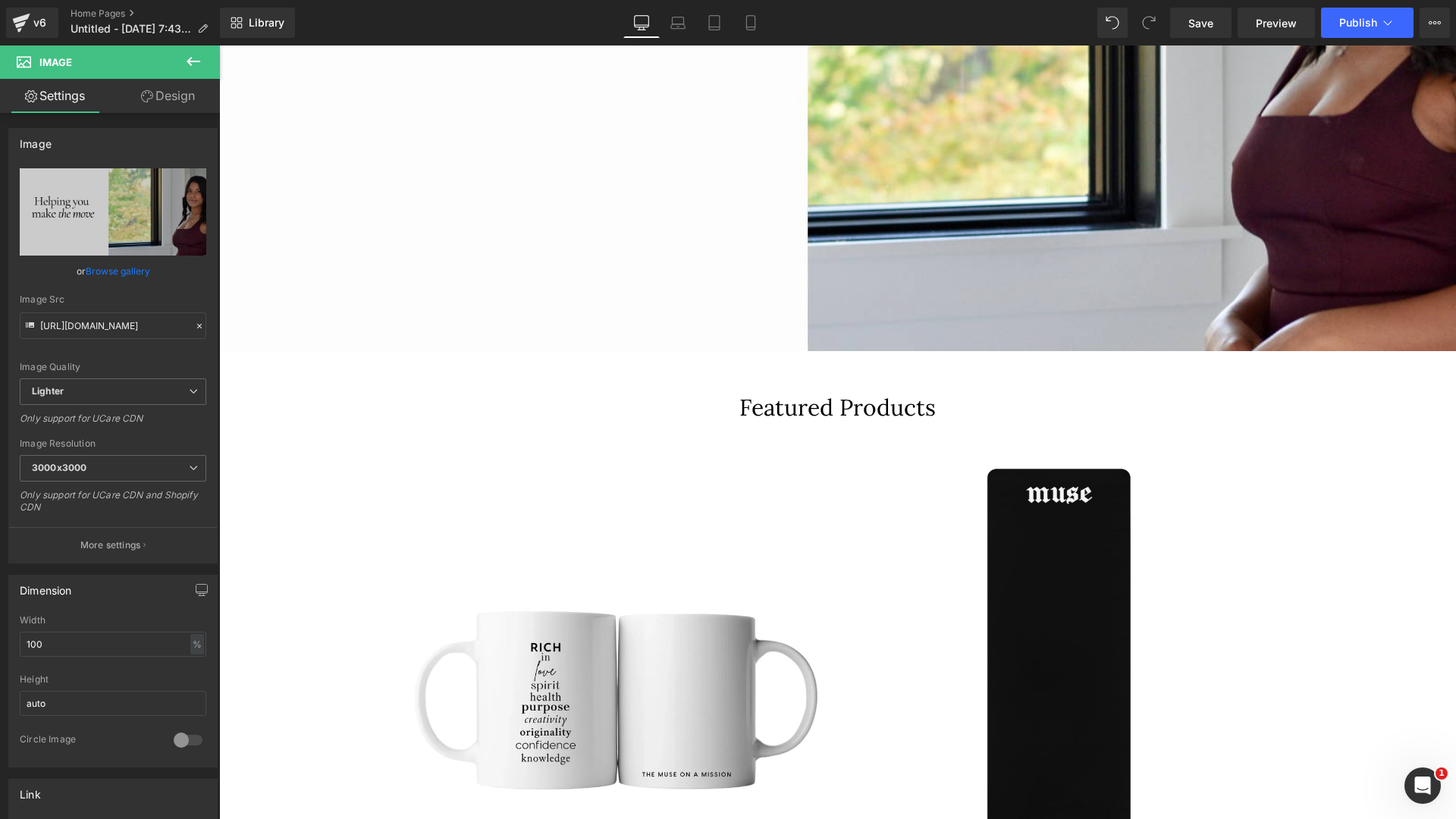
click at [183, 65] on button at bounding box center [193, 62] width 53 height 33
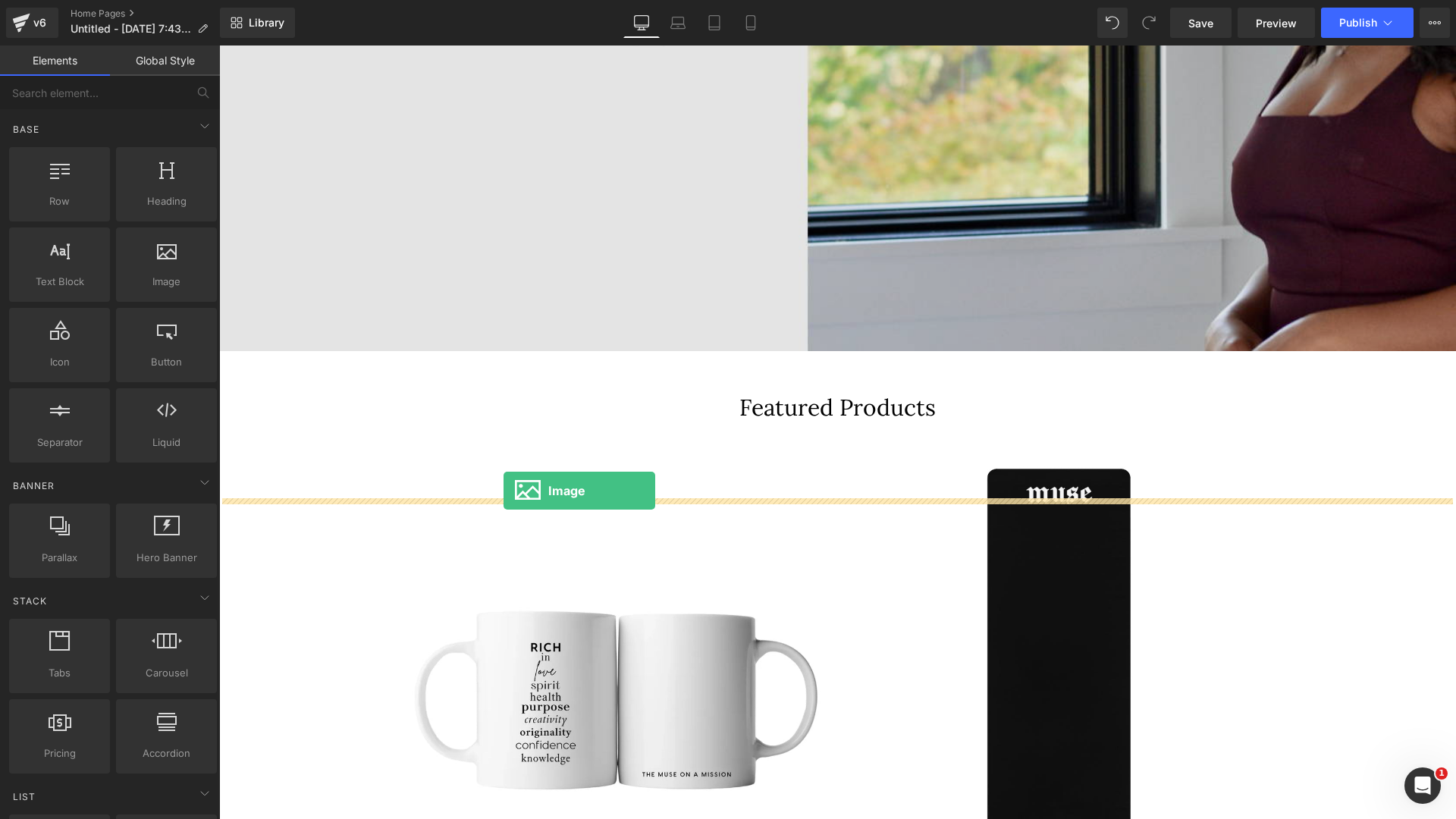
drag, startPoint x: 384, startPoint y: 322, endPoint x: 503, endPoint y: 489, distance: 205.1
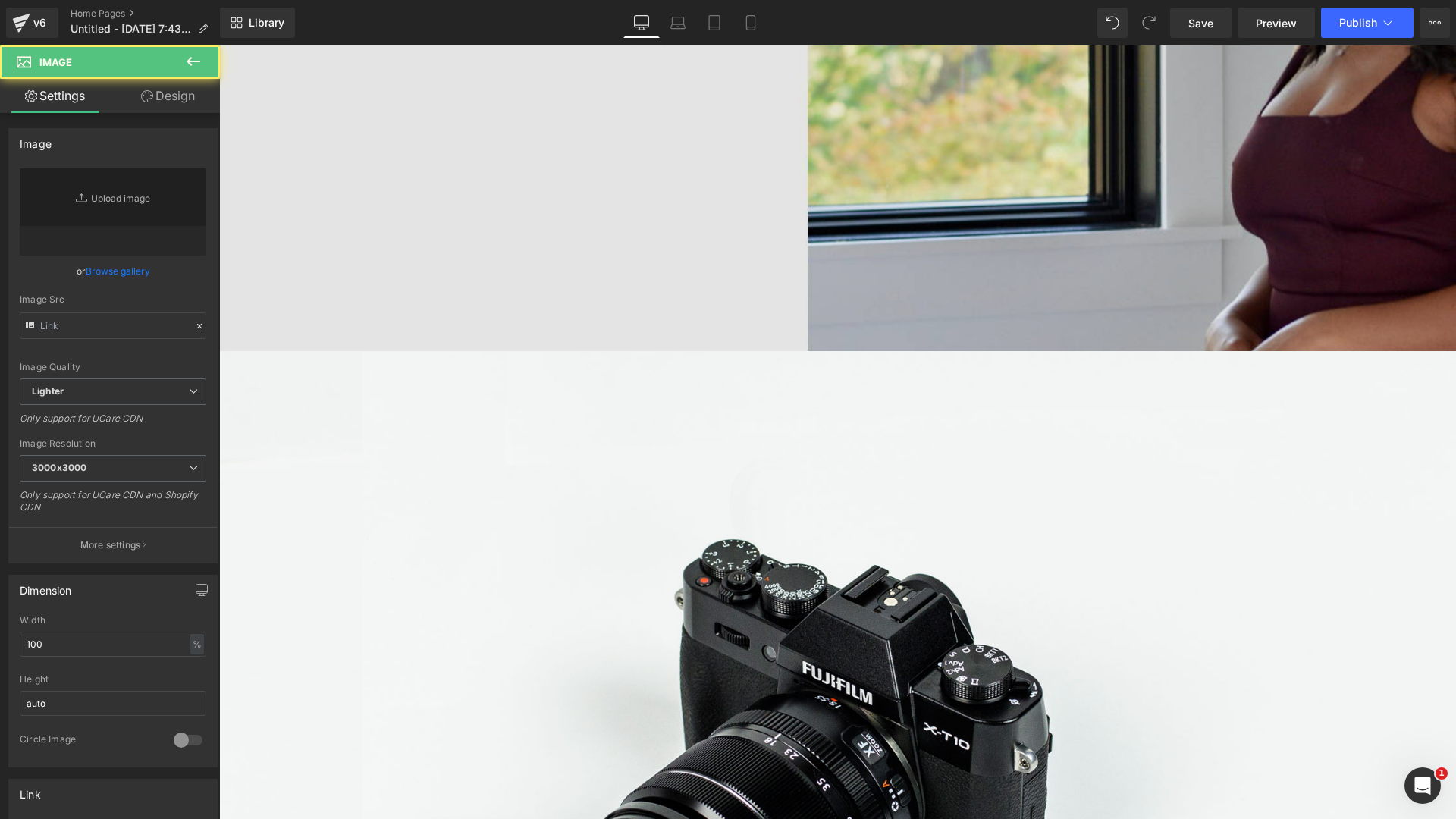
type input "//[DOMAIN_NAME][URL]"
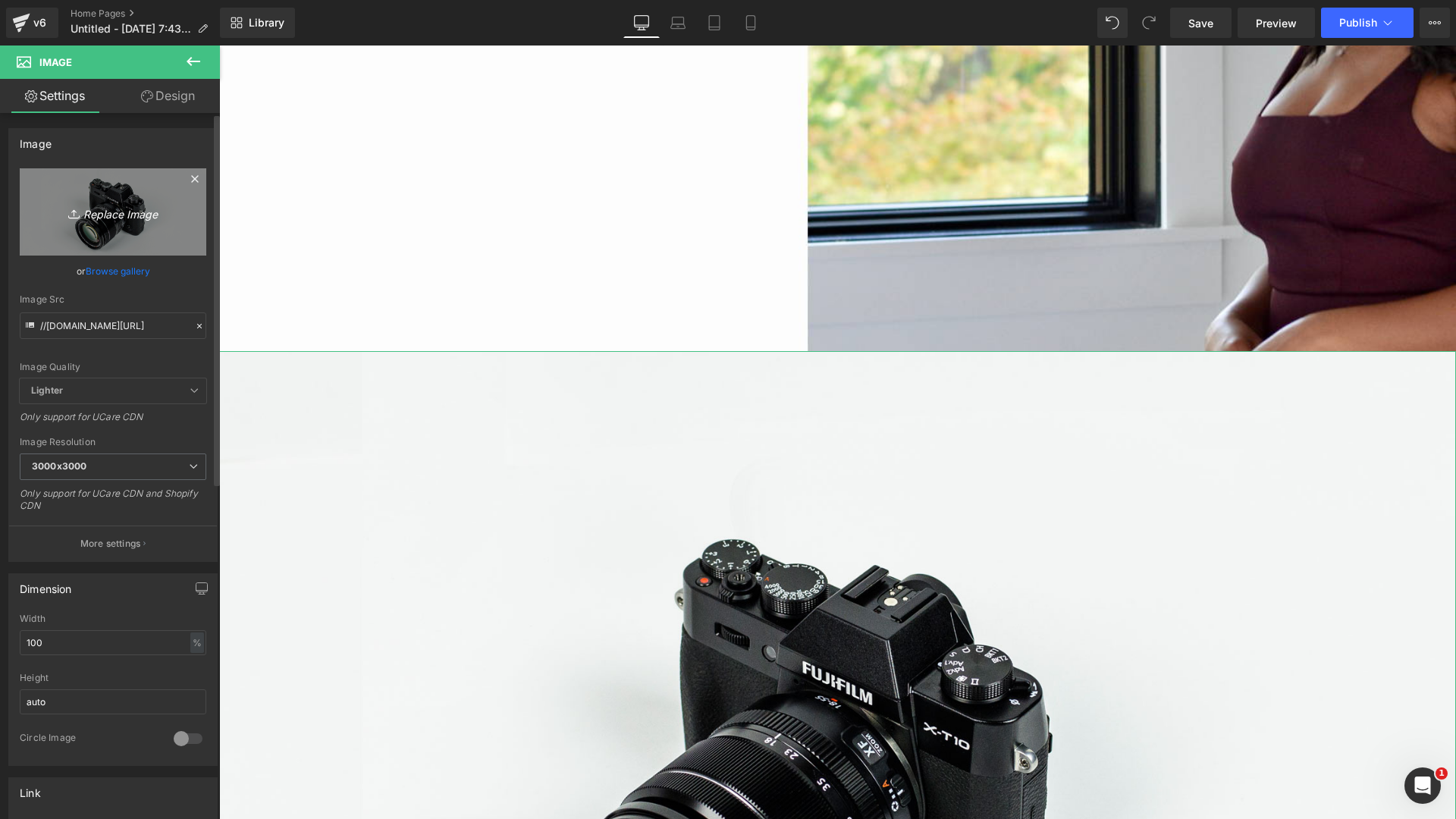
click at [125, 210] on icon "Replace Image" at bounding box center [112, 212] width 121 height 19
type input "C:\fakepath\Real Estate Website in Red Black Sleek Corporate Style-9.png"
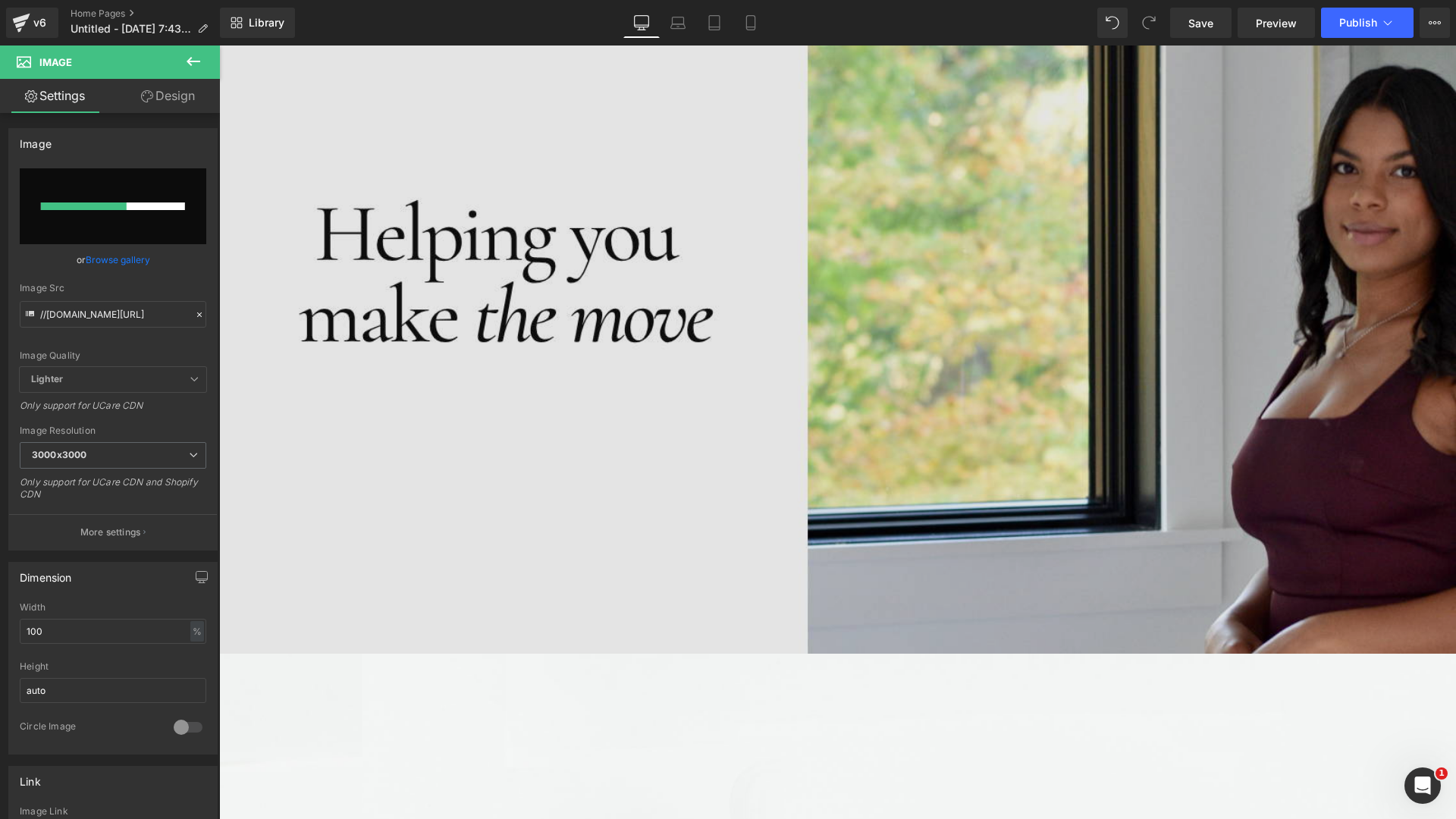
scroll to position [88, 0]
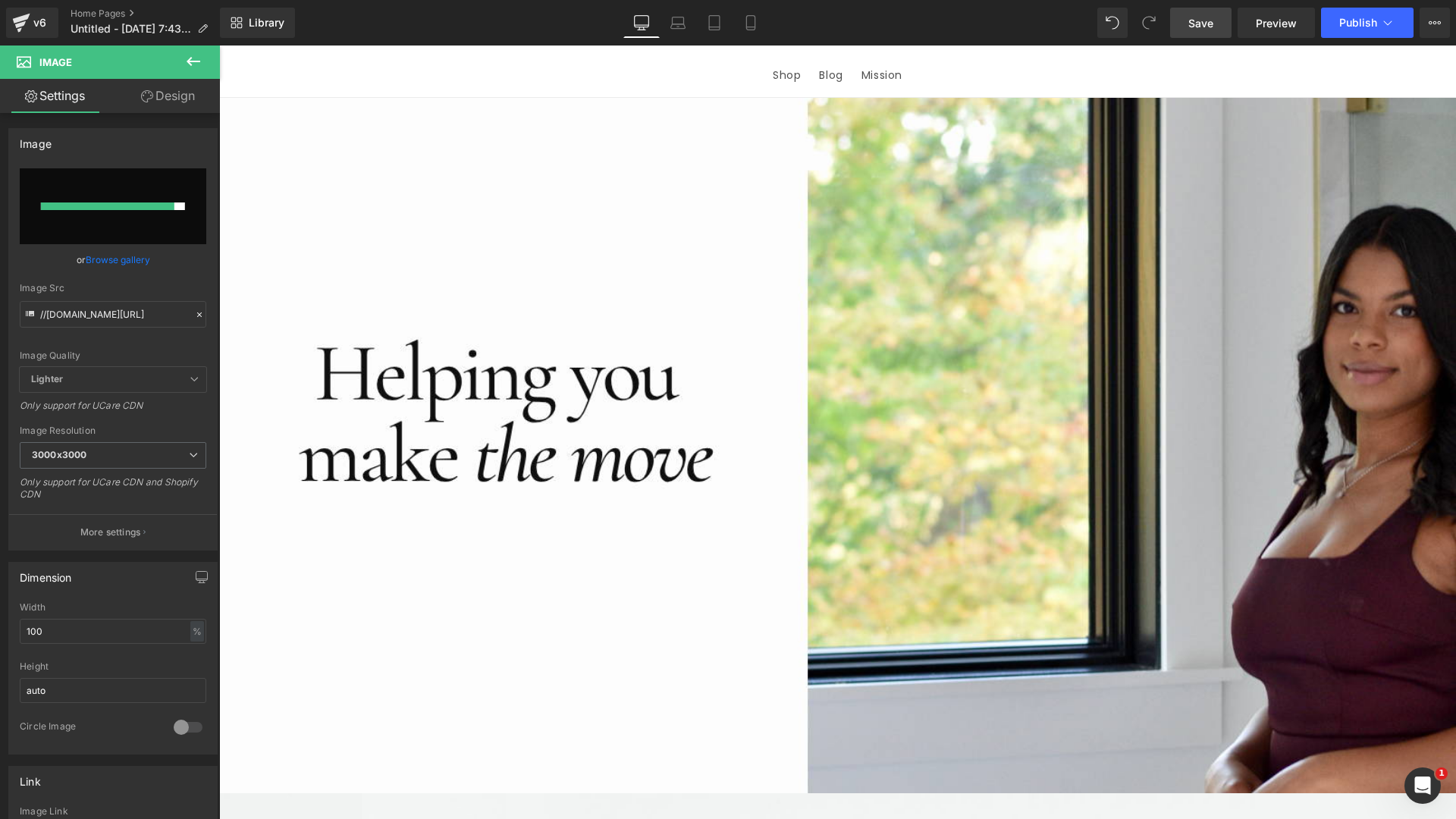
click at [1196, 16] on span "Save" at bounding box center [1200, 24] width 25 height 16
click at [1006, 0] on div "Library Desktop Desktop Laptop Tablet Mobile Save Preview Publish Scheduled Upg…" at bounding box center [837, 23] width 1236 height 46
click at [1349, 29] on button "Publish" at bounding box center [1367, 22] width 93 height 30
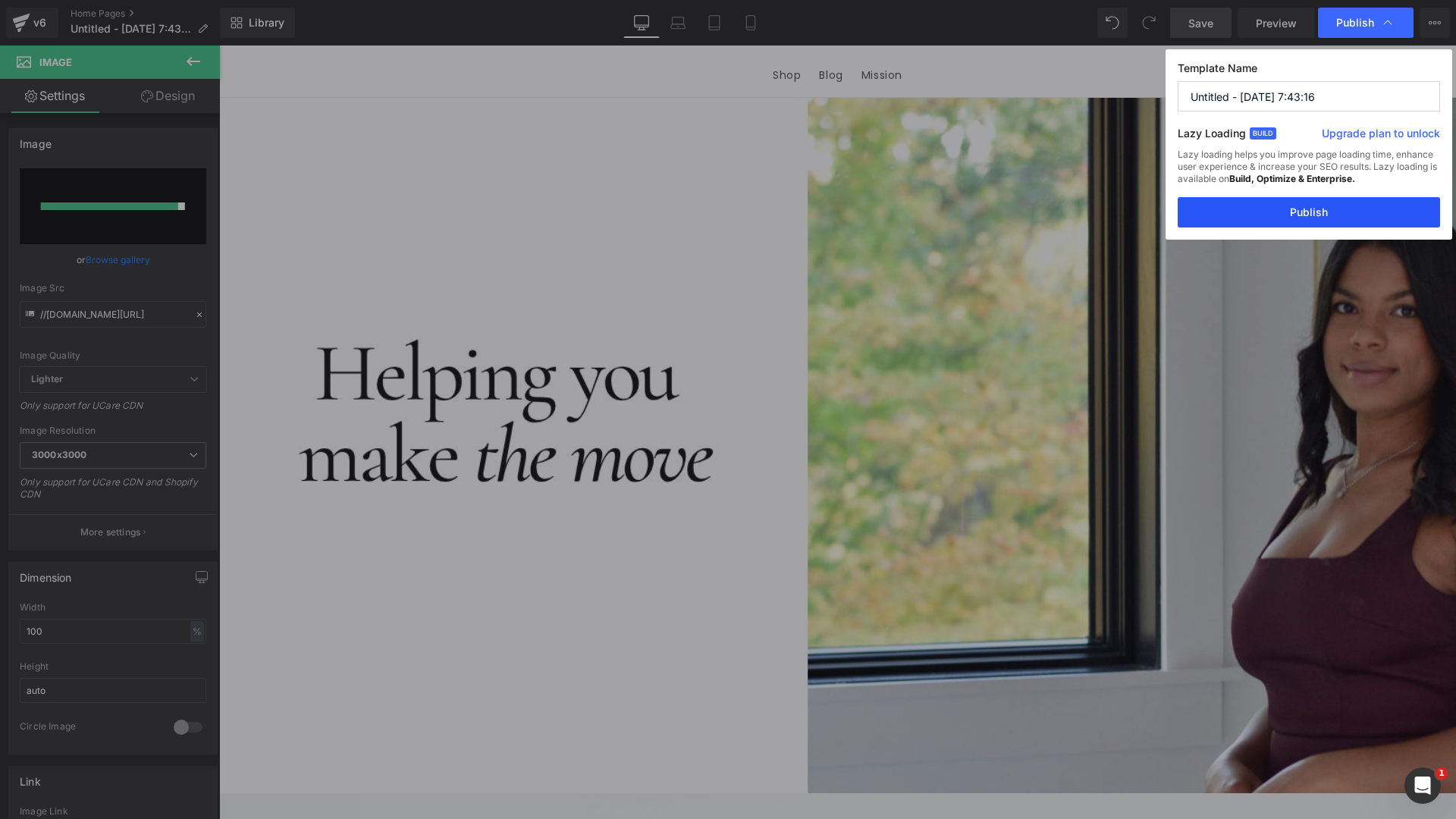
click at [1293, 206] on button "Publish" at bounding box center [1309, 212] width 262 height 30
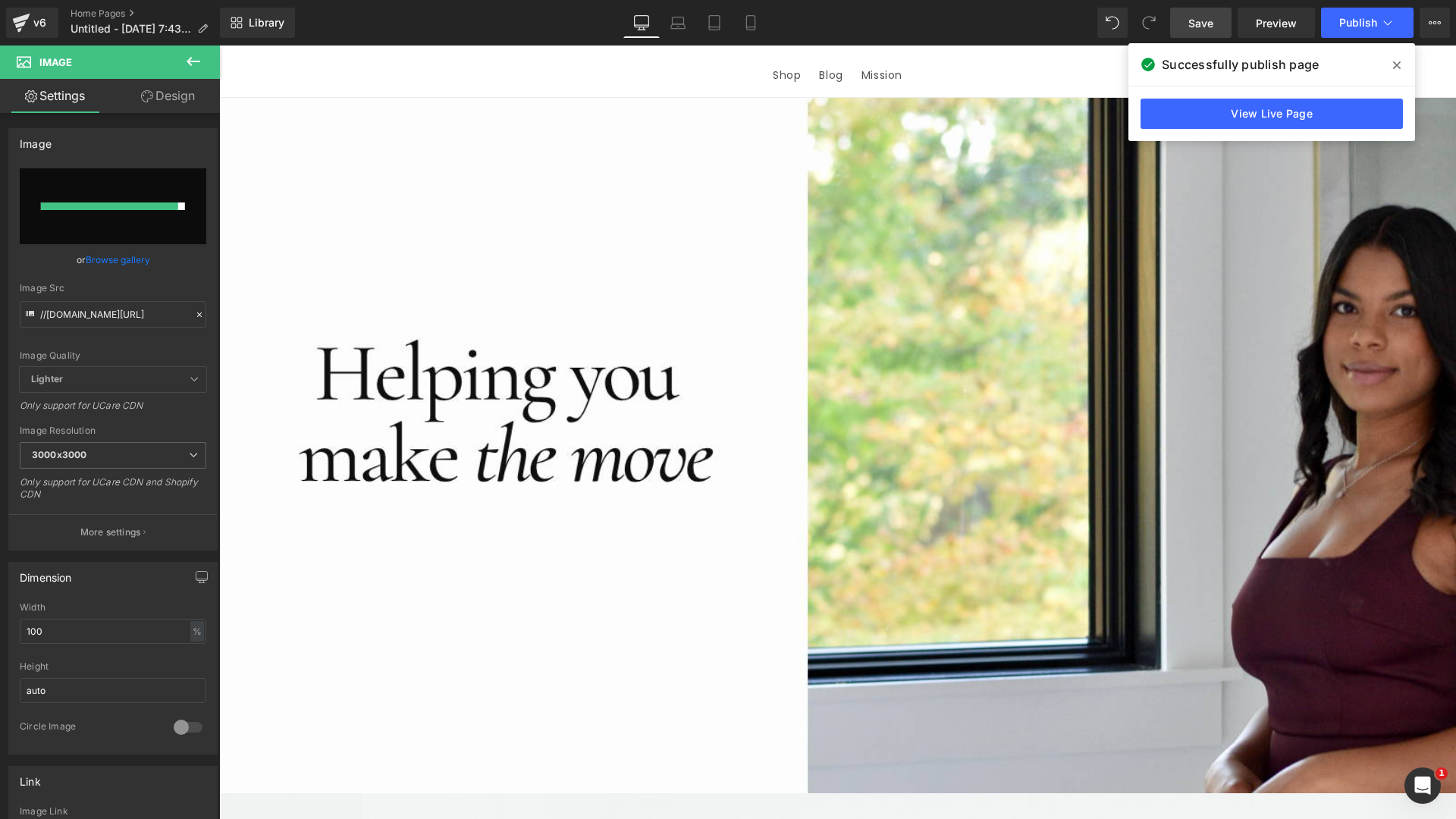
click at [547, 0] on div "Library Desktop Desktop Laptop Tablet Mobile Save Preview Publish Scheduled Upg…" at bounding box center [837, 23] width 1236 height 46
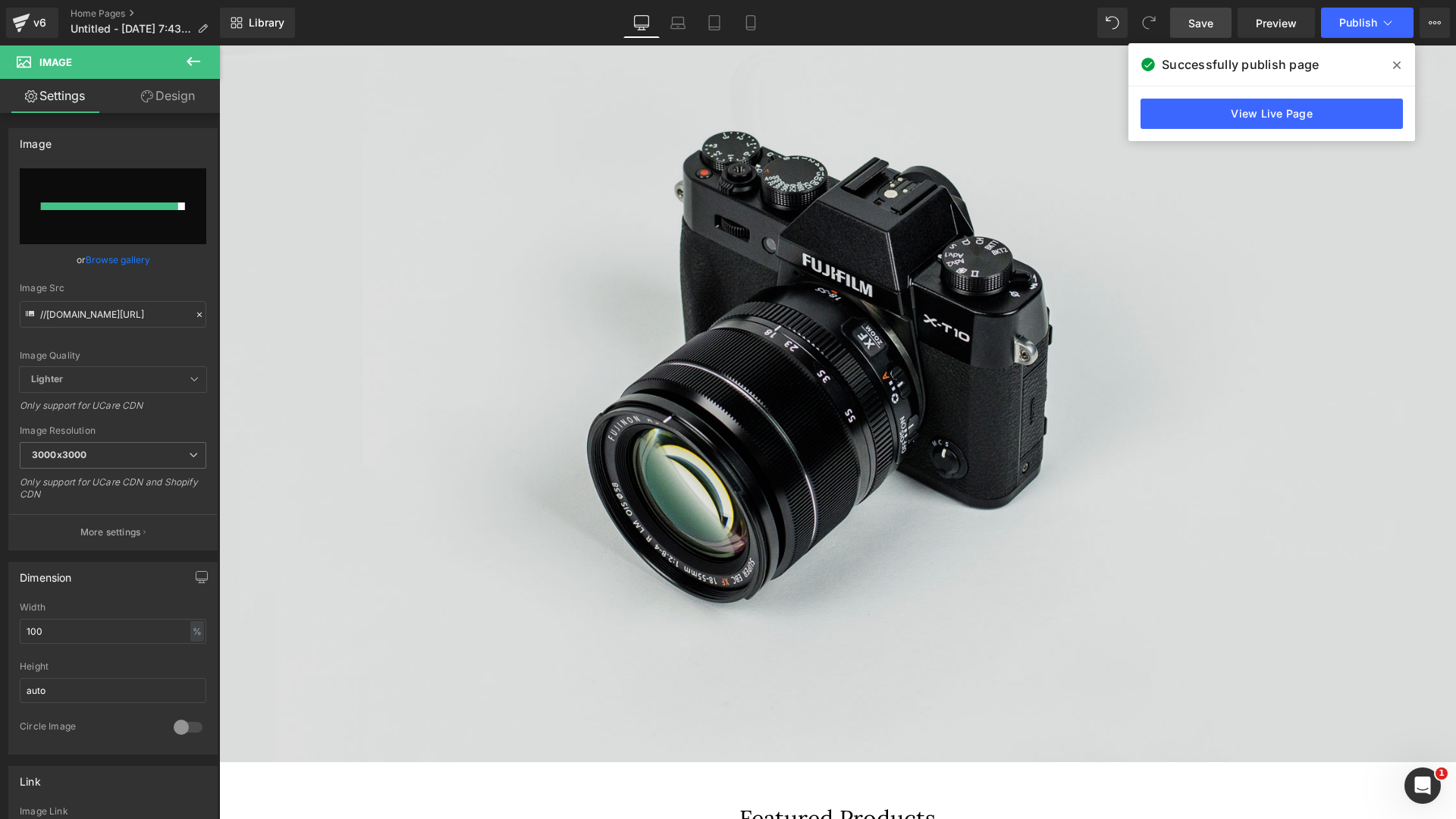
scroll to position [1220, 0]
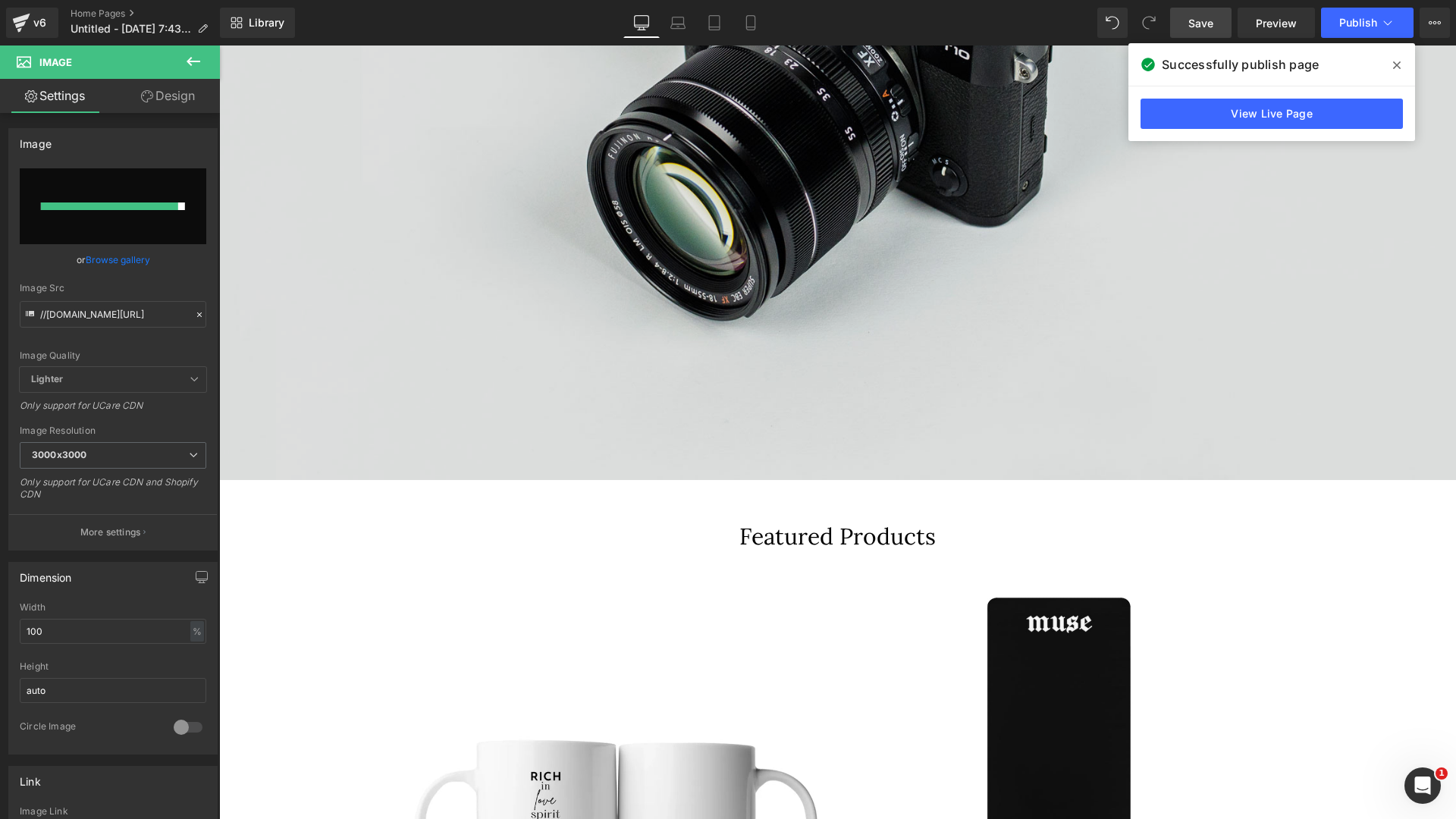
click at [379, 275] on img at bounding box center [837, 71] width 1237 height 820
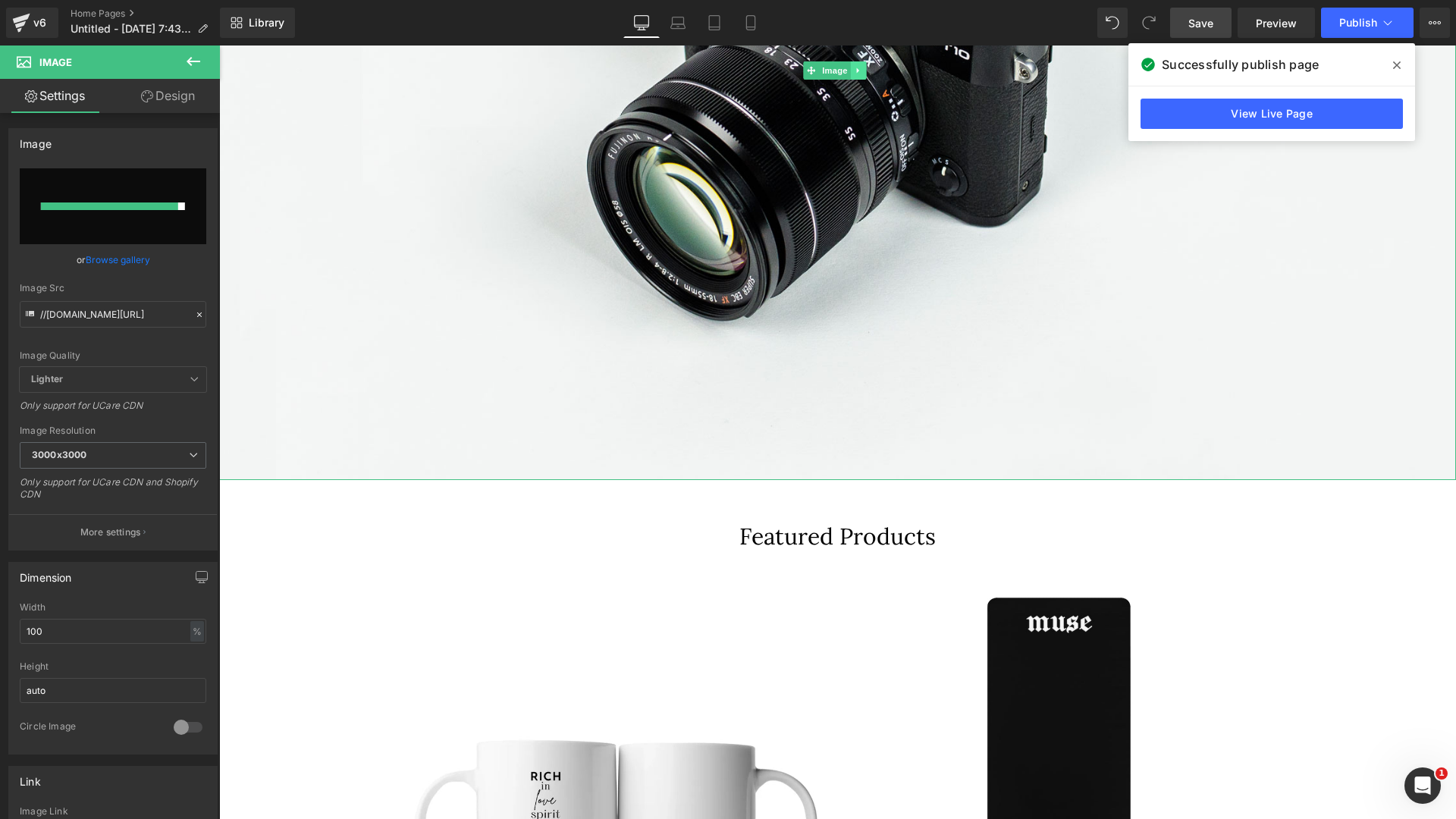
click at [854, 80] on link at bounding box center [858, 70] width 16 height 18
click at [864, 80] on link at bounding box center [867, 70] width 16 height 18
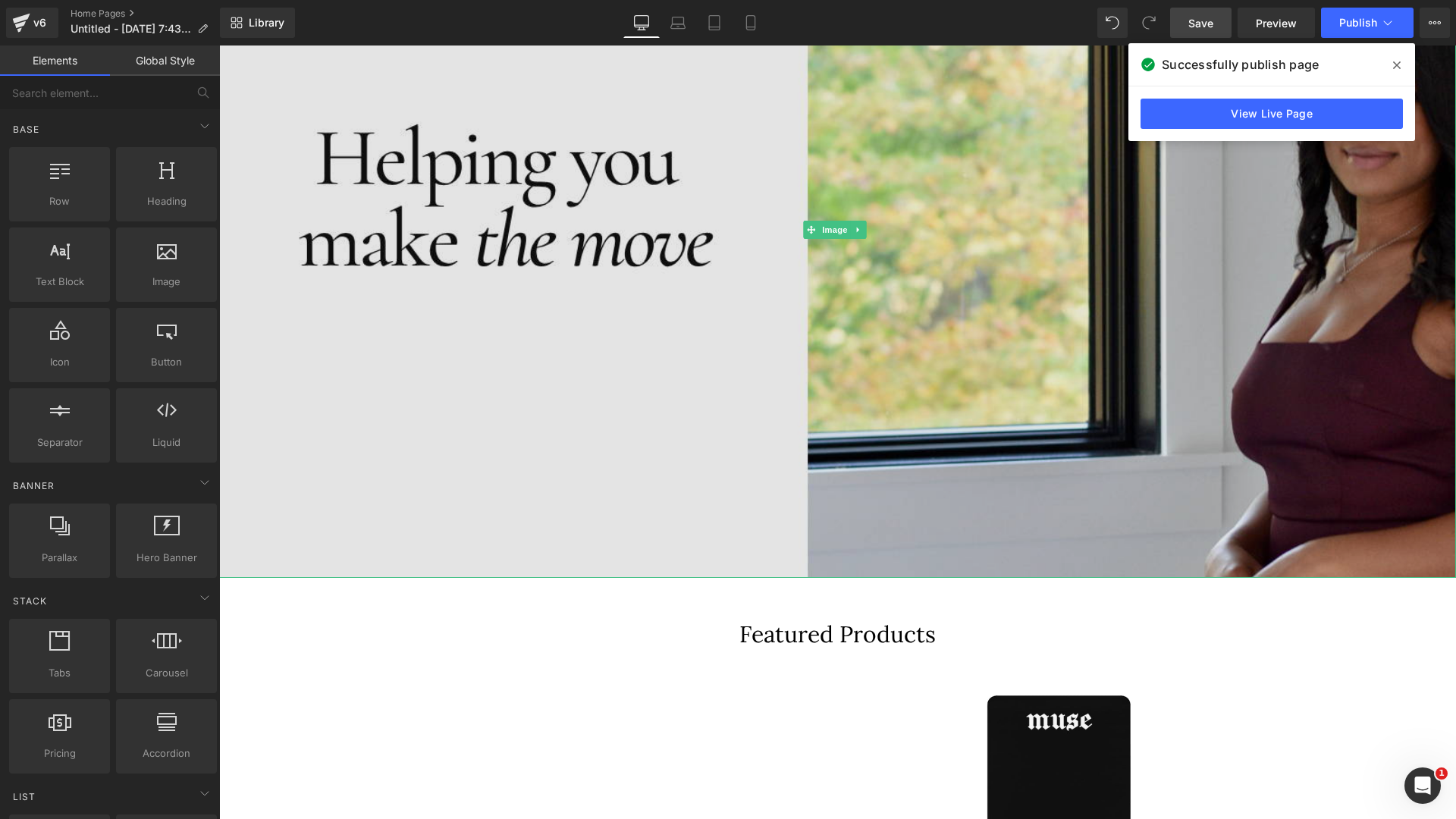
scroll to position [488, 0]
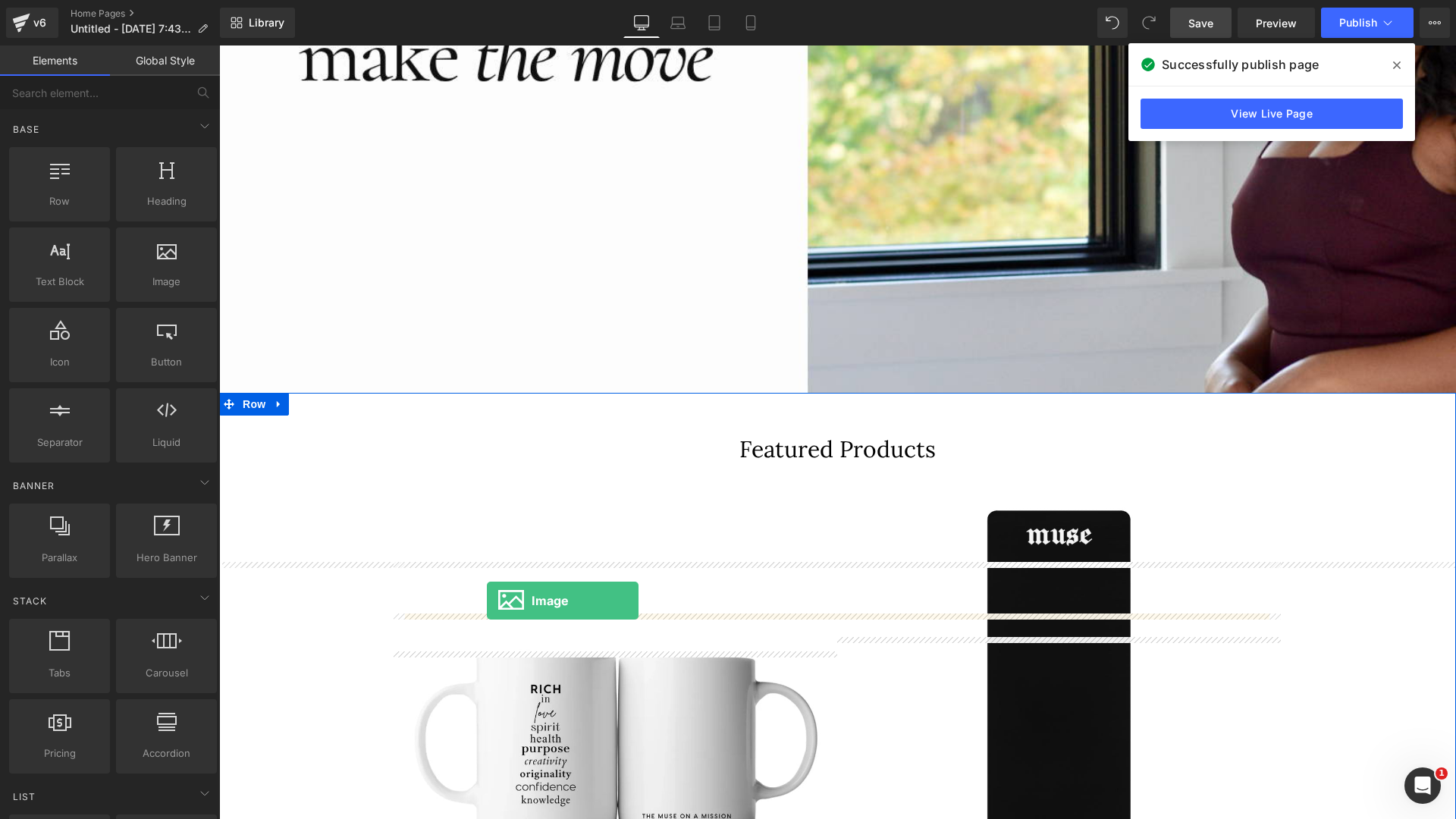
drag, startPoint x: 383, startPoint y: 324, endPoint x: 487, endPoint y: 601, distance: 295.9
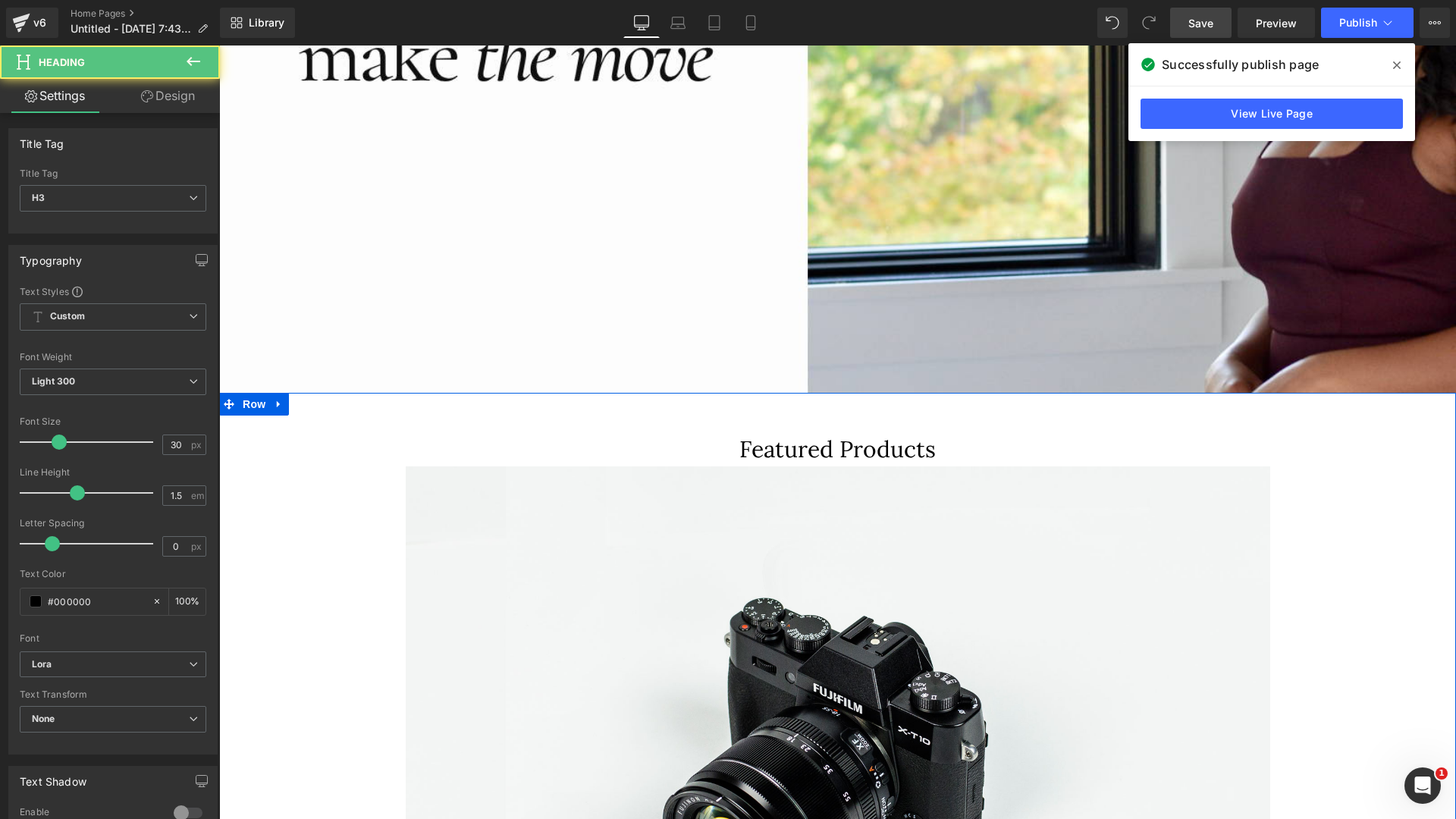
click at [531, 466] on div "Featured Products" at bounding box center [837, 440] width 864 height 51
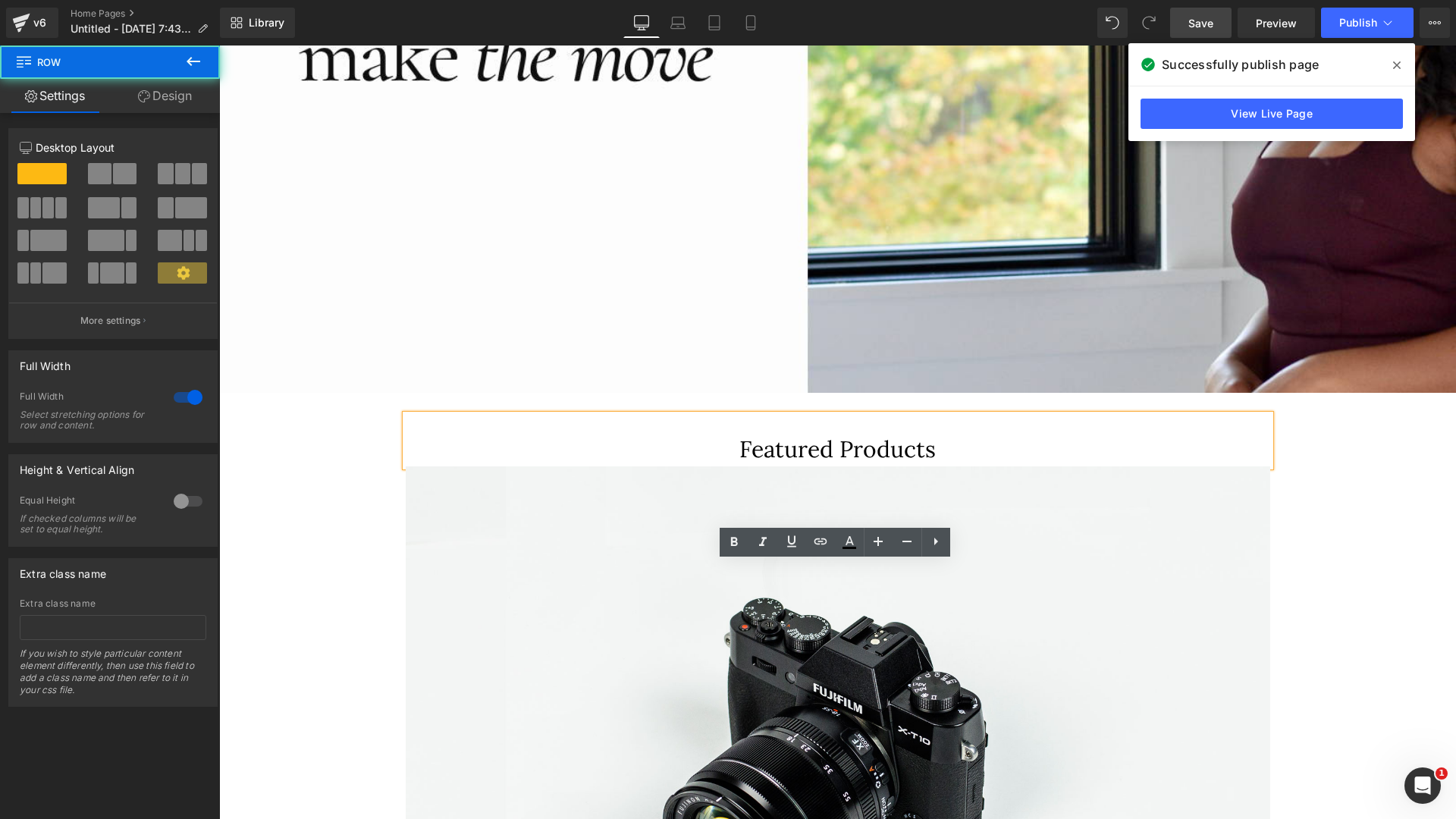
drag, startPoint x: 238, startPoint y: 554, endPoint x: 258, endPoint y: 554, distance: 20.0
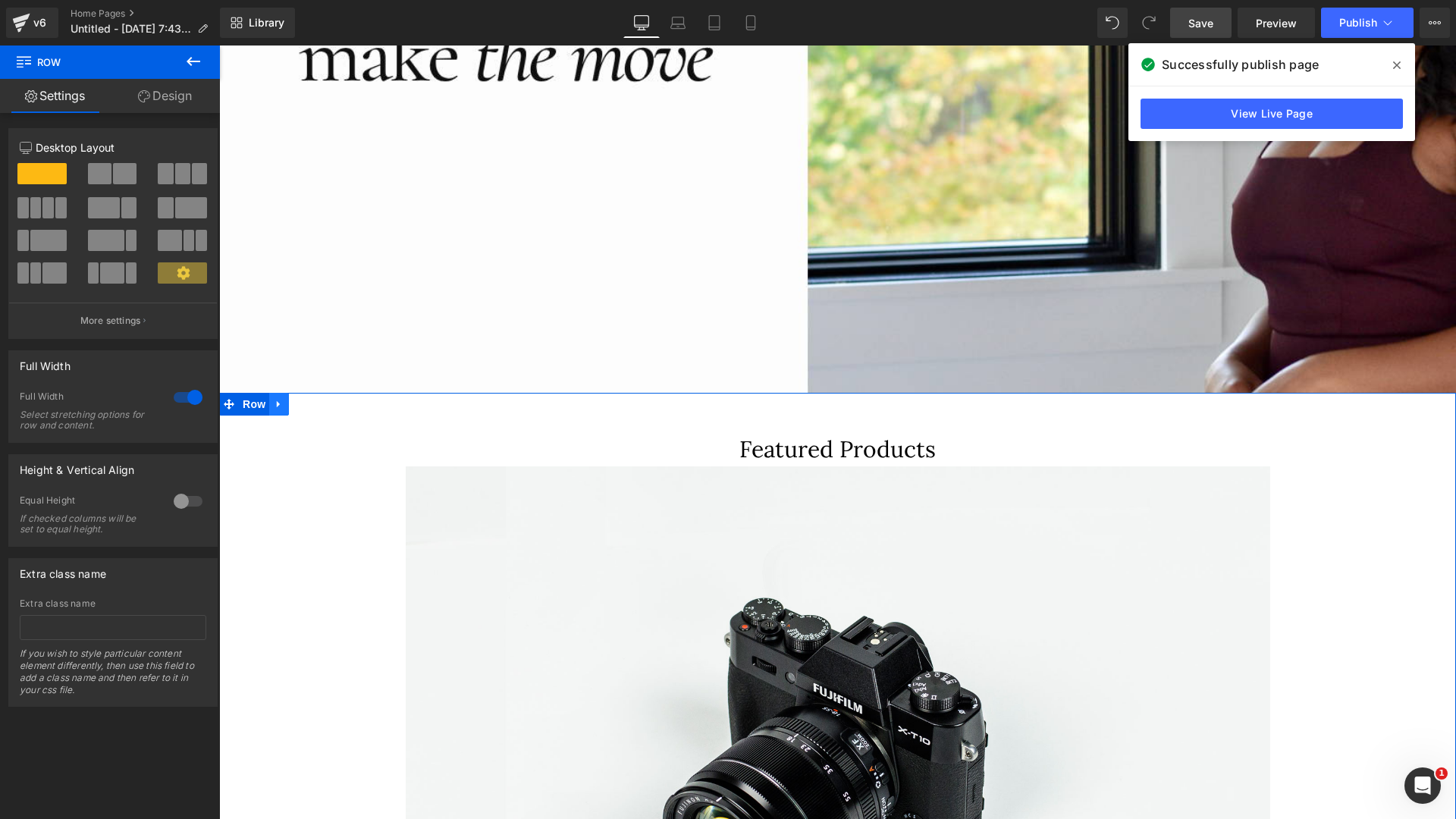
click at [273, 410] on icon at bounding box center [278, 404] width 11 height 11
click at [317, 410] on icon at bounding box center [318, 404] width 11 height 11
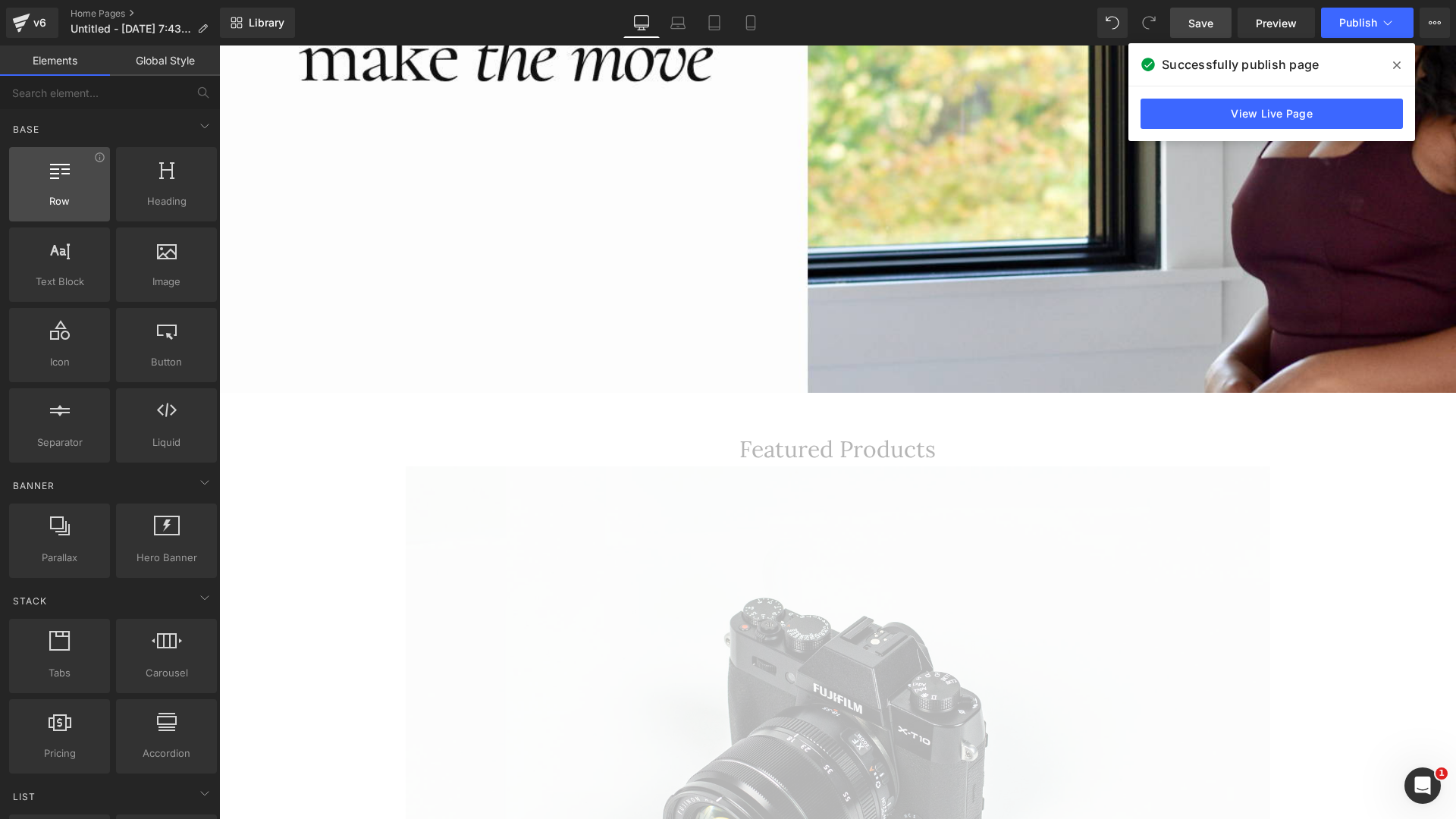
scroll to position [426, 0]
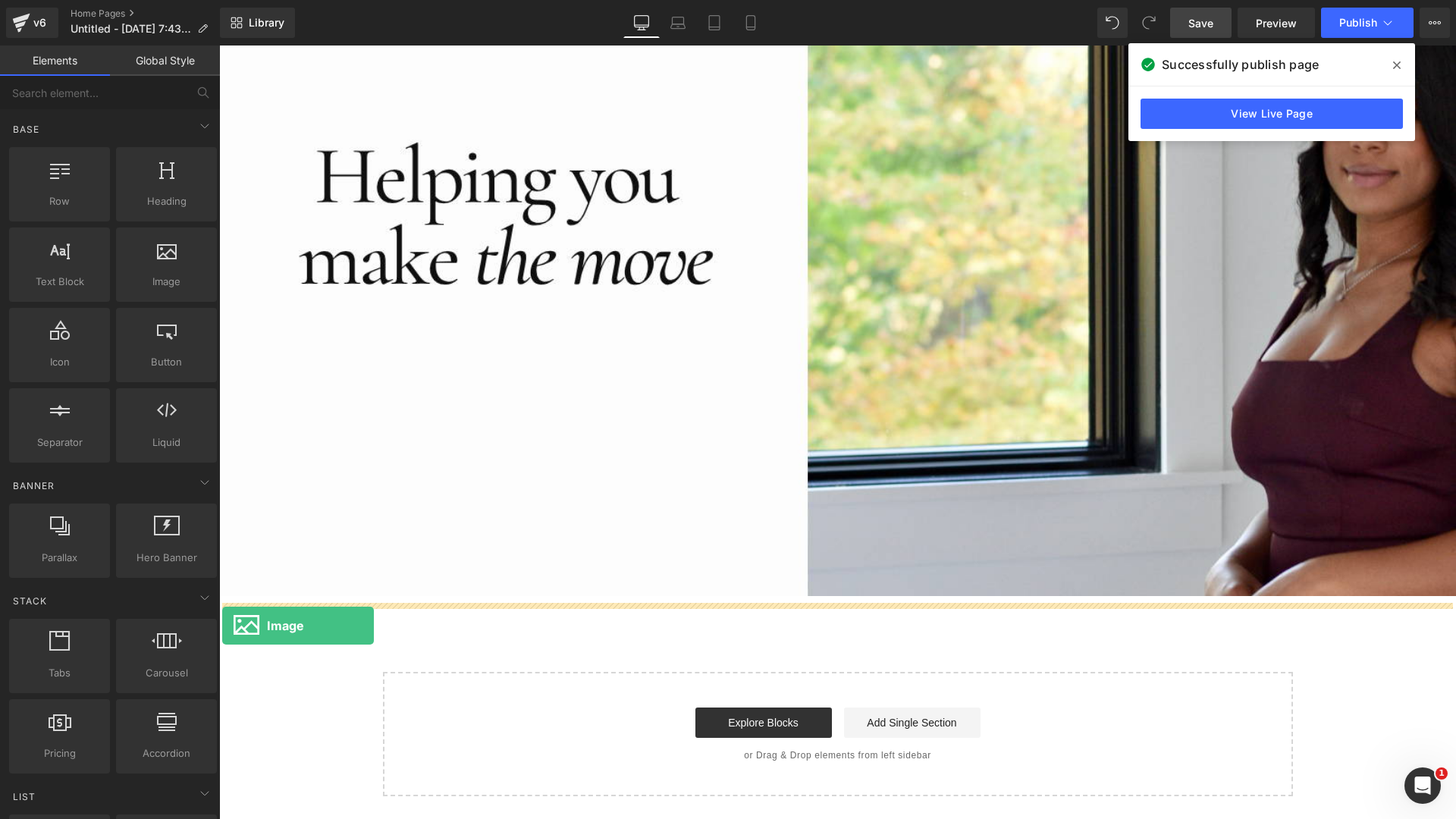
drag, startPoint x: 374, startPoint y: 302, endPoint x: 222, endPoint y: 626, distance: 357.9
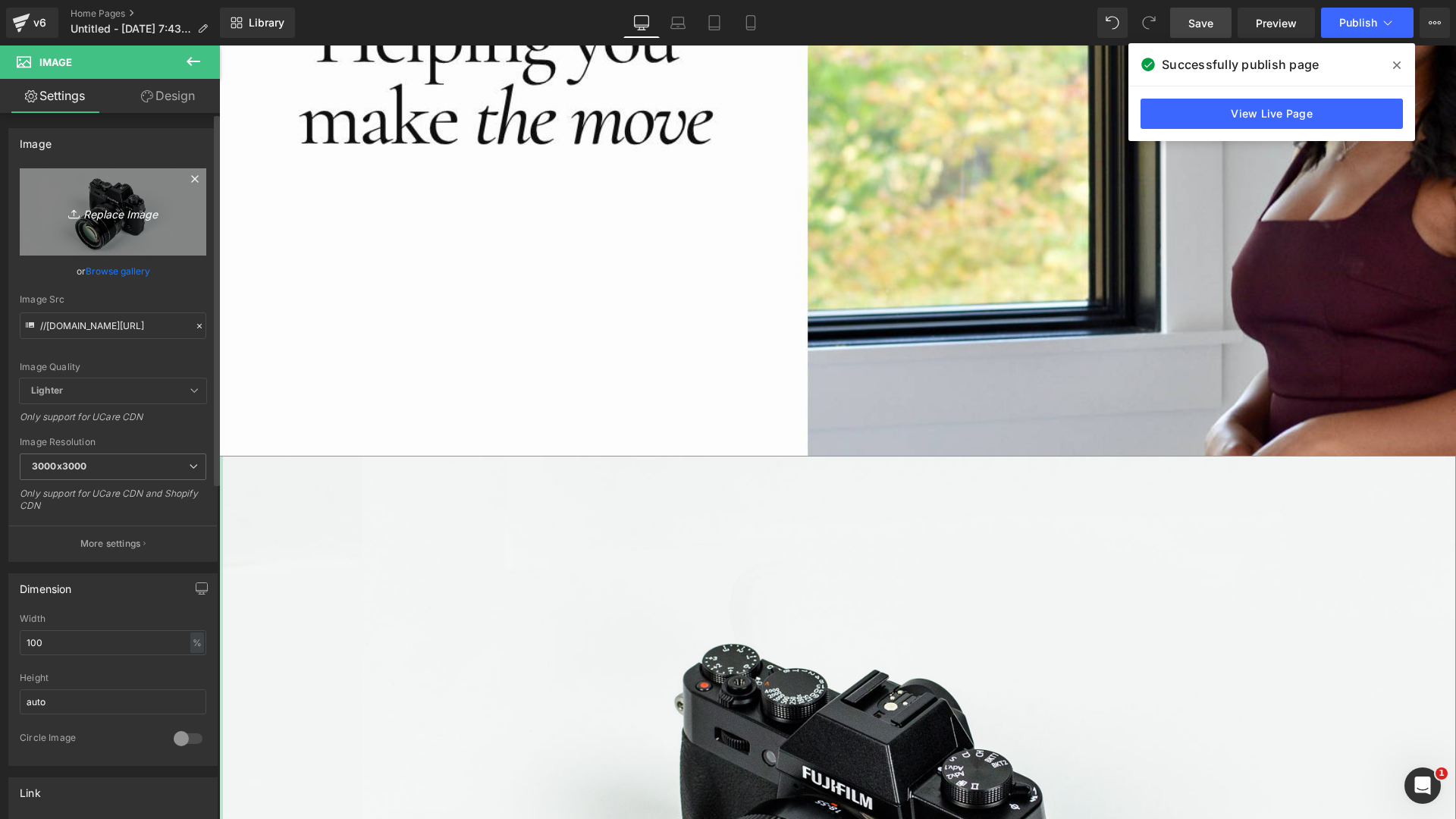
click at [116, 221] on icon "Replace Image" at bounding box center [112, 212] width 121 height 19
click at [115, 274] on link "Browse gallery" at bounding box center [117, 271] width 64 height 27
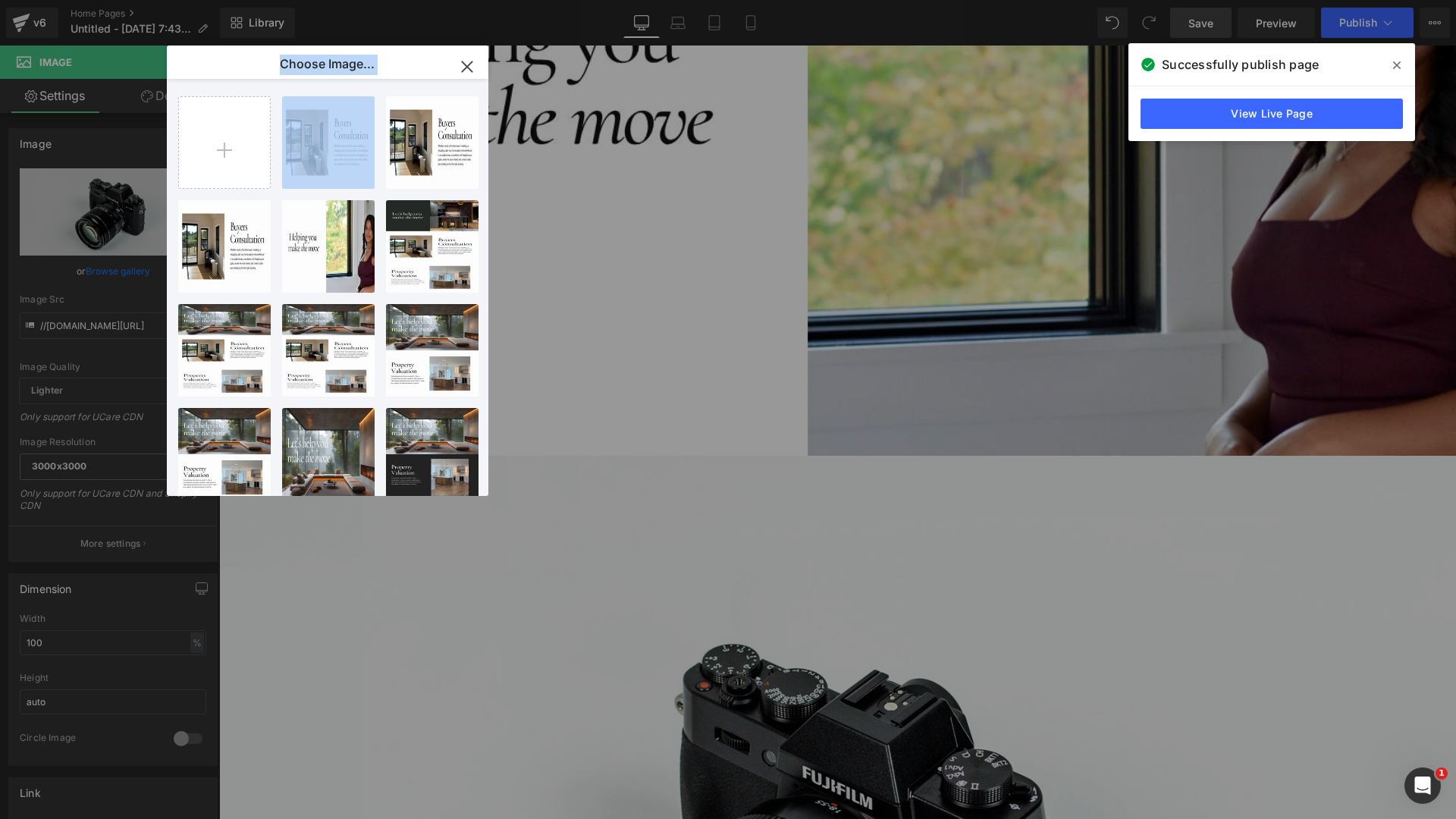
drag, startPoint x: 316, startPoint y: 165, endPoint x: 161, endPoint y: 200, distance: 158.9
click at [146, 205] on div "Choose Image... Back to Library Insert Real Es...le-9.png 678.06 KB Delete imag…" at bounding box center [728, 410] width 1456 height 819
click at [308, 151] on div "Real Es...le-9.png 678.06 KB" at bounding box center [329, 142] width 93 height 93
type input "https://ucarecdn.com/5e40be8f-4bd0-4c51-a9fe-6a8428f91da8/-/format/auto/-/previ…"
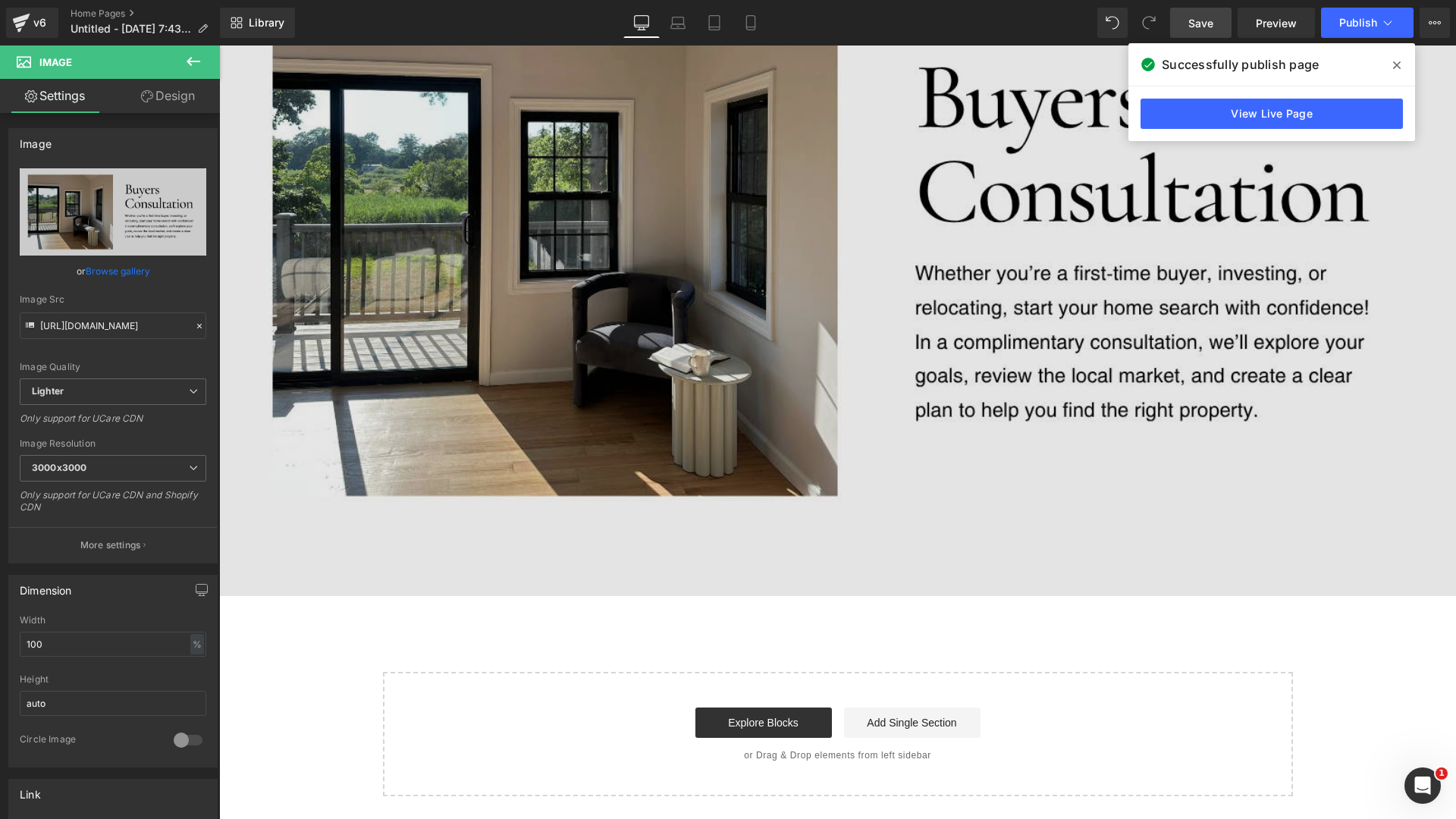
scroll to position [1125, 0]
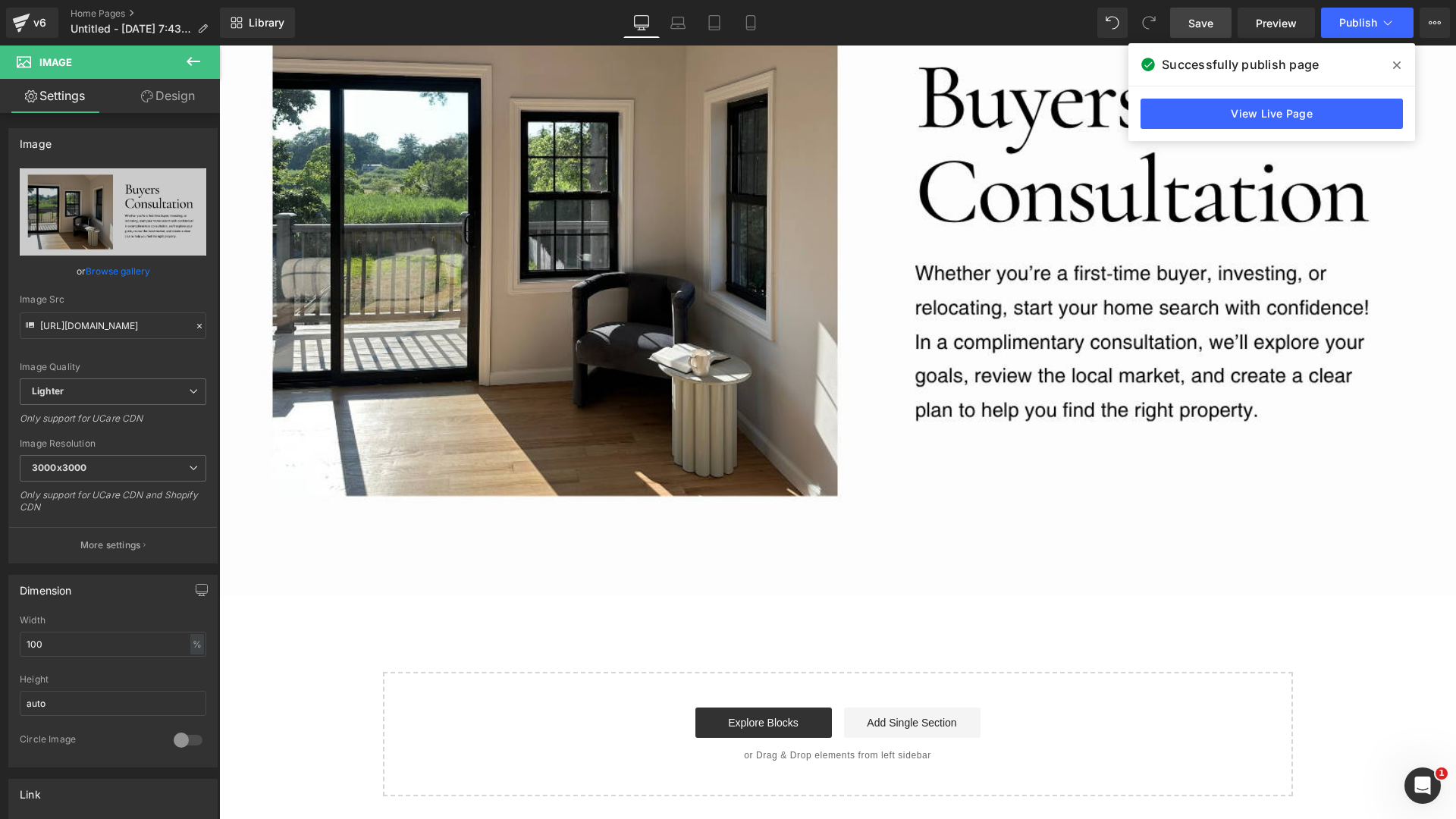
click at [193, 64] on icon at bounding box center [193, 61] width 18 height 18
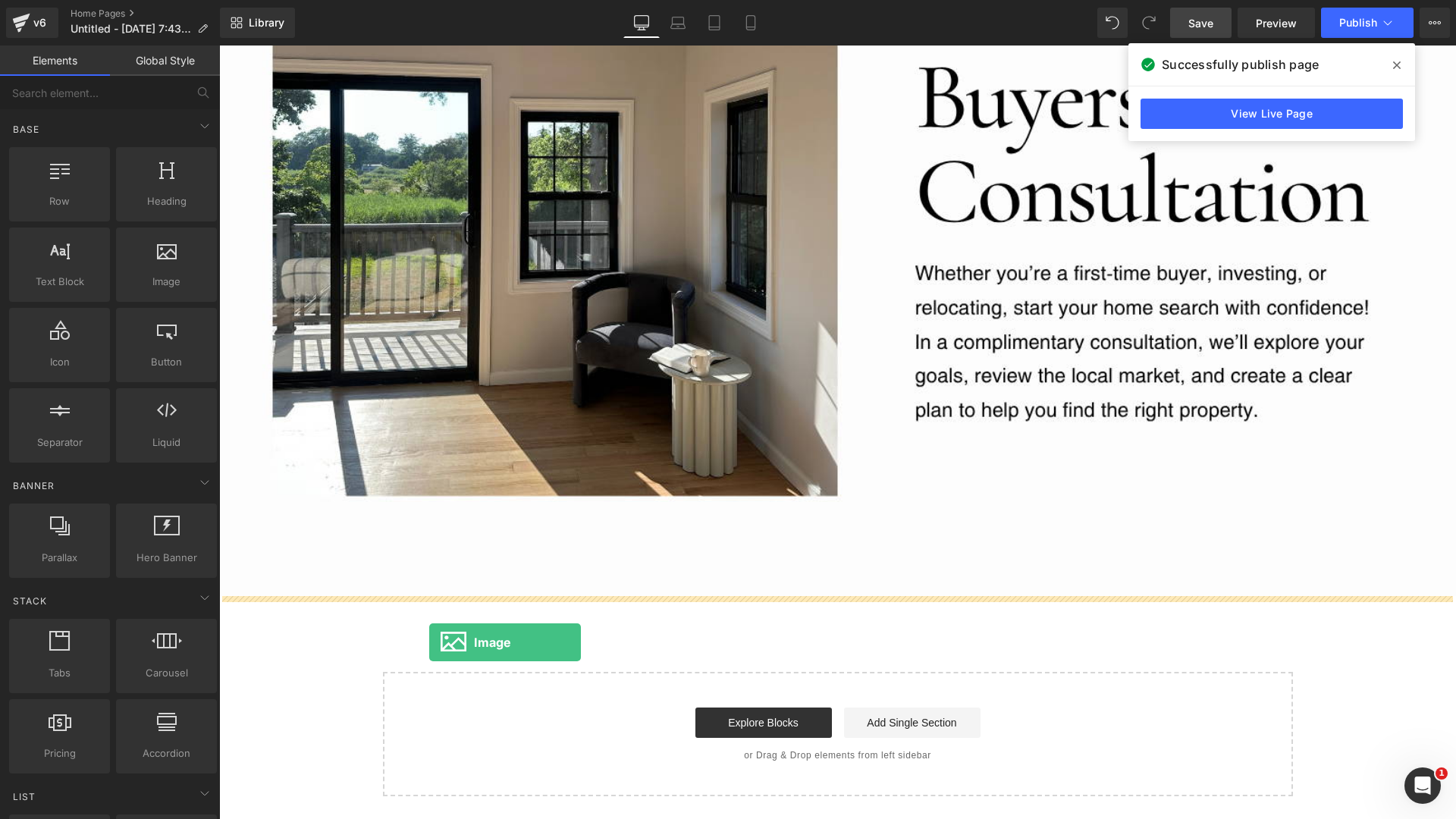
drag, startPoint x: 355, startPoint y: 304, endPoint x: 429, endPoint y: 642, distance: 346.0
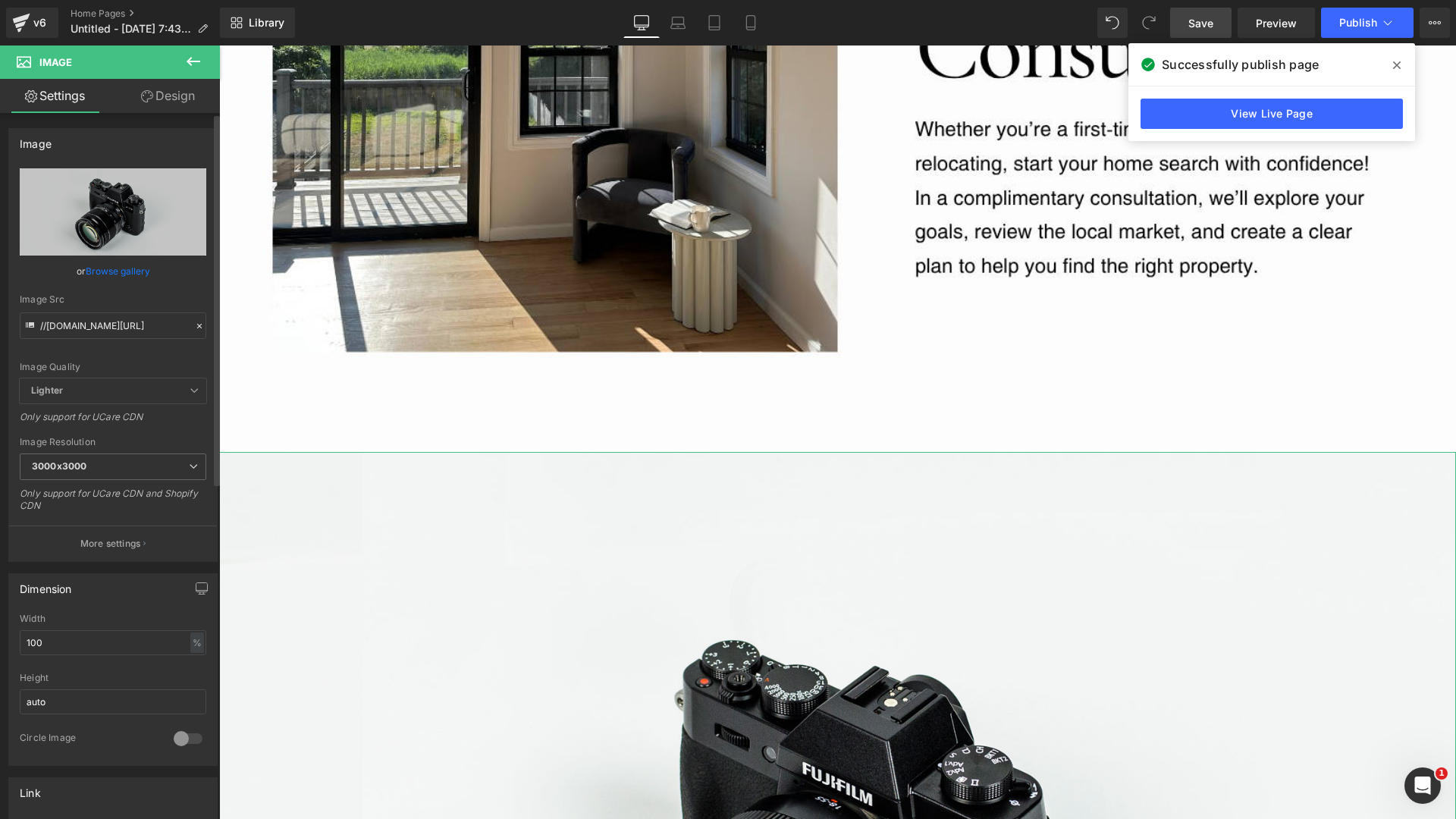
click at [107, 271] on link "Browse gallery" at bounding box center [117, 271] width 64 height 27
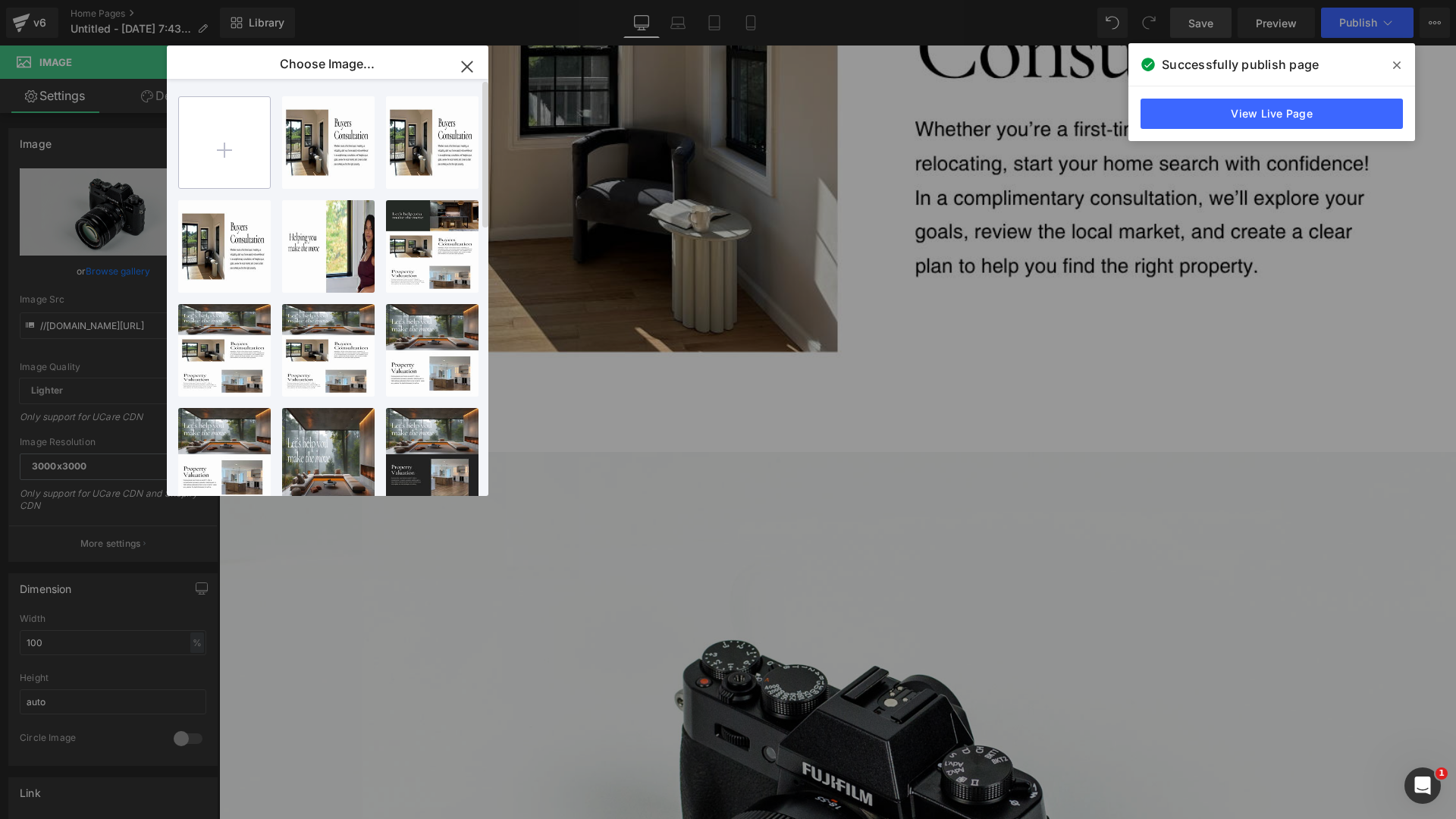
click at [216, 146] on input "file" at bounding box center [225, 142] width 91 height 91
type input "C:\fakepath\Real Estate Website in Red Black Sleek Corporate Style-10.png"
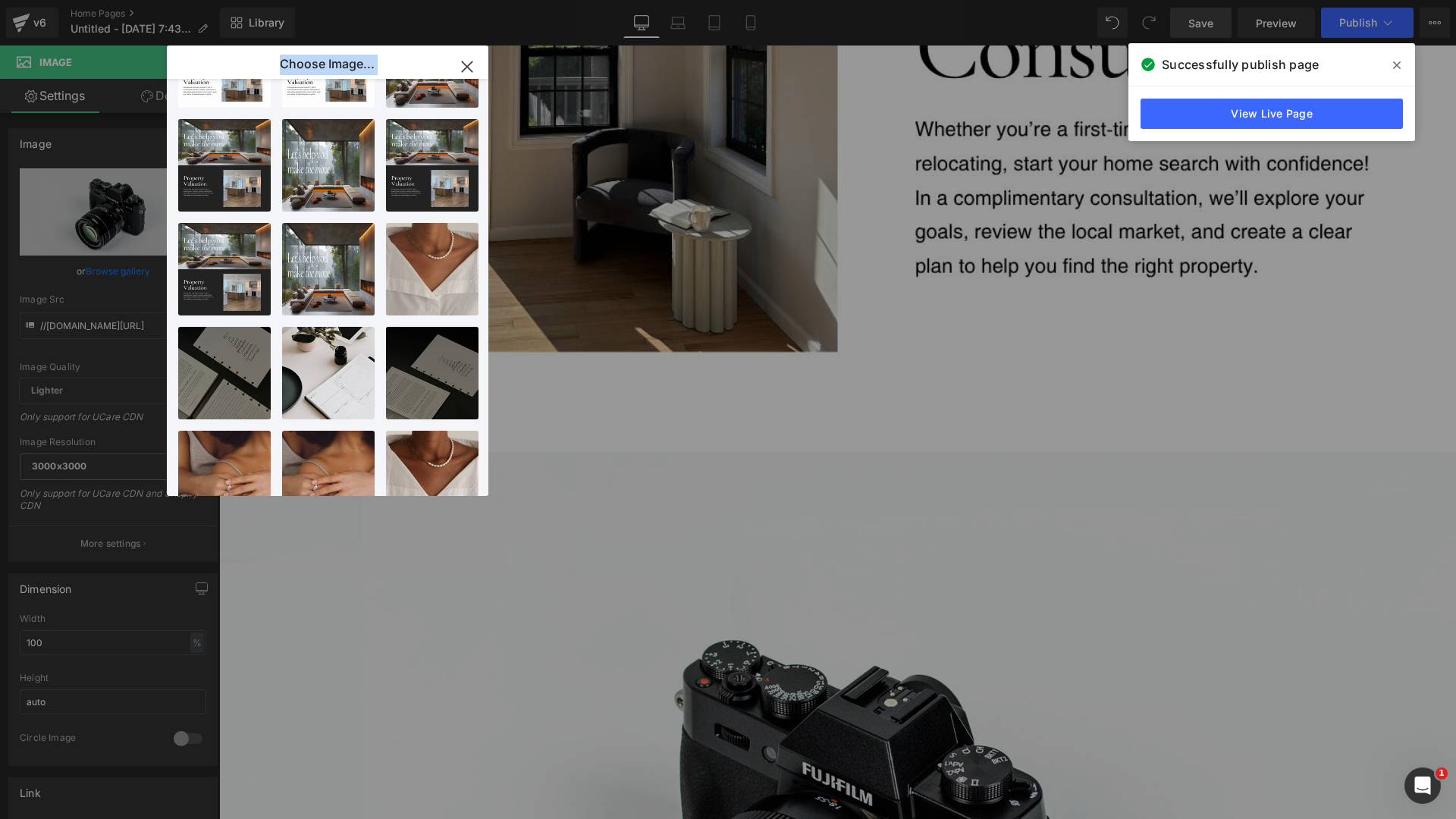
scroll to position [749, 0]
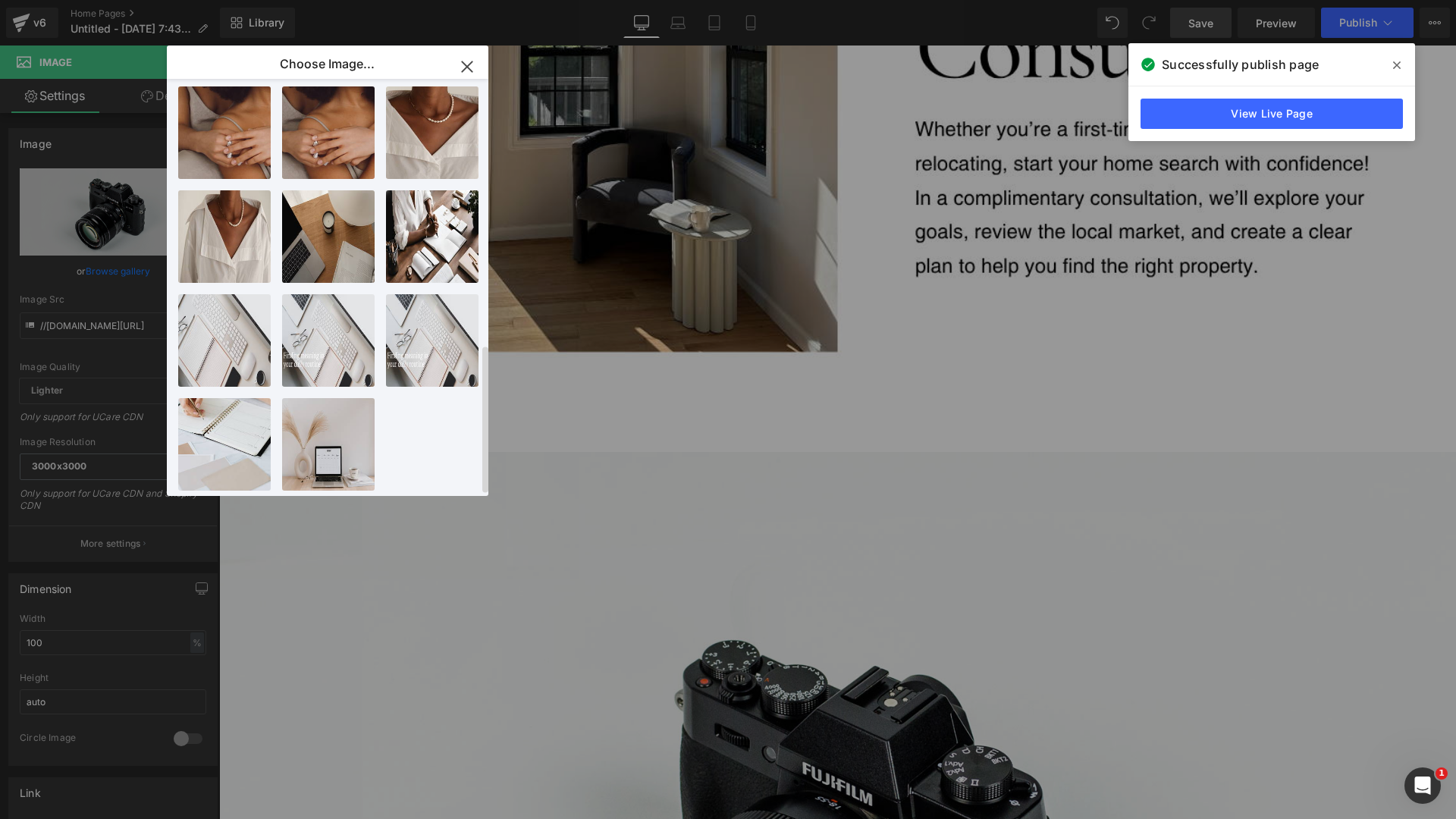
drag, startPoint x: 306, startPoint y: 163, endPoint x: 383, endPoint y: 243, distance: 111.0
click at [383, 243] on div "Real Es...e-10.png 578.02 KB Delete image? Yes No Real Es...le-9.png 678.06 KB …" at bounding box center [336, 291] width 317 height 423
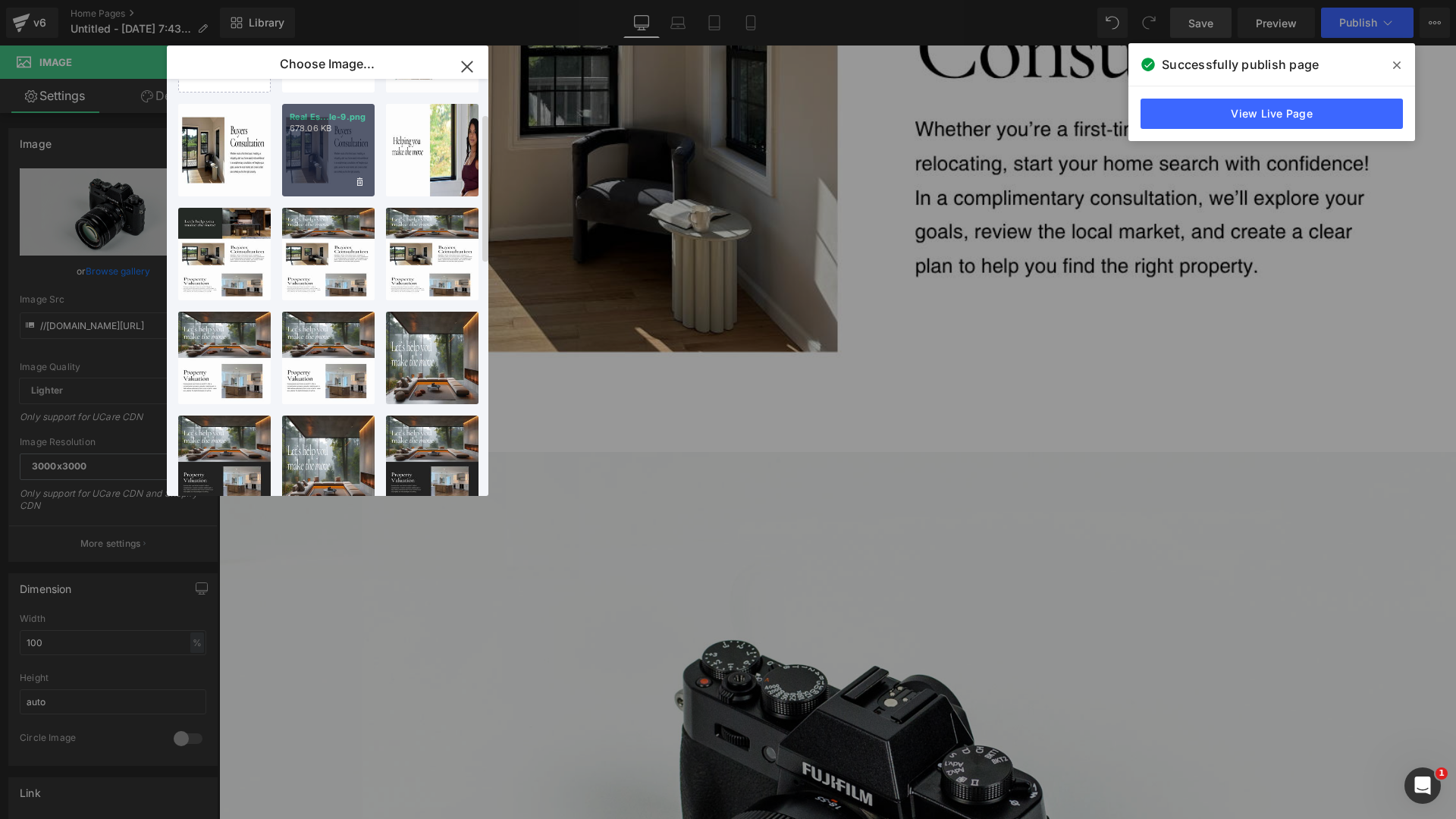
scroll to position [0, 0]
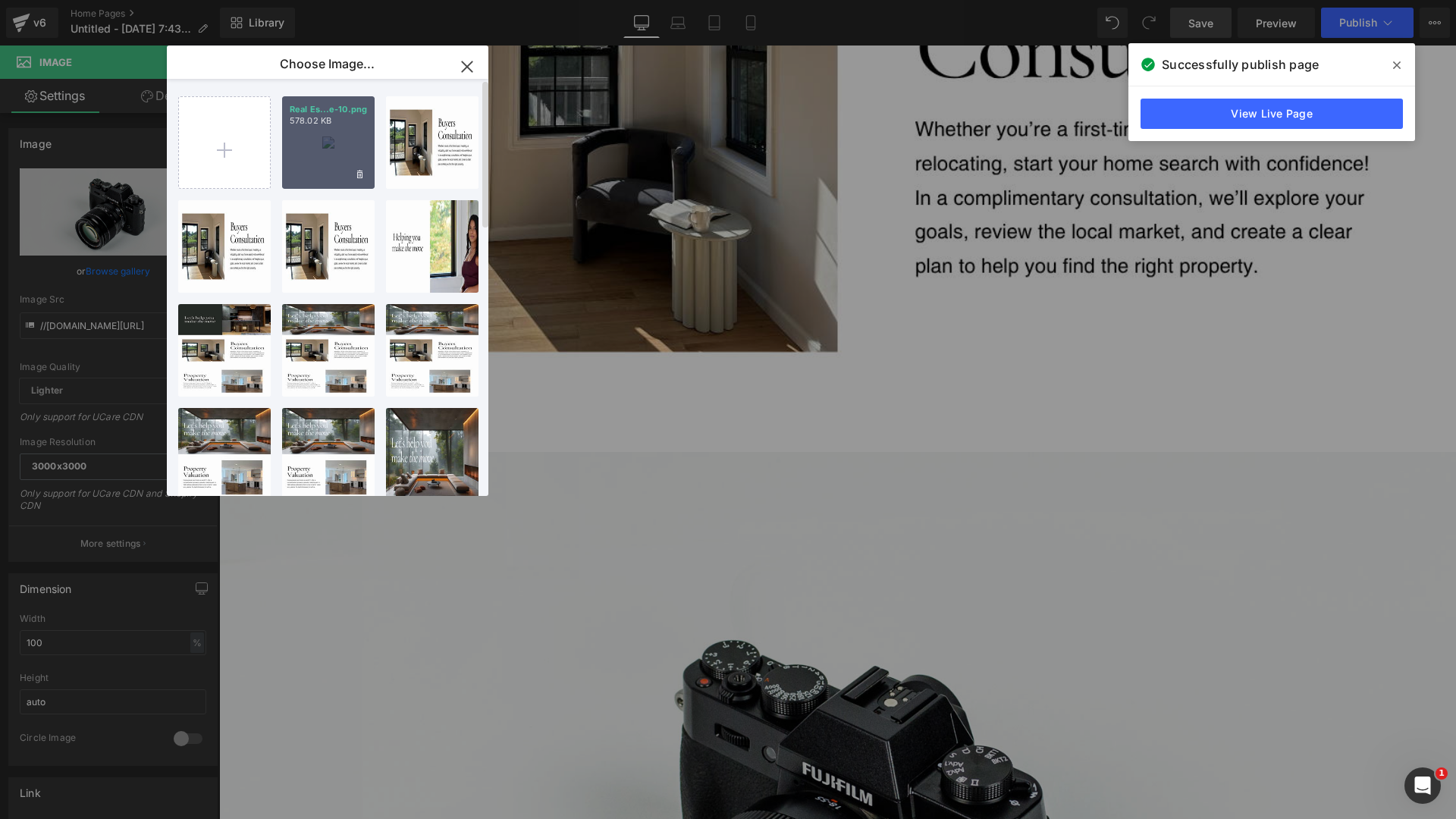
drag, startPoint x: 313, startPoint y: 151, endPoint x: 116, endPoint y: 107, distance: 201.9
click at [341, 161] on div "Real Es...e-10.png 578.02 KB" at bounding box center [329, 142] width 93 height 93
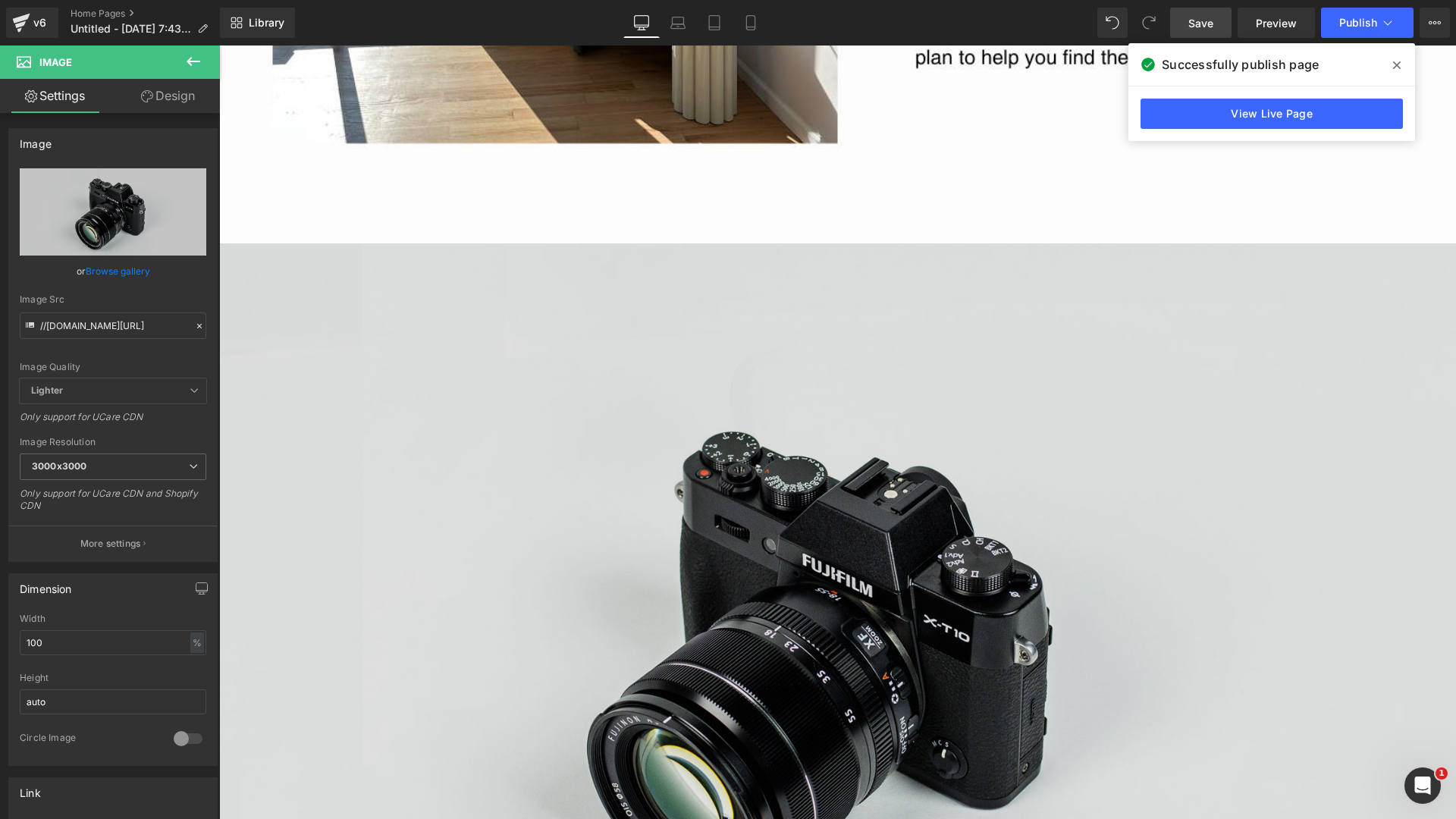
scroll to position [1463, 0]
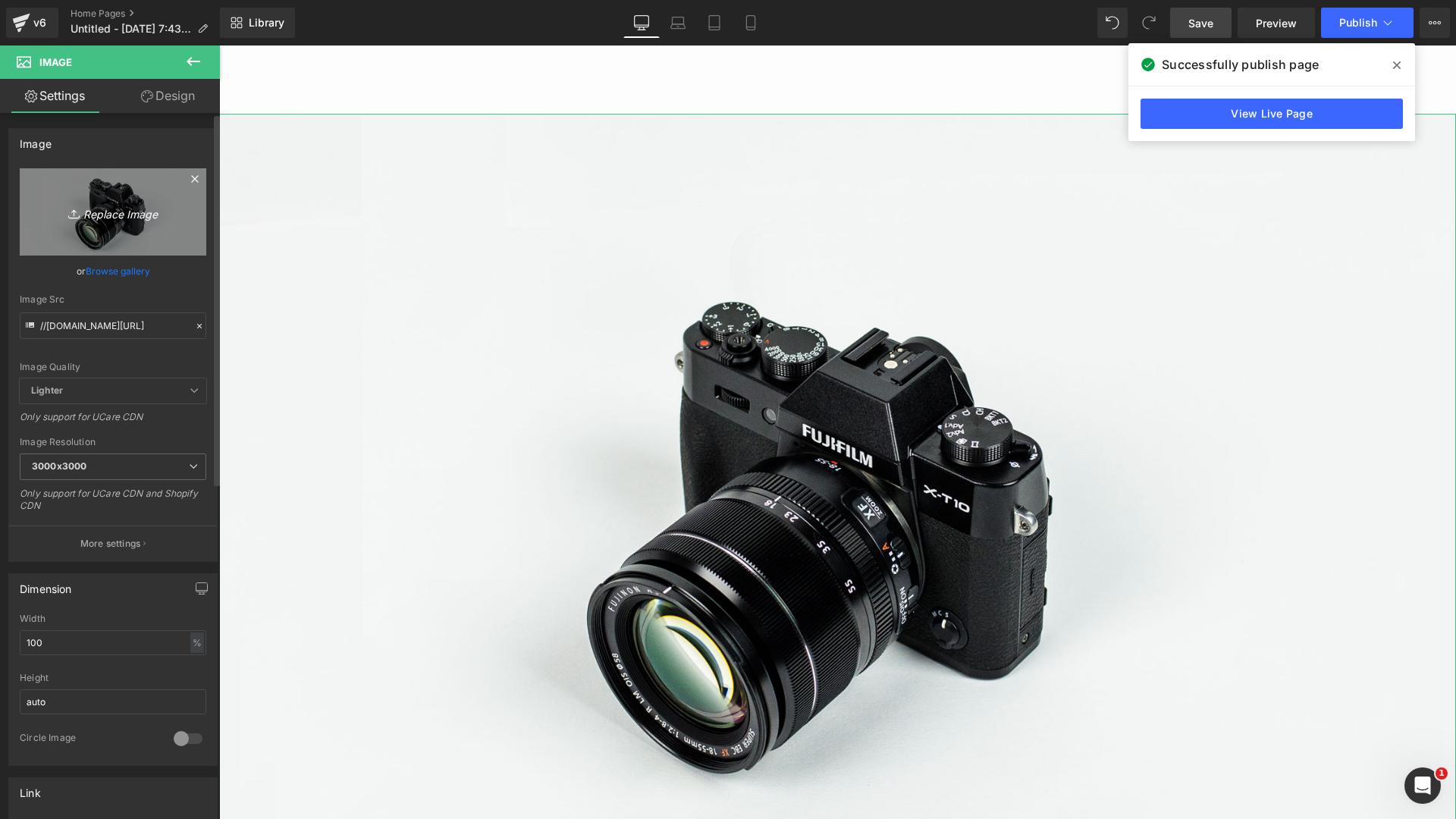
click at [93, 220] on icon "Replace Image" at bounding box center [112, 212] width 121 height 19
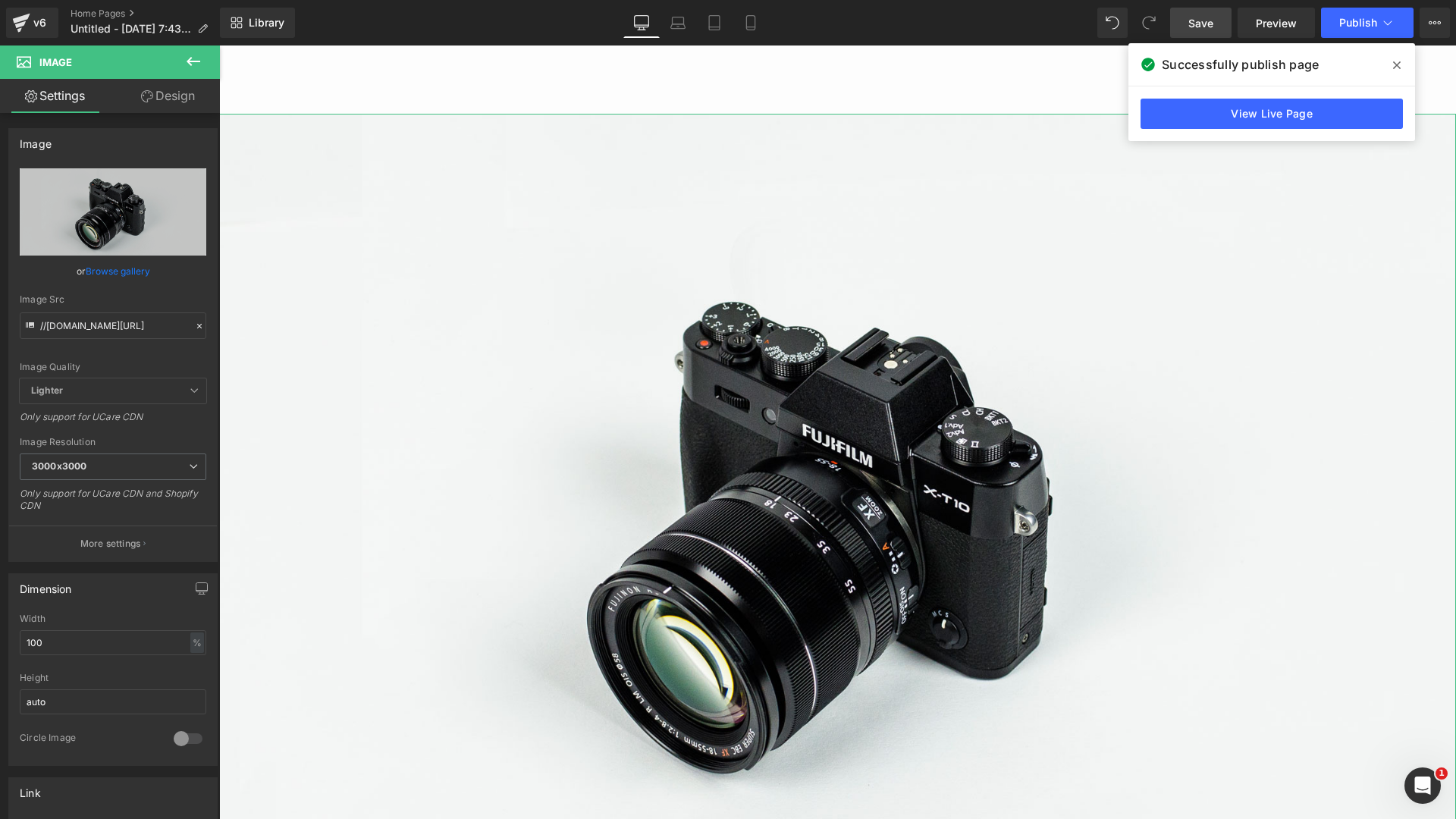
click at [134, 269] on link "Browse gallery" at bounding box center [117, 271] width 64 height 27
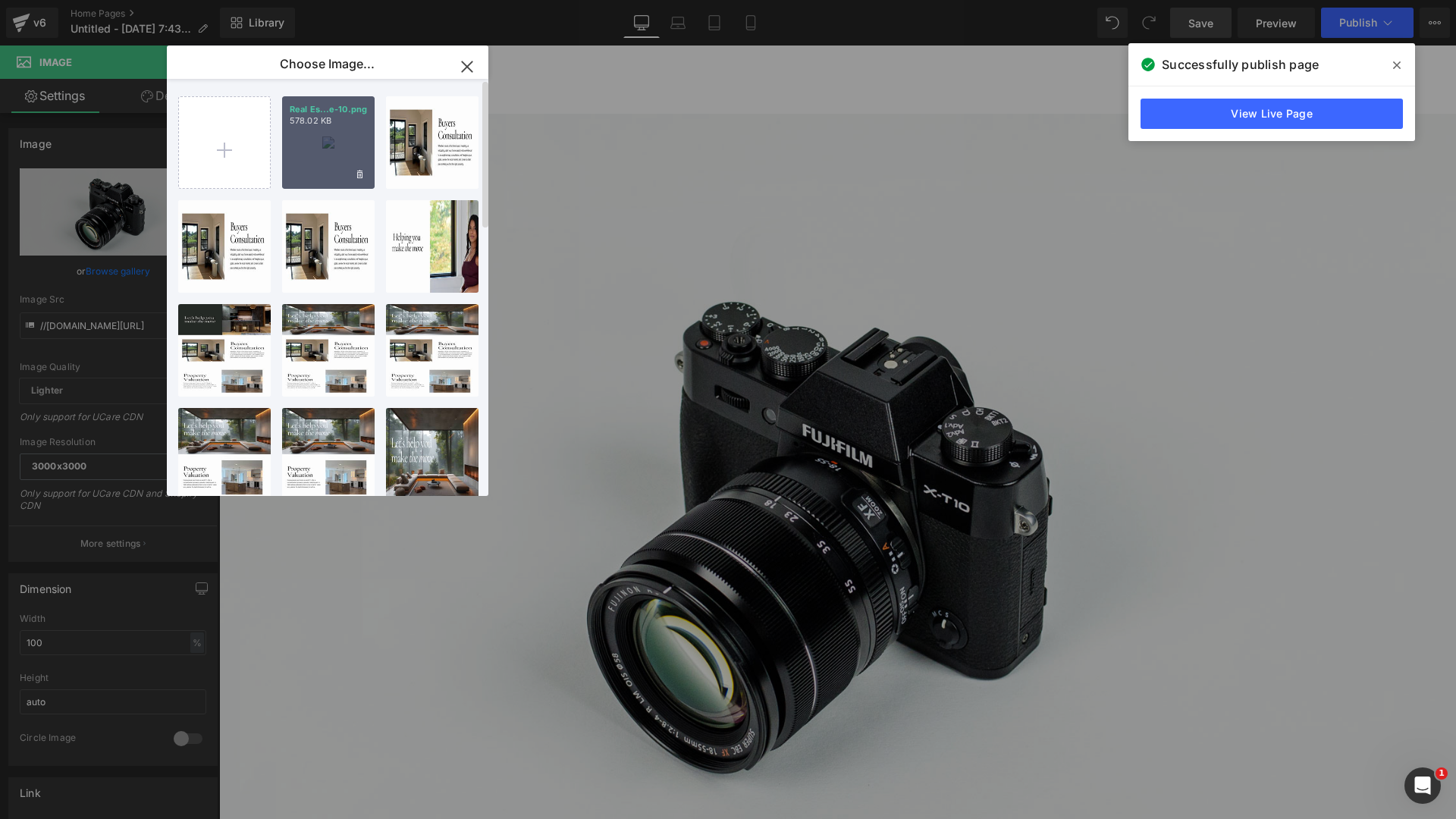
click at [329, 174] on div "Real Es...e-10.png 578.02 KB" at bounding box center [329, 142] width 93 height 93
type input "https://ucarecdn.com/d000c083-24db-4c93-a639-d1bfdefc59ca/-/format/auto/-/previ…"
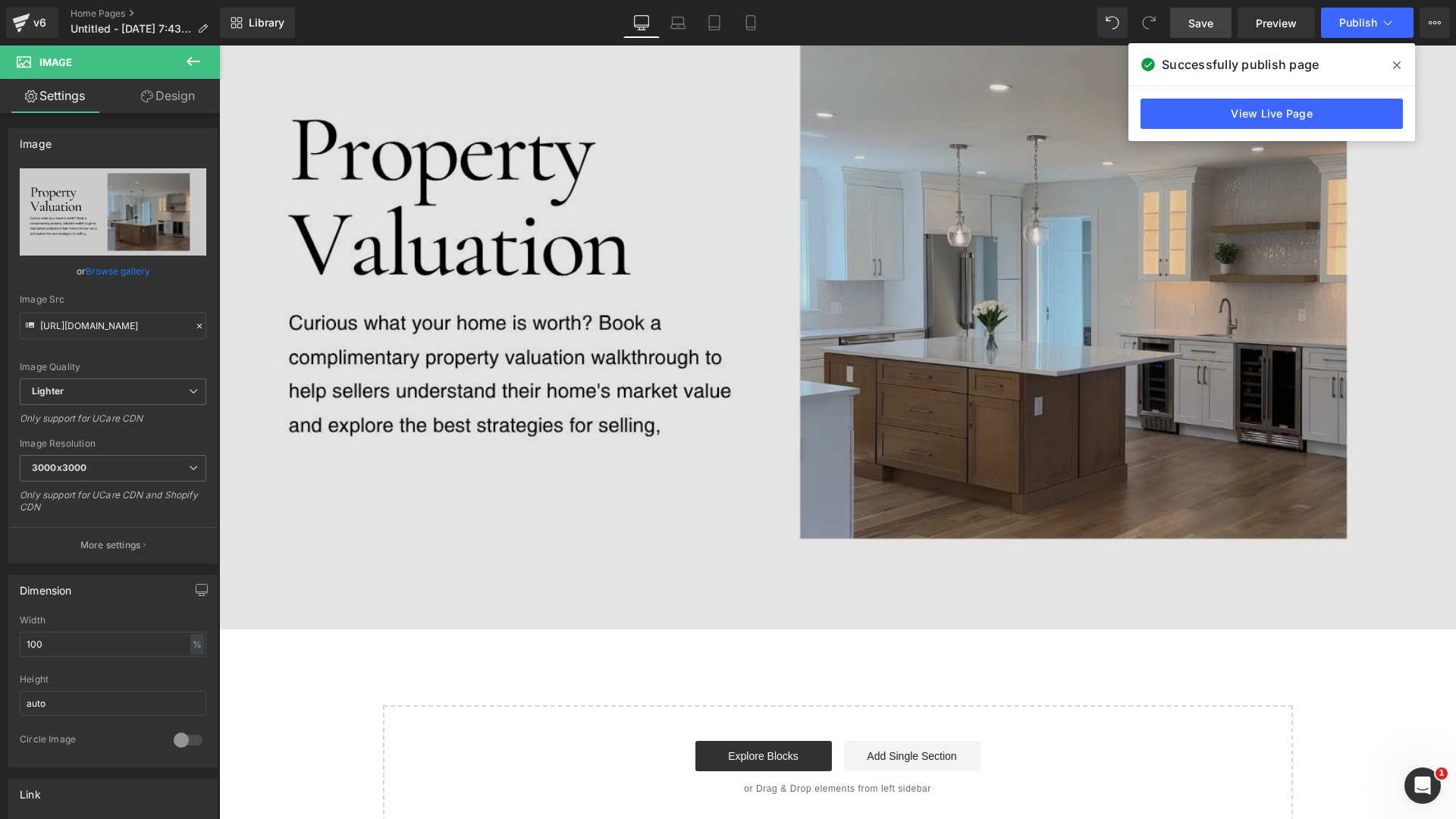
scroll to position [1817, 0]
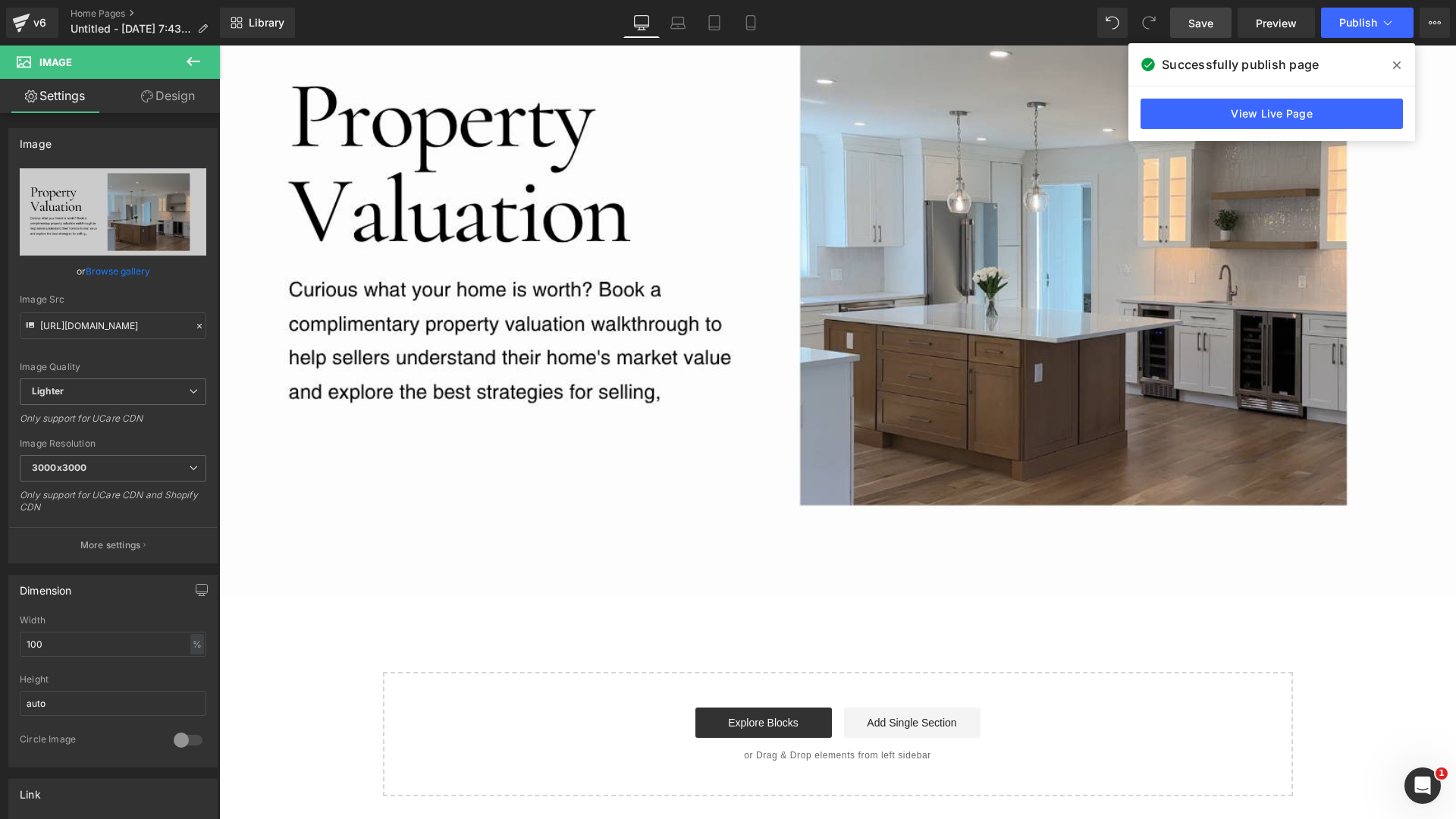
click at [183, 68] on button at bounding box center [193, 62] width 53 height 33
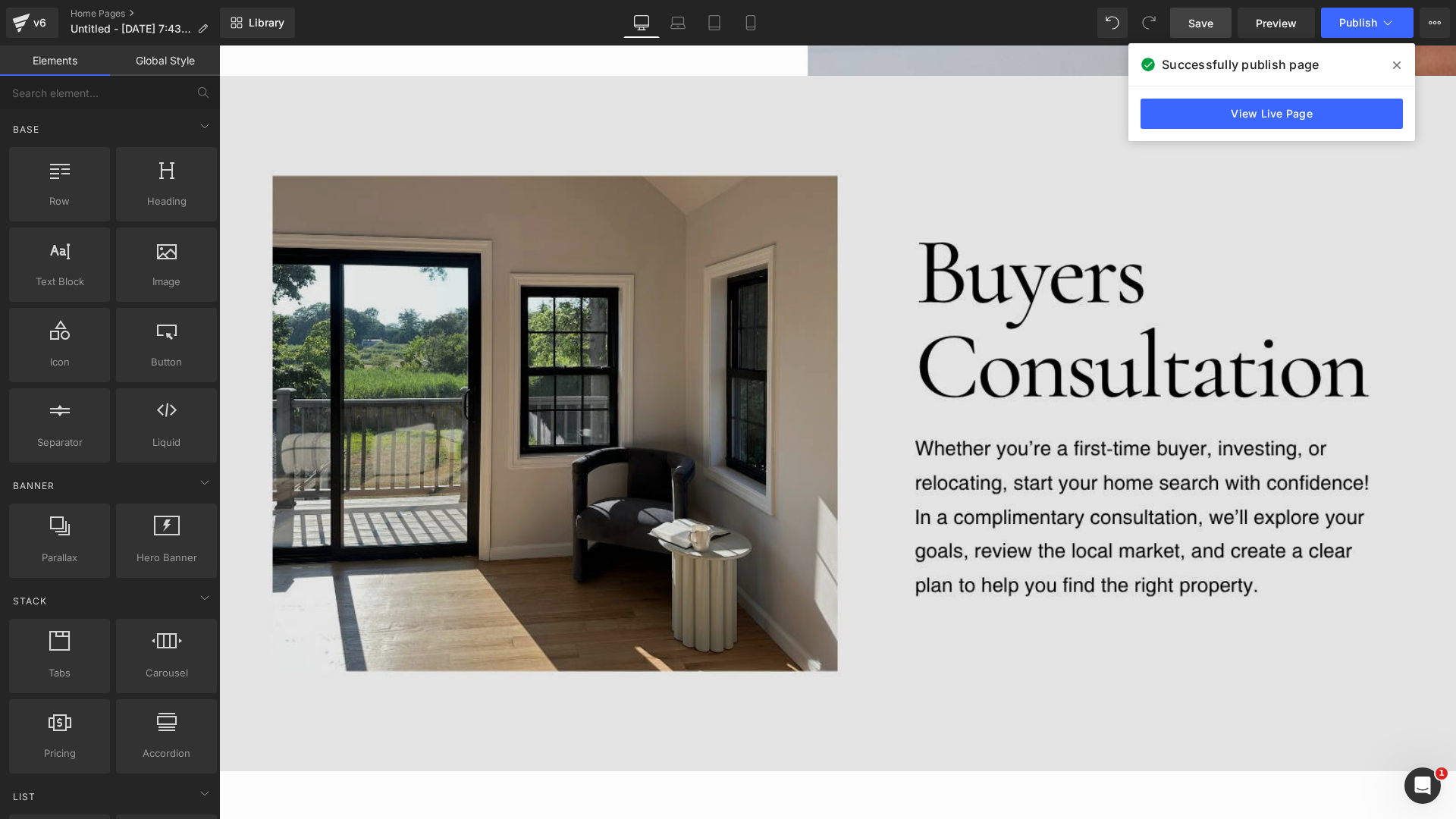
scroll to position [929, 0]
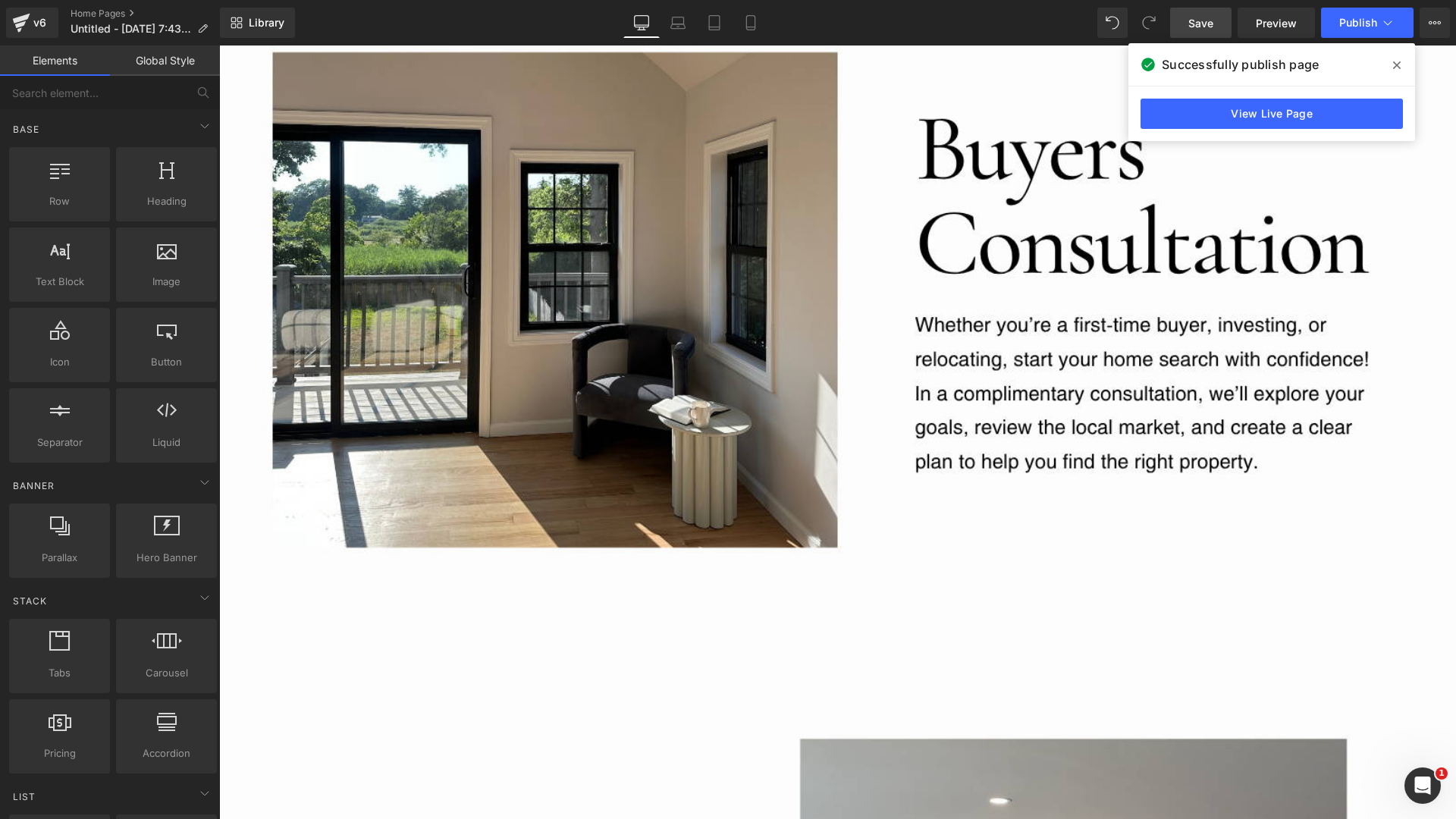
click at [1205, 28] on span "Save" at bounding box center [1200, 24] width 25 height 16
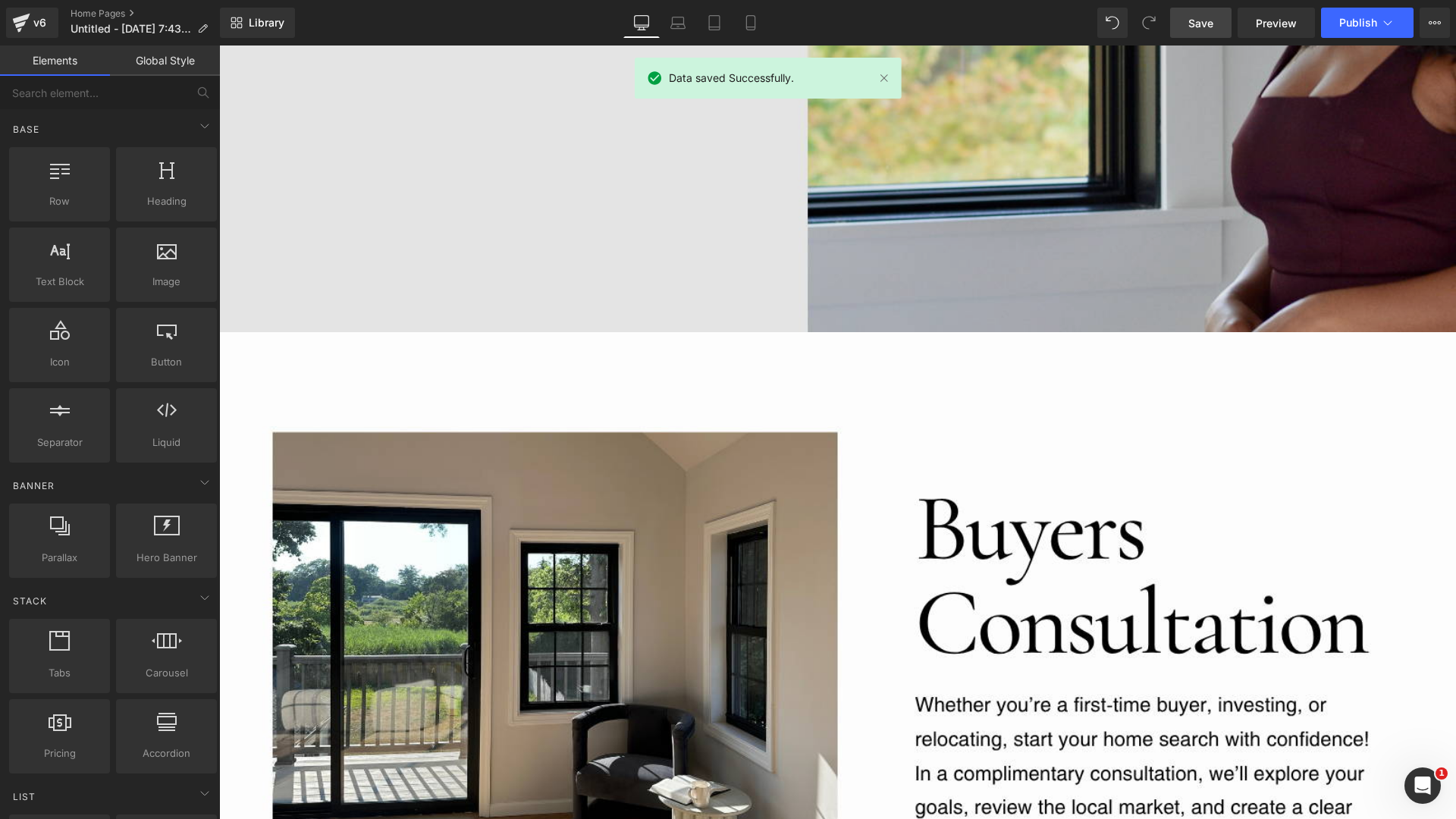
scroll to position [0, 0]
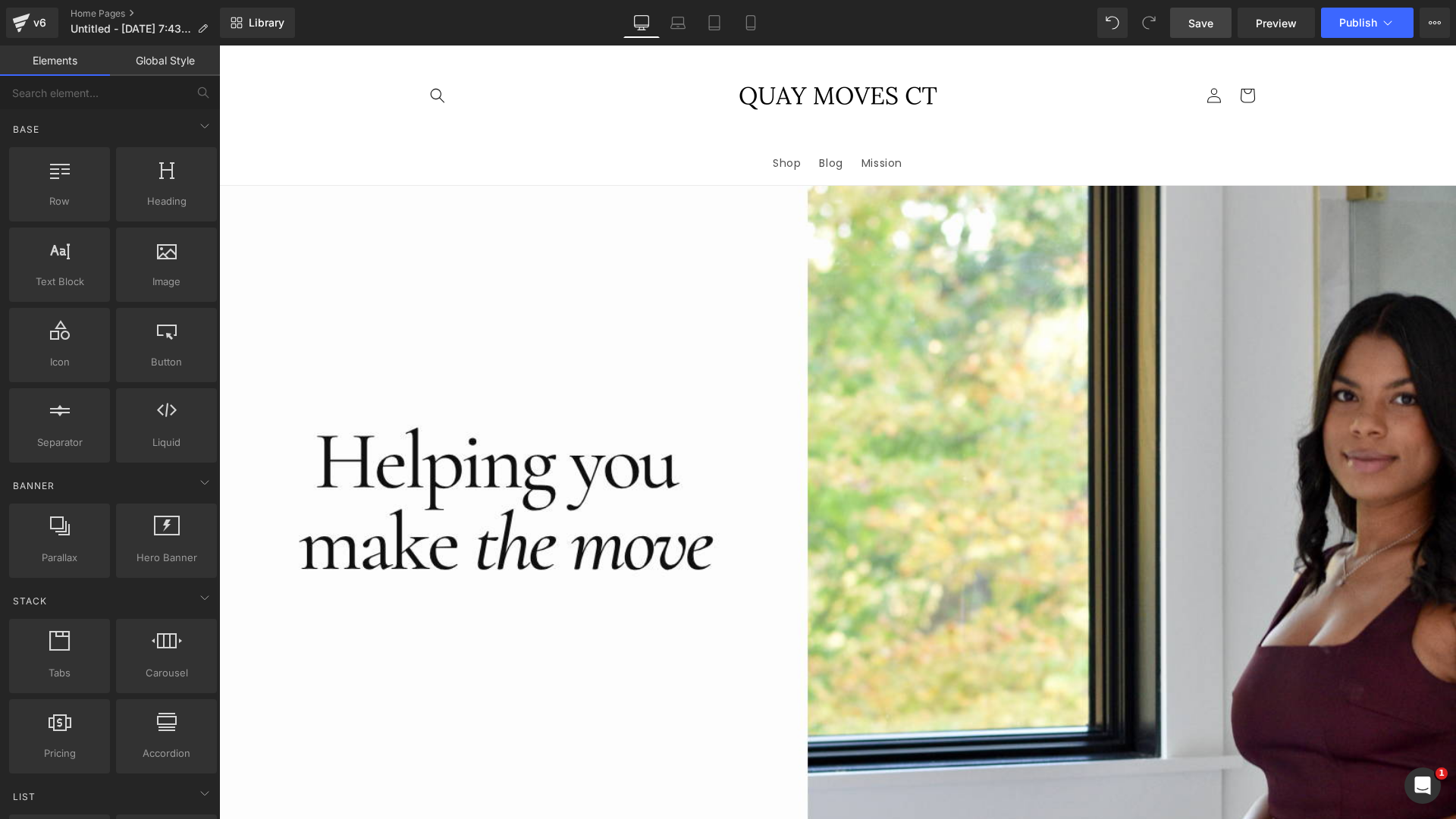
click at [792, 134] on img at bounding box center [838, 95] width 228 height 76
click at [931, 115] on img at bounding box center [838, 95] width 228 height 76
click at [1367, 18] on span "Publish" at bounding box center [1358, 22] width 38 height 12
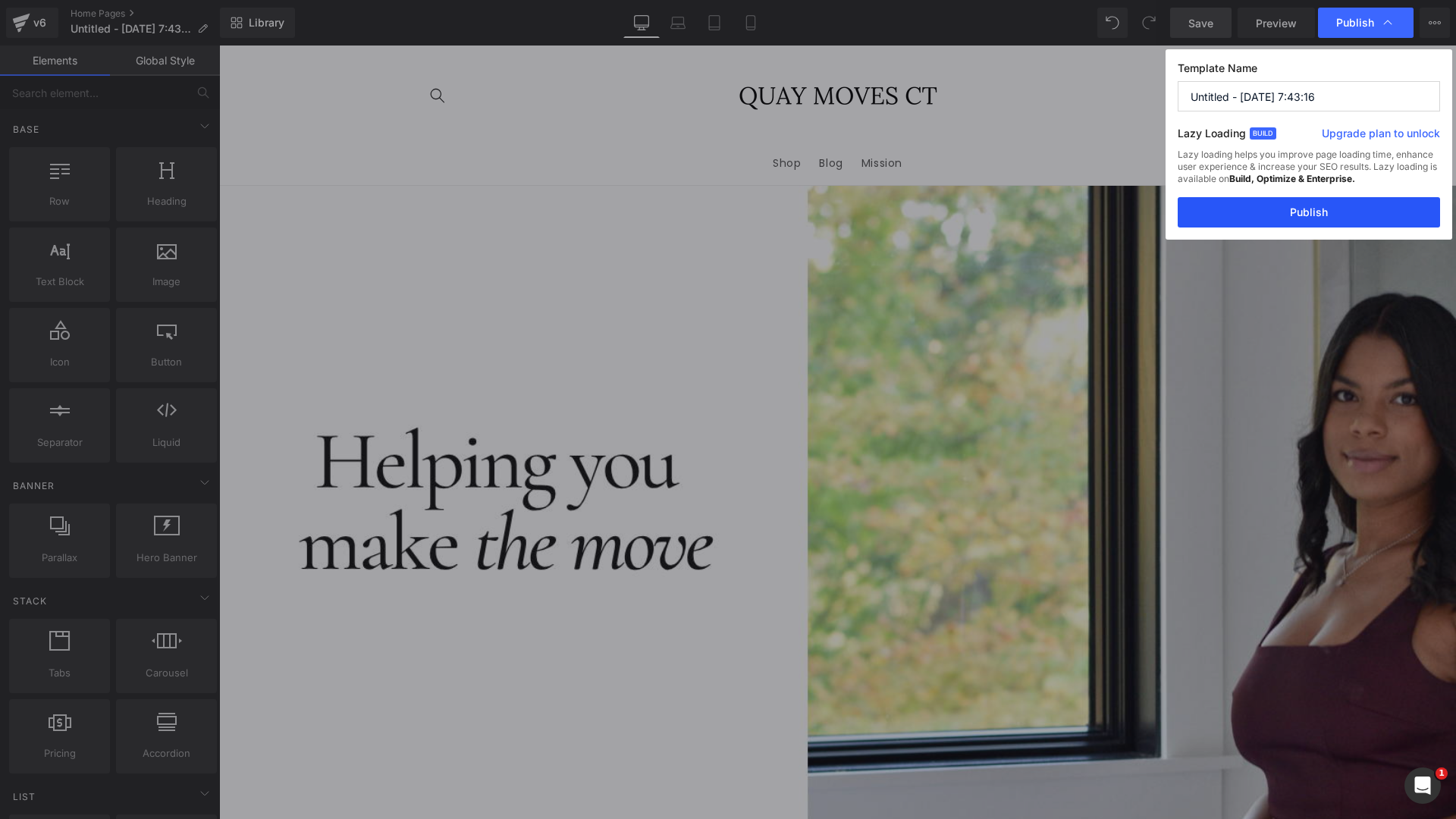
click at [1327, 217] on button "Publish" at bounding box center [1309, 212] width 262 height 30
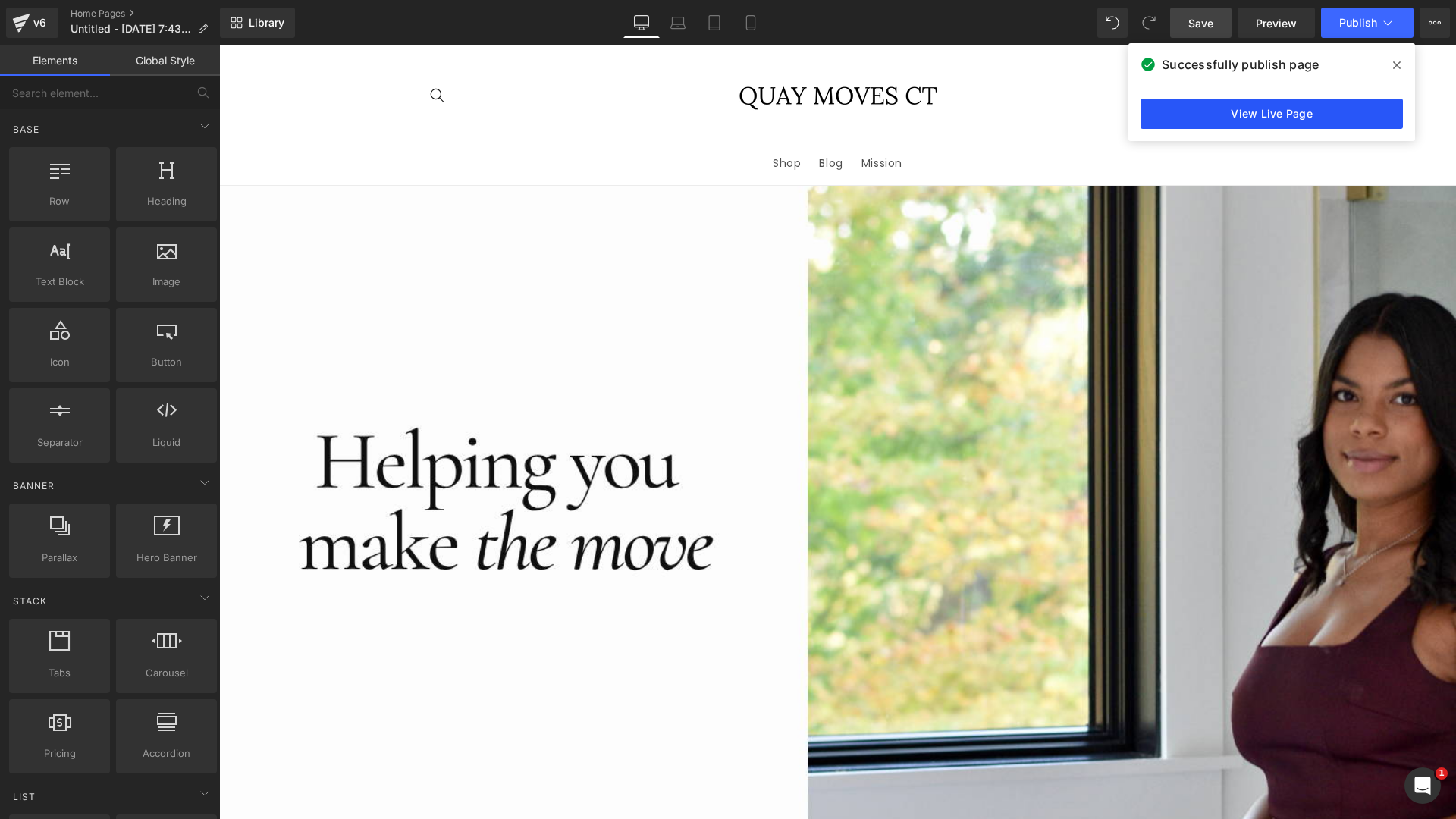
drag, startPoint x: 1263, startPoint y: 126, endPoint x: 1044, endPoint y: 81, distance: 223.6
click at [1263, 126] on link "View Live Page" at bounding box center [1271, 113] width 262 height 30
